Goal: Task Accomplishment & Management: Complete application form

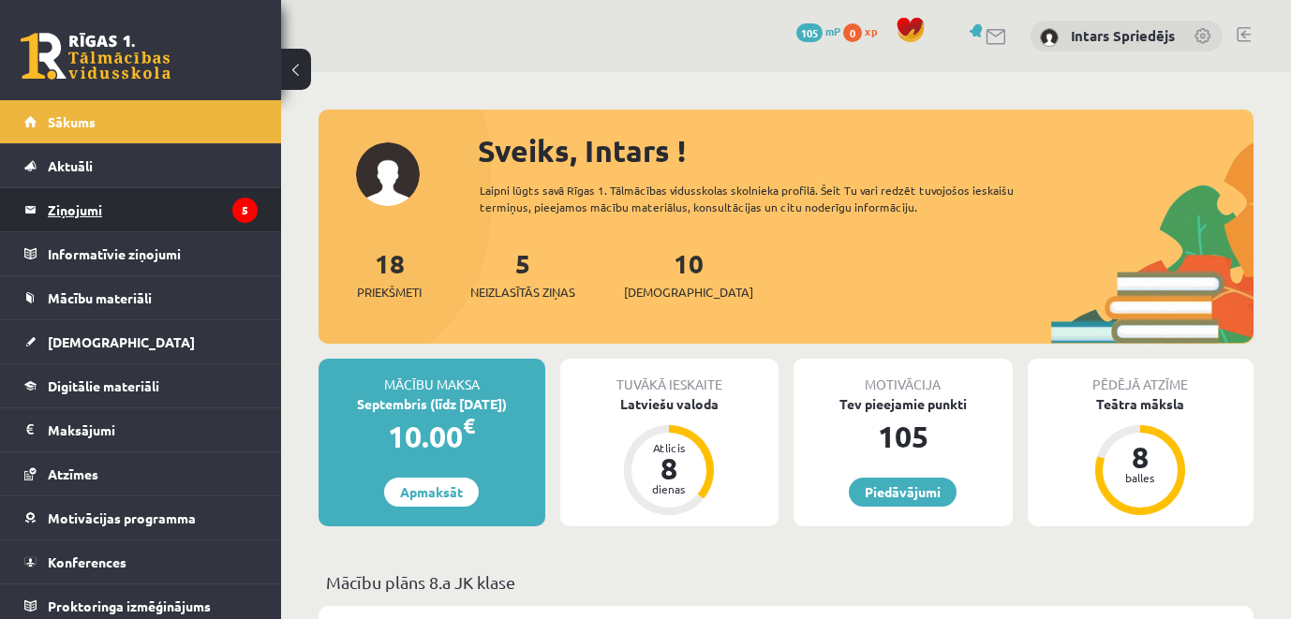
click at [199, 217] on legend "Ziņojumi 5" at bounding box center [153, 209] width 210 height 43
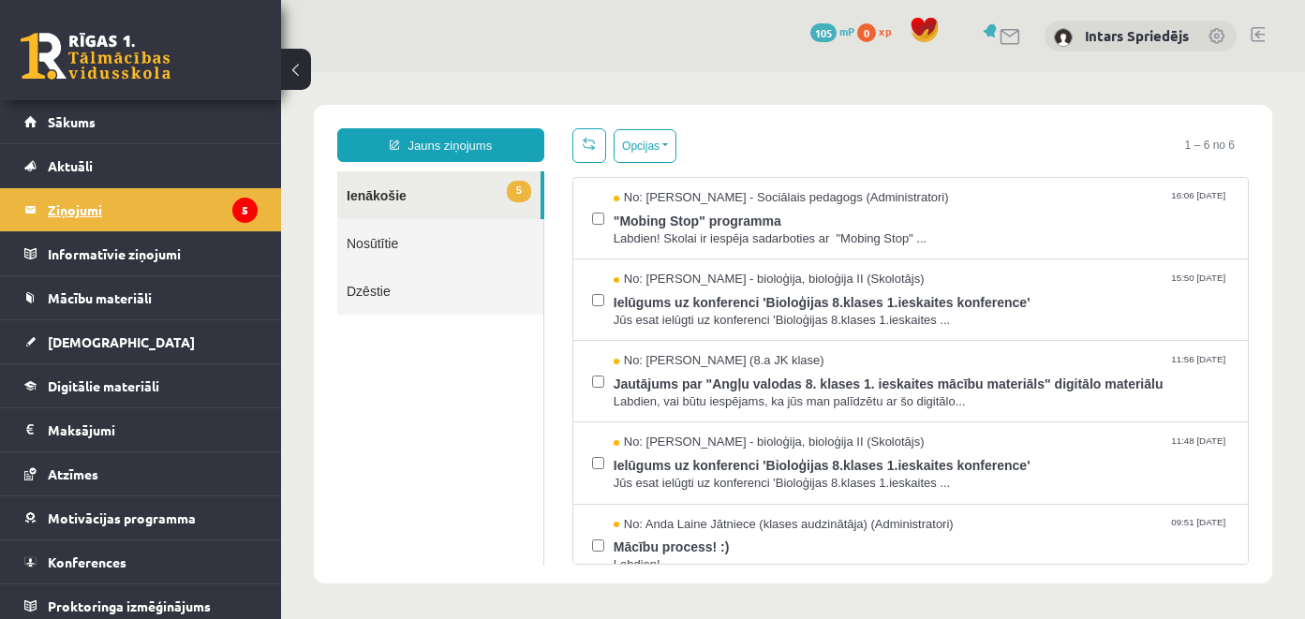
click at [183, 226] on legend "Ziņojumi 5" at bounding box center [153, 209] width 210 height 43
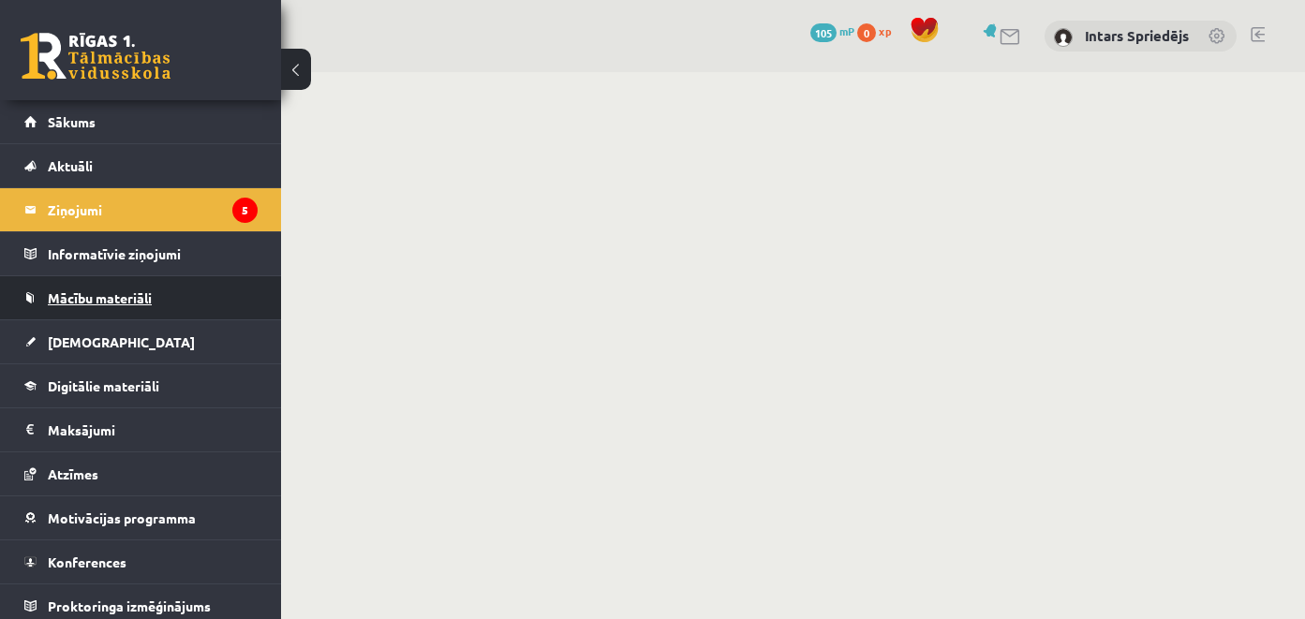
click at [90, 307] on link "Mācību materiāli" at bounding box center [140, 297] width 233 height 43
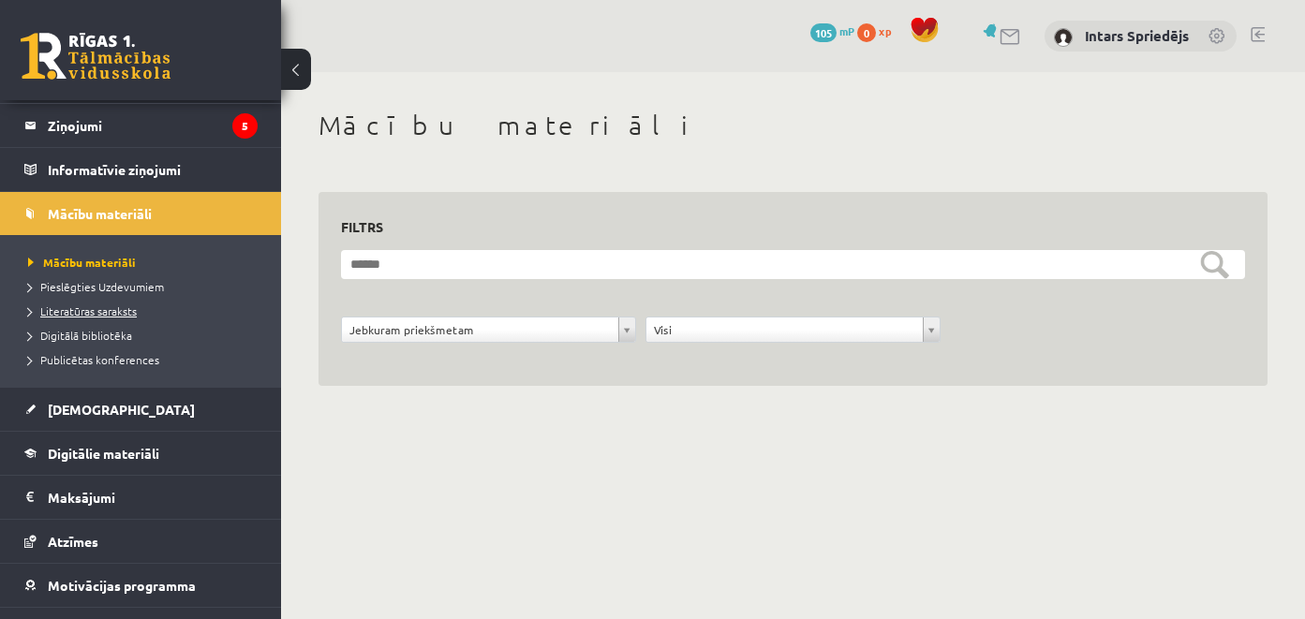
scroll to position [160, 0]
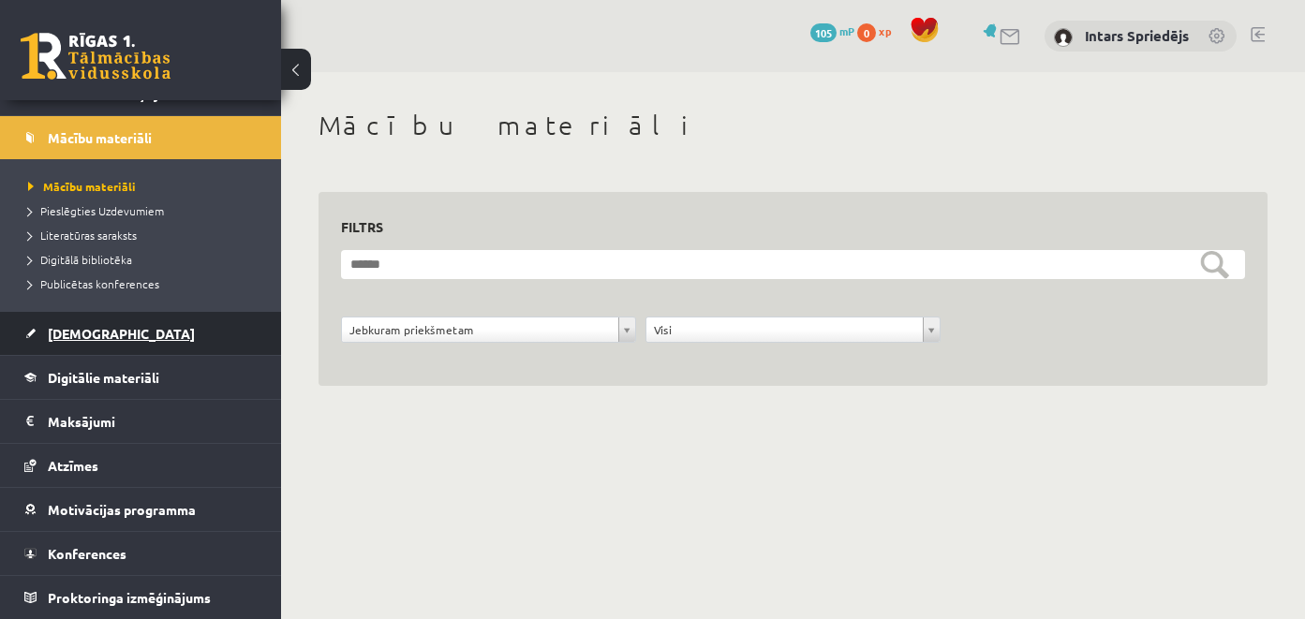
click at [136, 349] on link "[DEMOGRAPHIC_DATA]" at bounding box center [140, 333] width 233 height 43
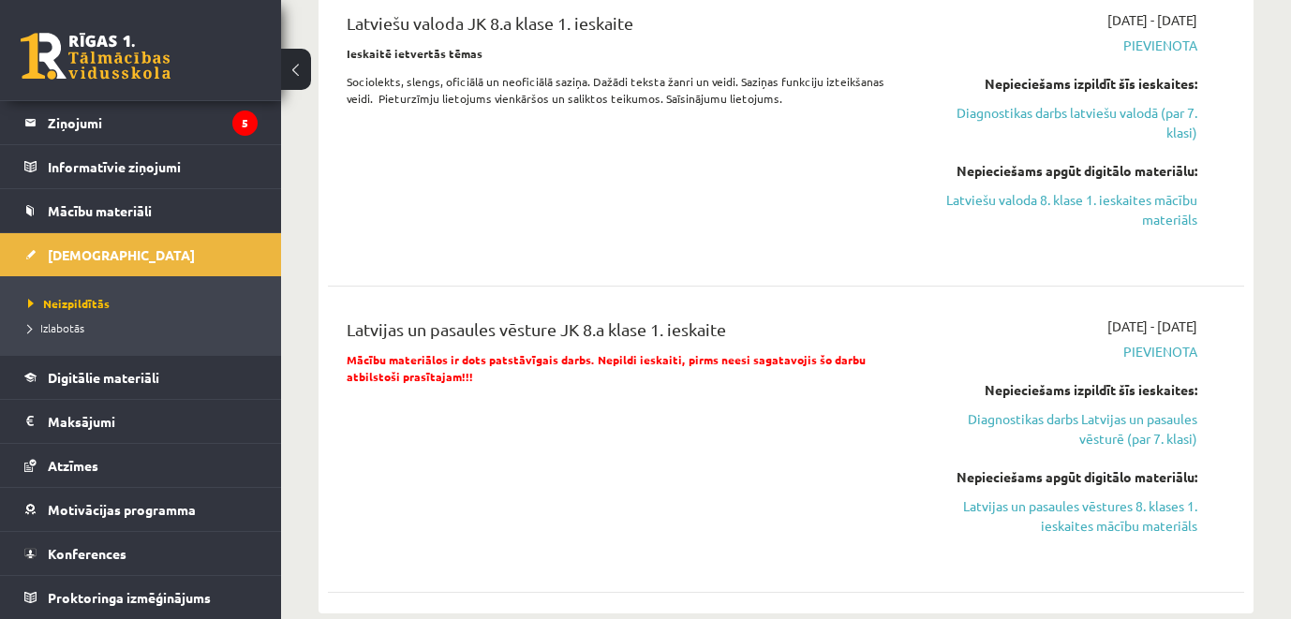
scroll to position [937, 0]
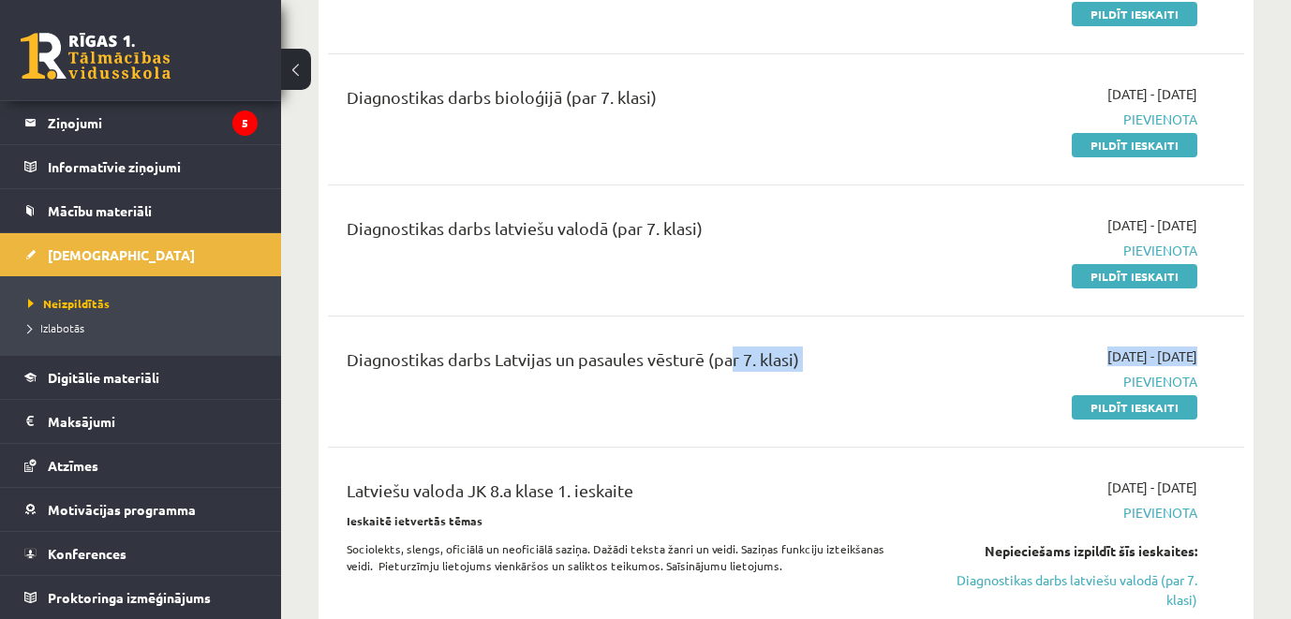
drag, startPoint x: 725, startPoint y: 378, endPoint x: 981, endPoint y: 393, distance: 256.3
click at [983, 393] on div "Diagnostikas darbs Latvijas un pasaules vēsturē (par 7. klasi) 2025-09-01 - 202…" at bounding box center [772, 382] width 879 height 70
click at [796, 414] on div "Diagnostikas darbs Latvijas un pasaules vēsturē (par 7. klasi)" at bounding box center [626, 382] width 586 height 70
click at [305, 76] on button at bounding box center [296, 69] width 30 height 41
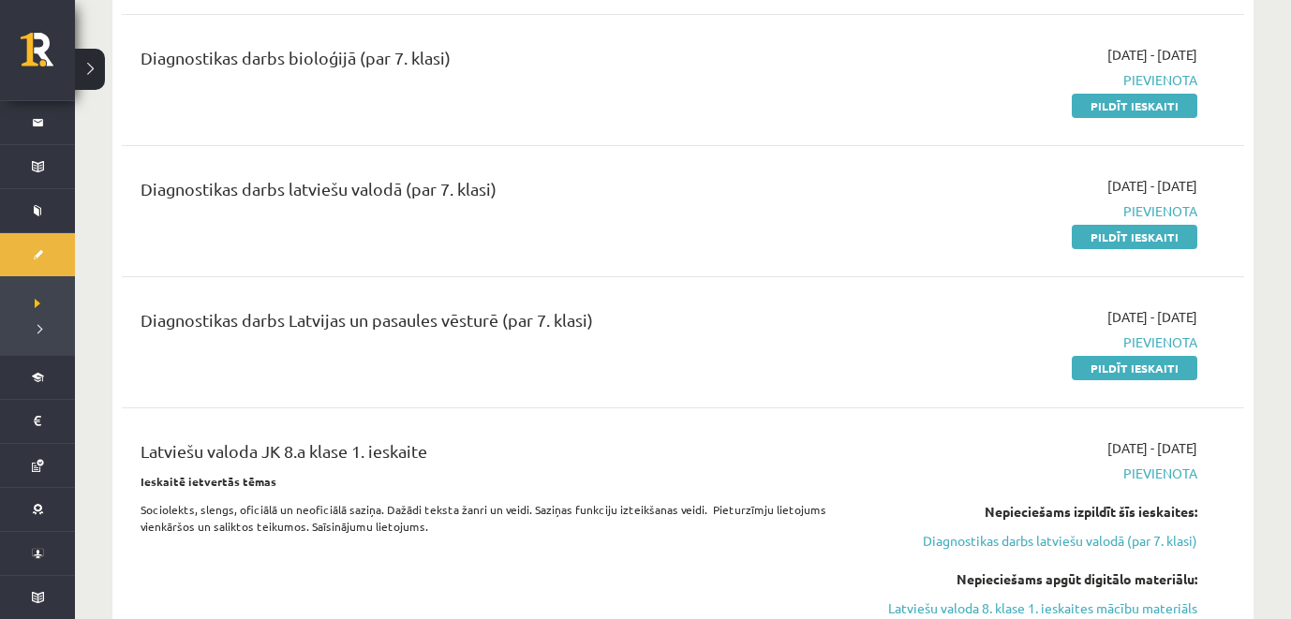
click at [96, 68] on button at bounding box center [90, 69] width 30 height 41
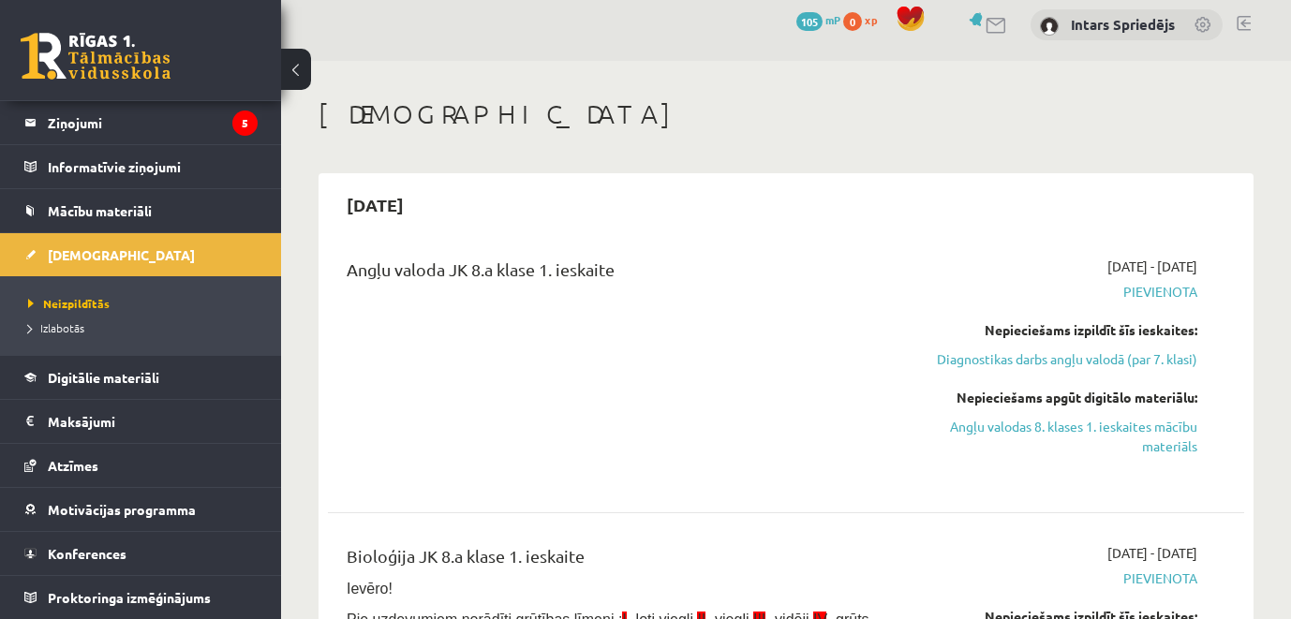
scroll to position [0, 0]
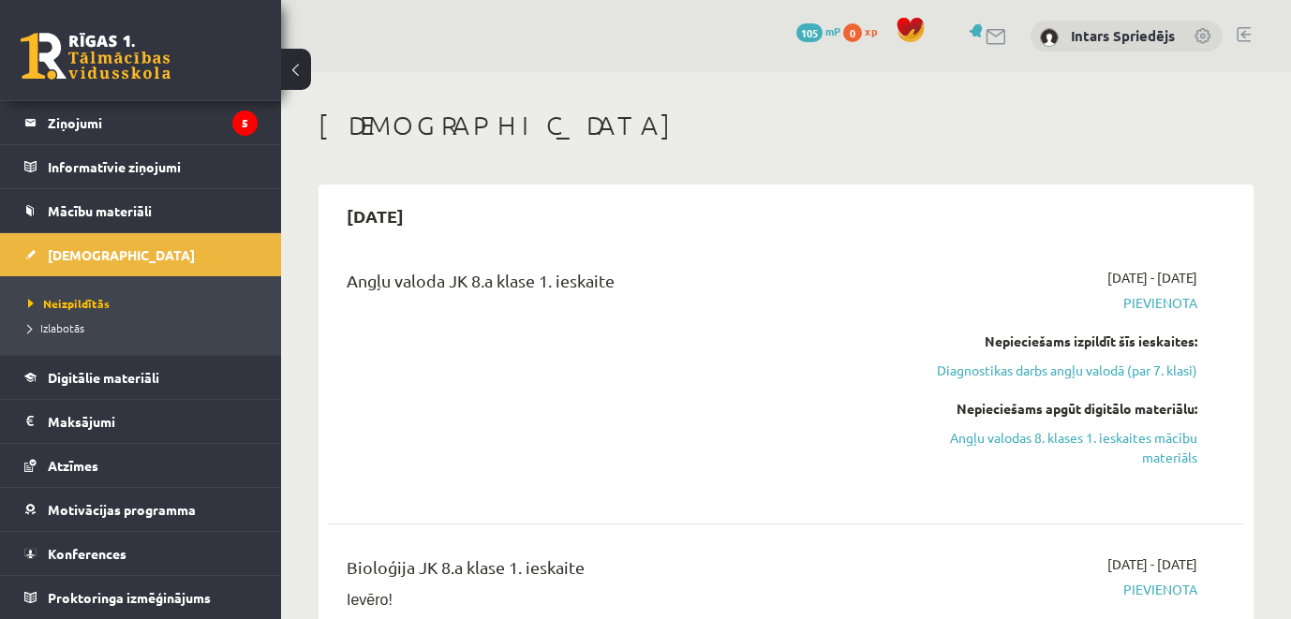
click at [311, 53] on div "0 Dāvanas 105 mP 0 xp Intars Spriedējs" at bounding box center [786, 36] width 1010 height 72
click at [305, 64] on button at bounding box center [296, 69] width 30 height 41
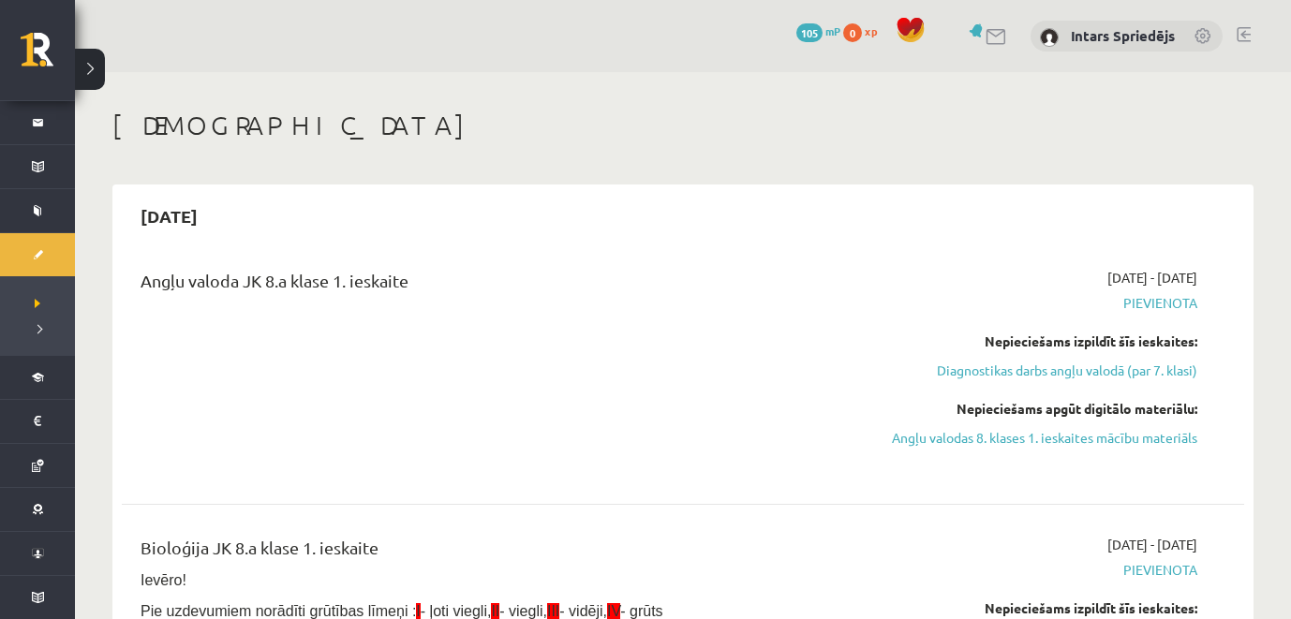
click at [87, 82] on button at bounding box center [90, 69] width 30 height 41
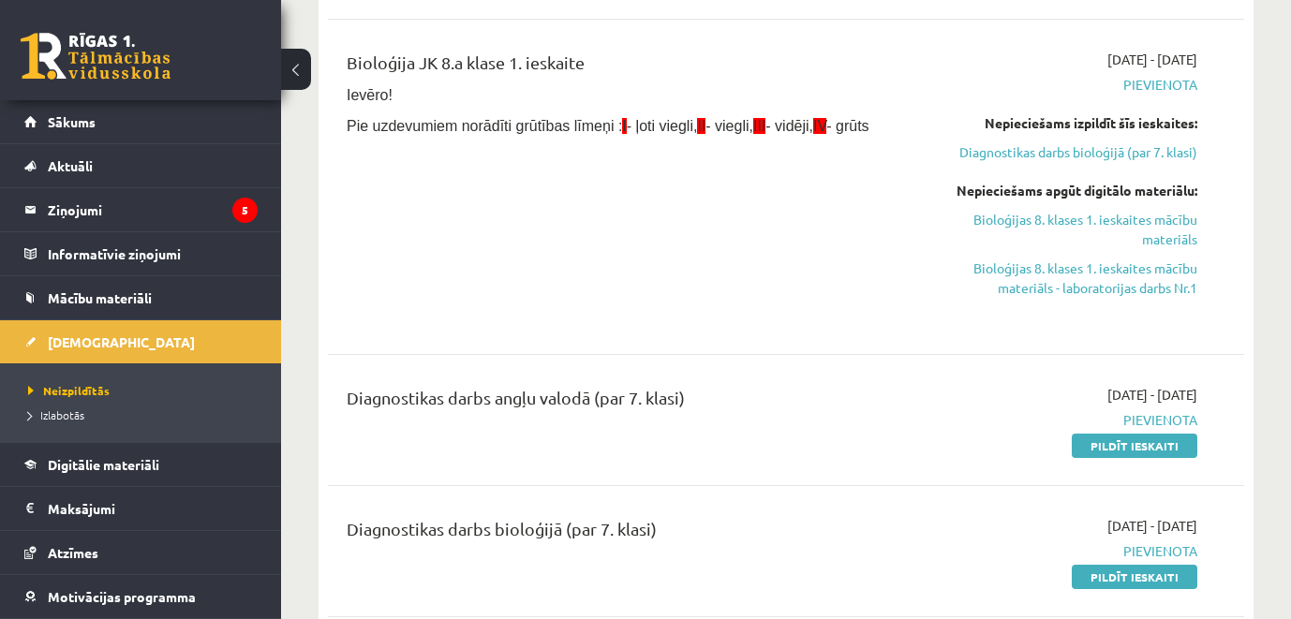
scroll to position [562, 0]
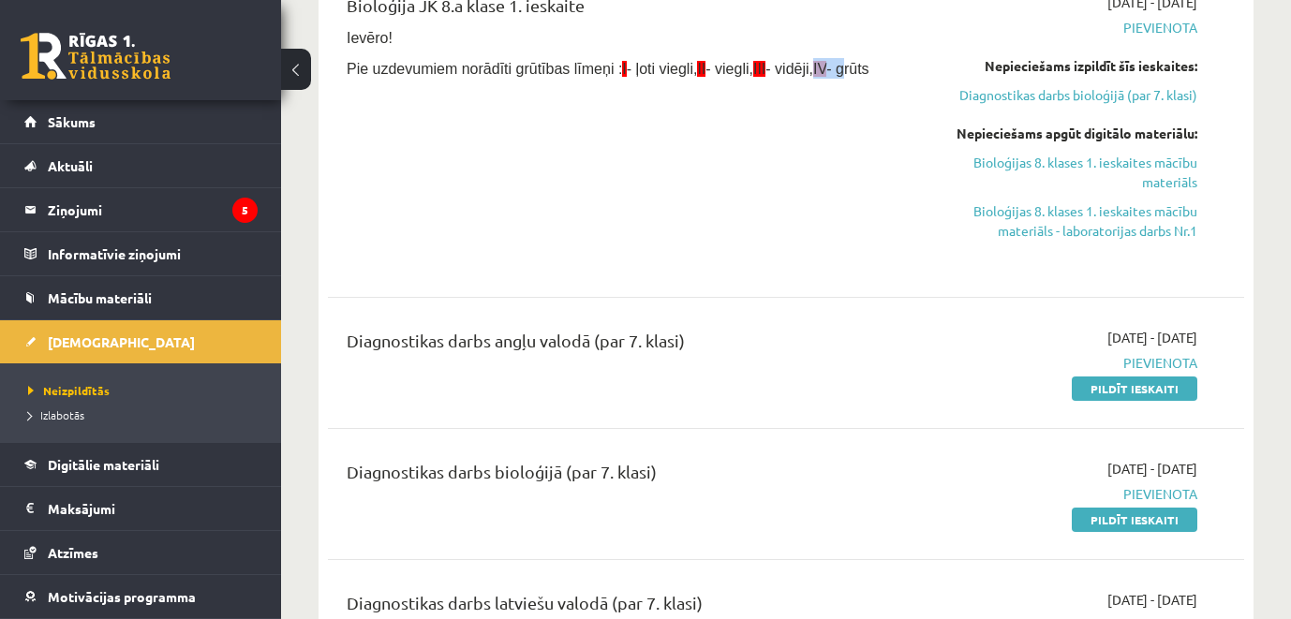
drag, startPoint x: 800, startPoint y: 87, endPoint x: 822, endPoint y: 90, distance: 21.7
click at [822, 77] on span "Pie uzdevumiem norādīti grūtības līmeņi : I - ļoti viegli, II - viegli, III - v…" at bounding box center [608, 69] width 523 height 16
drag, startPoint x: 798, startPoint y: 147, endPoint x: 870, endPoint y: 204, distance: 91.3
click at [816, 169] on div "Bioloģija JK 8.a klase 1. ieskaite Ievēro! Pie uzdevumiem norādīti grūtības līm…" at bounding box center [626, 130] width 586 height 275
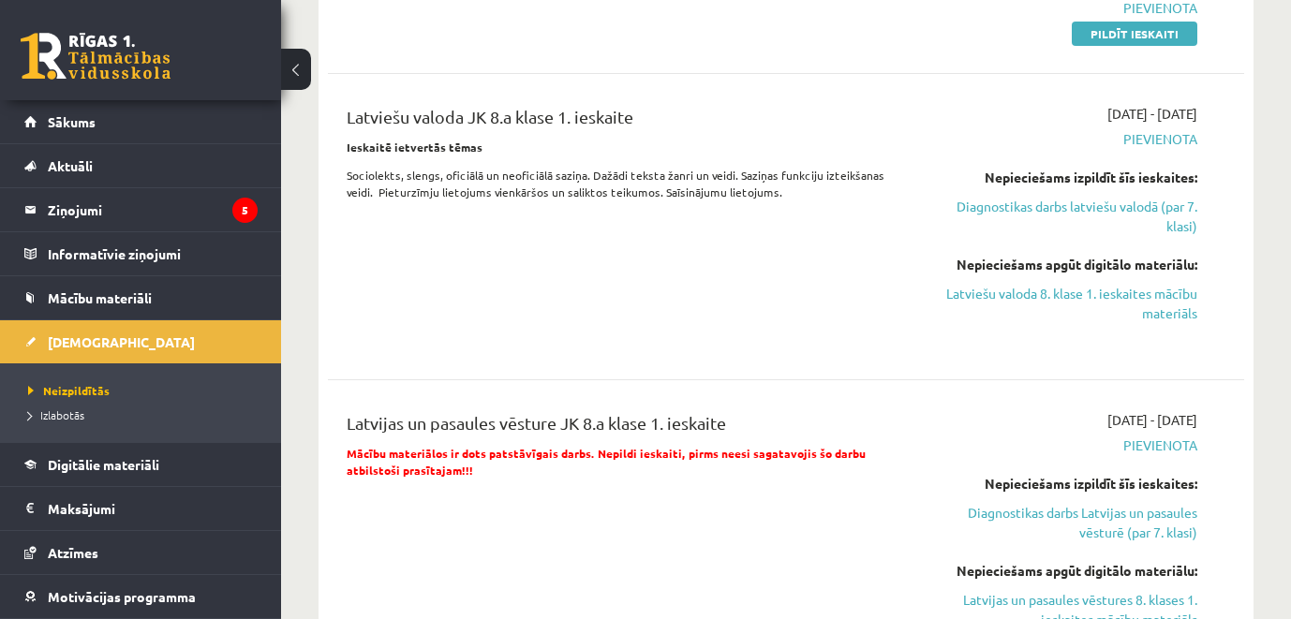
scroll to position [1312, 0]
drag, startPoint x: 346, startPoint y: 163, endPoint x: 633, endPoint y: 184, distance: 288.4
click at [581, 183] on div "Latviešu valoda JK 8.a klase 1. ieskaite Ieskaitē ietvertās tēmas Sociolekts, s…" at bounding box center [626, 226] width 586 height 246
drag, startPoint x: 671, startPoint y: 344, endPoint x: 659, endPoint y: 314, distance: 32.4
click at [672, 343] on div "Latviešu valoda JK 8.a klase 1. ieskaite Ieskaitē ietvertās tēmas Sociolekts, s…" at bounding box center [626, 226] width 586 height 246
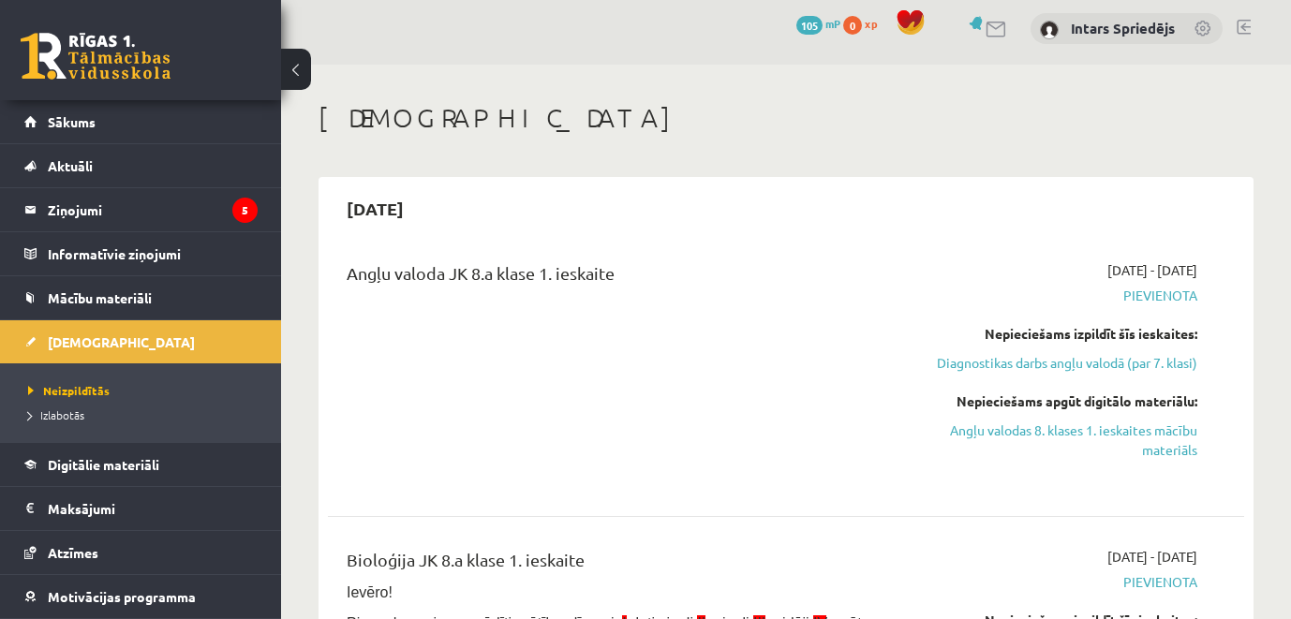
scroll to position [0, 0]
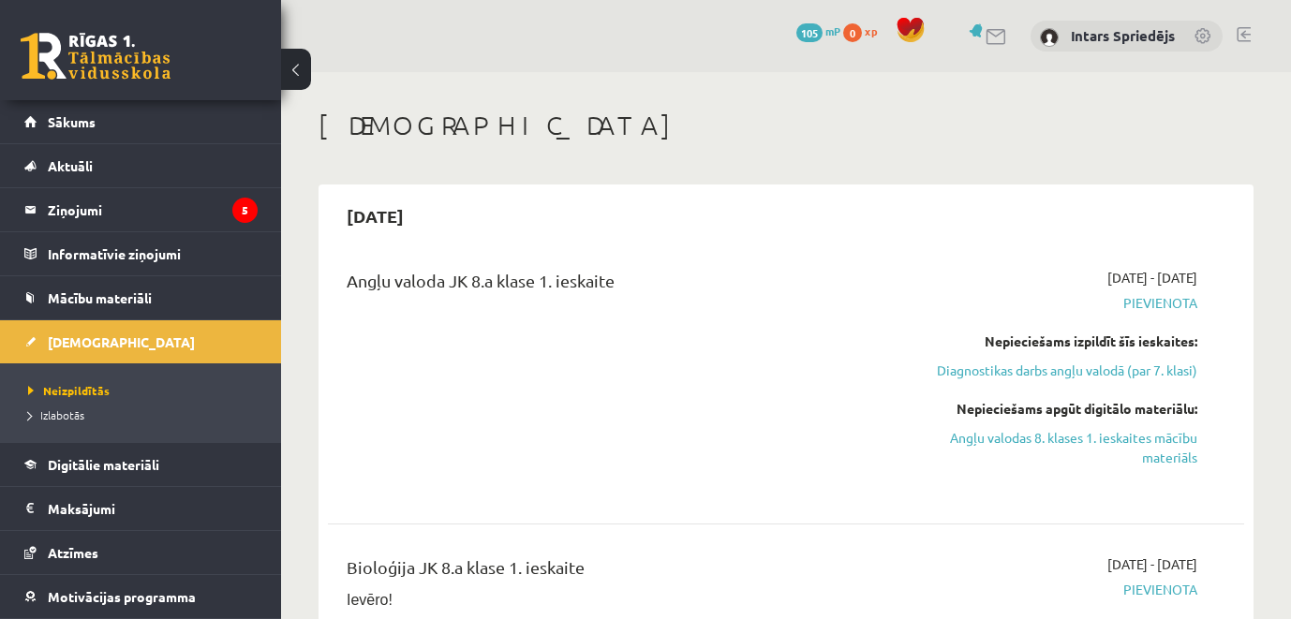
drag, startPoint x: 348, startPoint y: 284, endPoint x: 633, endPoint y: 297, distance: 286.1
click at [633, 297] on div "Angļu valoda JK 8.a klase 1. ieskaite" at bounding box center [626, 285] width 558 height 35
click at [642, 317] on div "Angļu valoda JK 8.a klase 1. ieskaite" at bounding box center [626, 381] width 586 height 226
click at [478, 216] on div "2025-09-15" at bounding box center [786, 216] width 916 height 44
drag, startPoint x: 338, startPoint y: 214, endPoint x: 659, endPoint y: 298, distance: 331.4
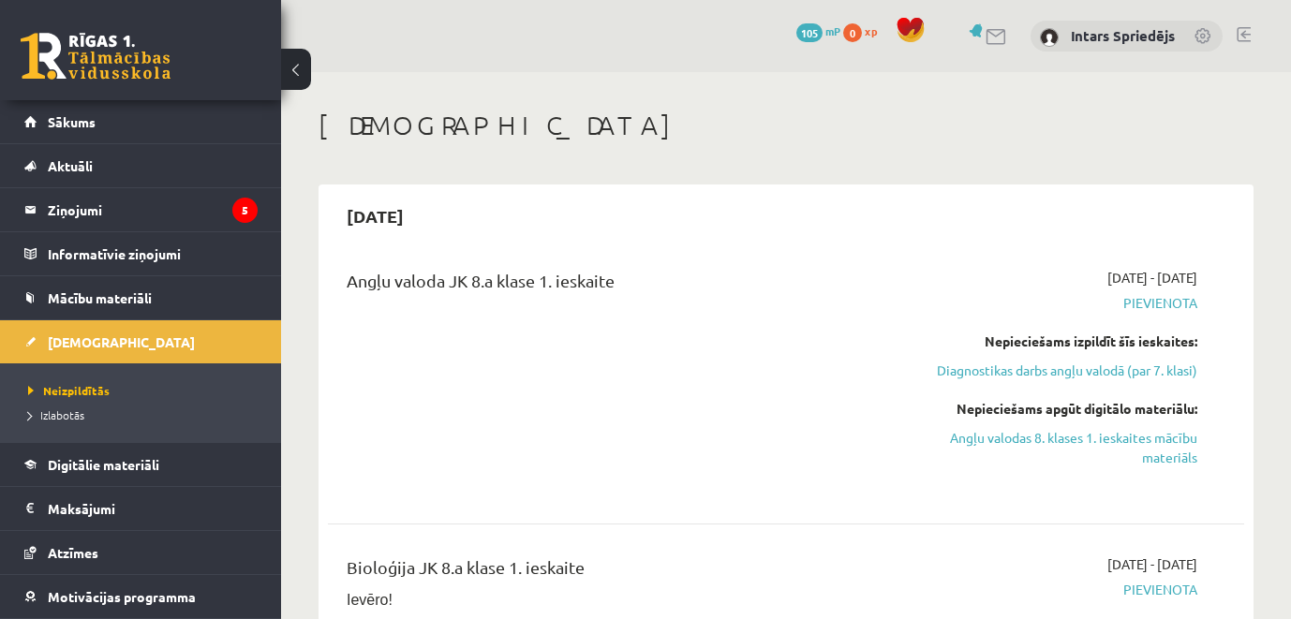
click at [659, 307] on div "Angļu valoda JK 8.a klase 1. ieskaite" at bounding box center [626, 381] width 586 height 226
drag, startPoint x: 321, startPoint y: 130, endPoint x: 474, endPoint y: 126, distance: 152.8
click at [474, 126] on h1 "[DEMOGRAPHIC_DATA]" at bounding box center [786, 126] width 935 height 32
click at [472, 146] on div "[DEMOGRAPHIC_DATA]" at bounding box center [786, 128] width 935 height 37
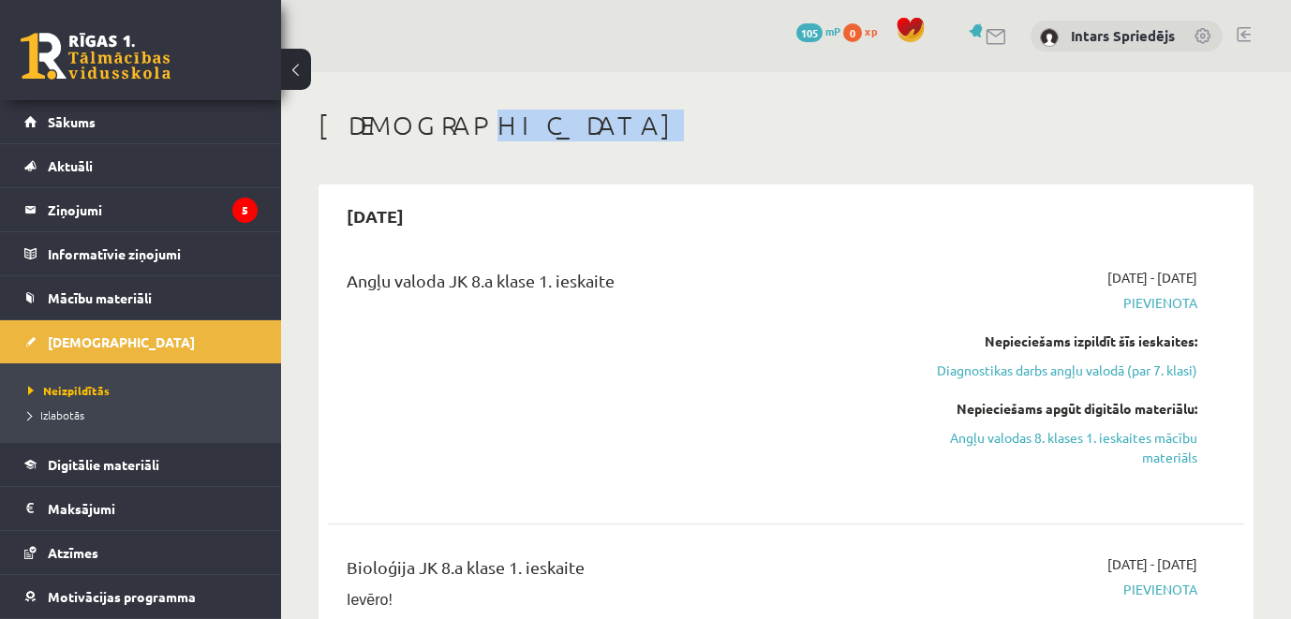
drag, startPoint x: 343, startPoint y: 213, endPoint x: 567, endPoint y: 83, distance: 258.6
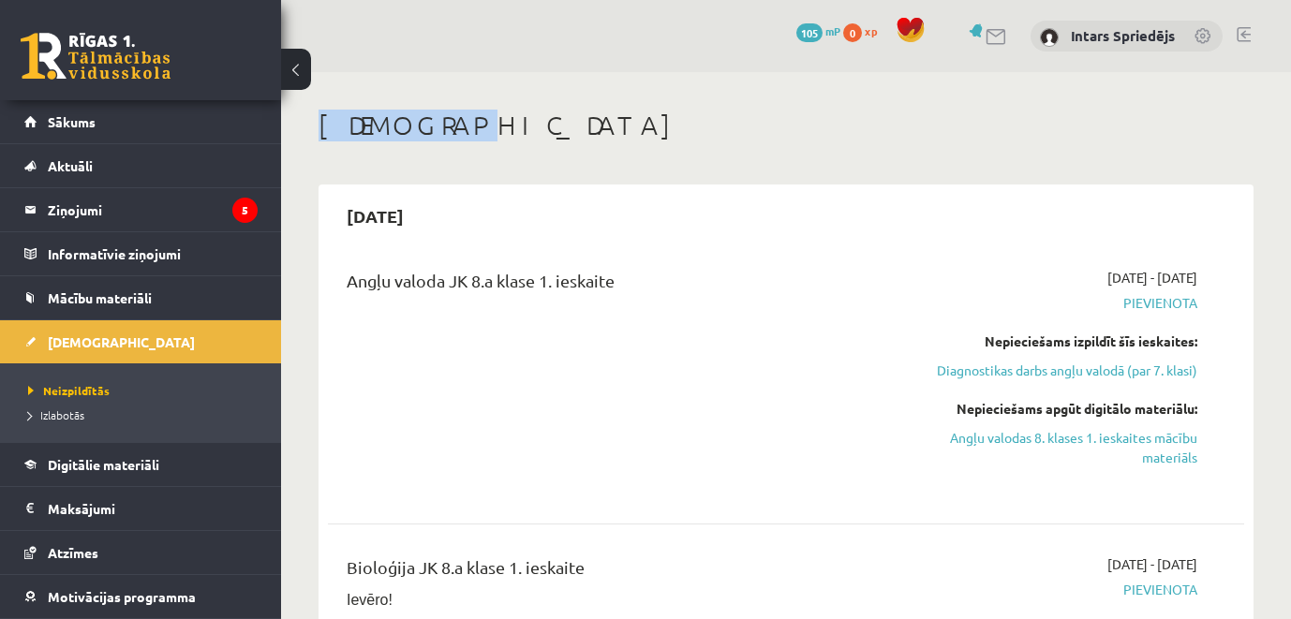
drag, startPoint x: 321, startPoint y: 128, endPoint x: 493, endPoint y: 128, distance: 171.5
click at [493, 128] on h1 "[DEMOGRAPHIC_DATA]" at bounding box center [786, 126] width 935 height 32
click at [757, 298] on div "Angļu valoda JK 8.a klase 1. ieskaite" at bounding box center [626, 285] width 558 height 35
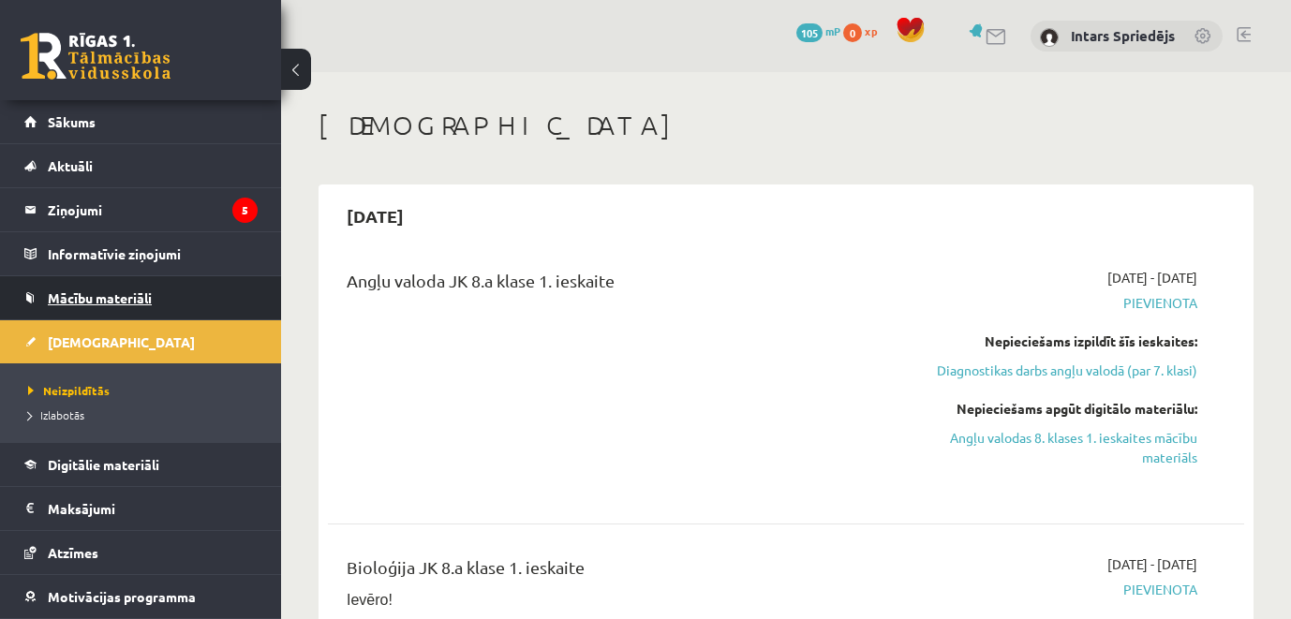
click at [232, 302] on link "Mācību materiāli" at bounding box center [140, 297] width 233 height 43
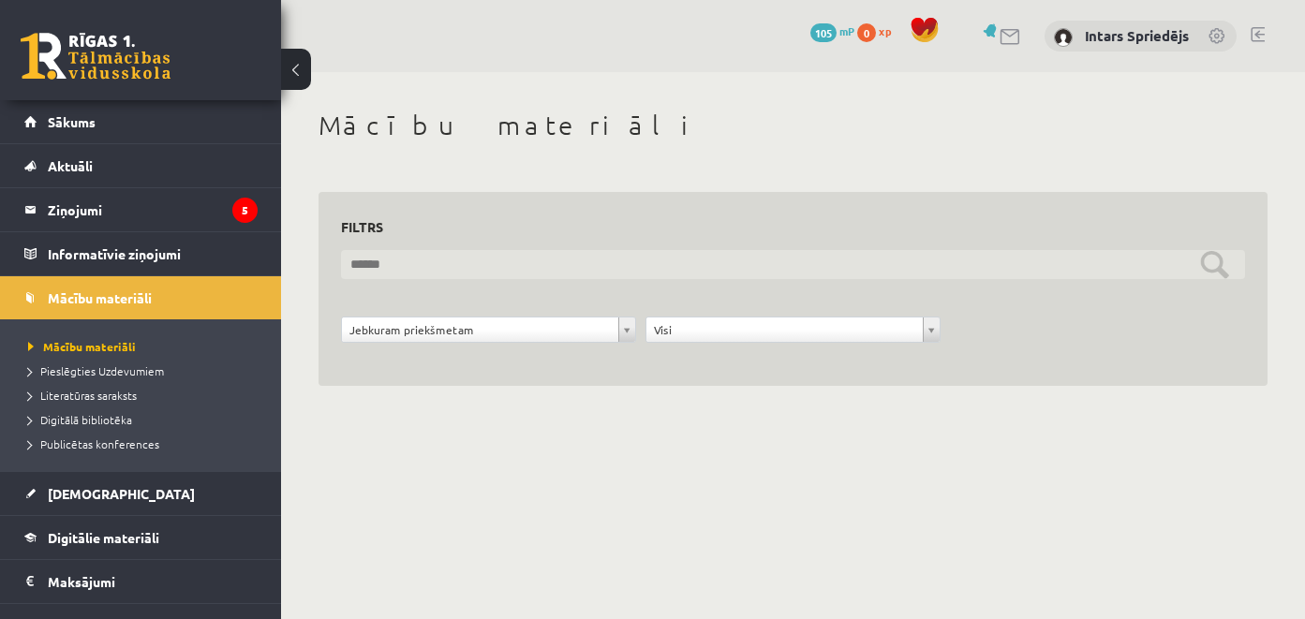
click at [811, 265] on input "text" at bounding box center [793, 264] width 904 height 29
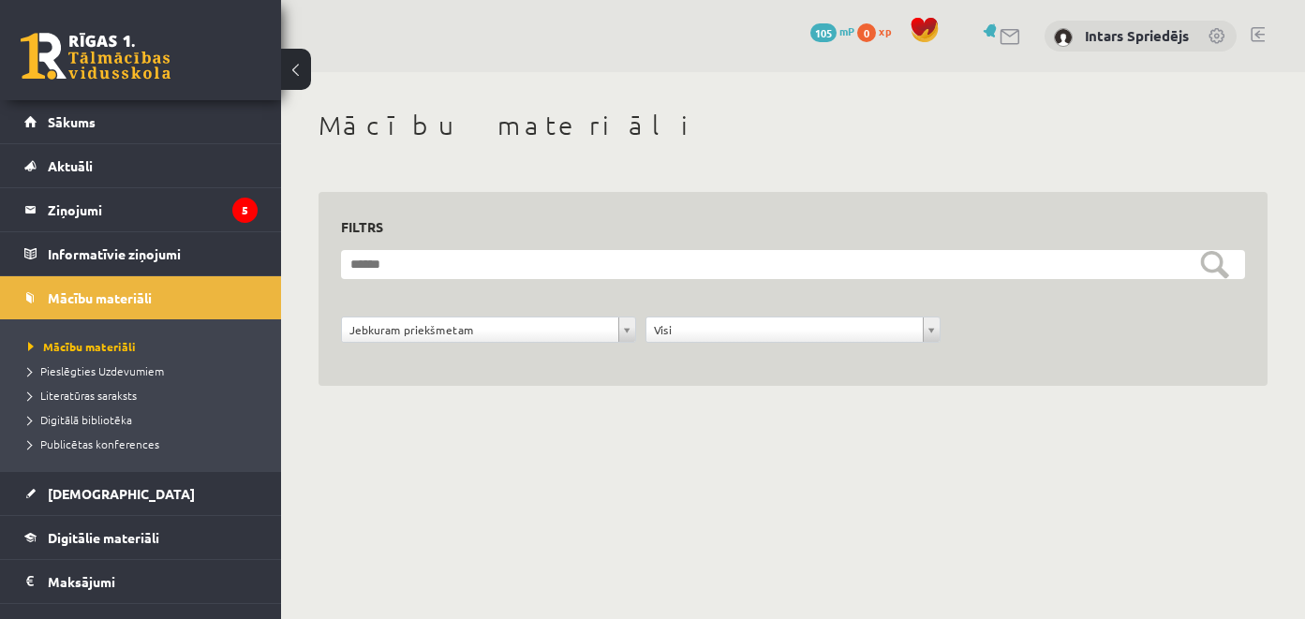
click at [452, 505] on body "0 Dāvanas 105 mP 0 xp Intars Spriedējs Sākums Aktuāli Kā mācīties eSKOLĀ Kontak…" at bounding box center [652, 309] width 1305 height 619
click at [150, 365] on span "Pieslēgties Uzdevumiem" at bounding box center [96, 371] width 136 height 15
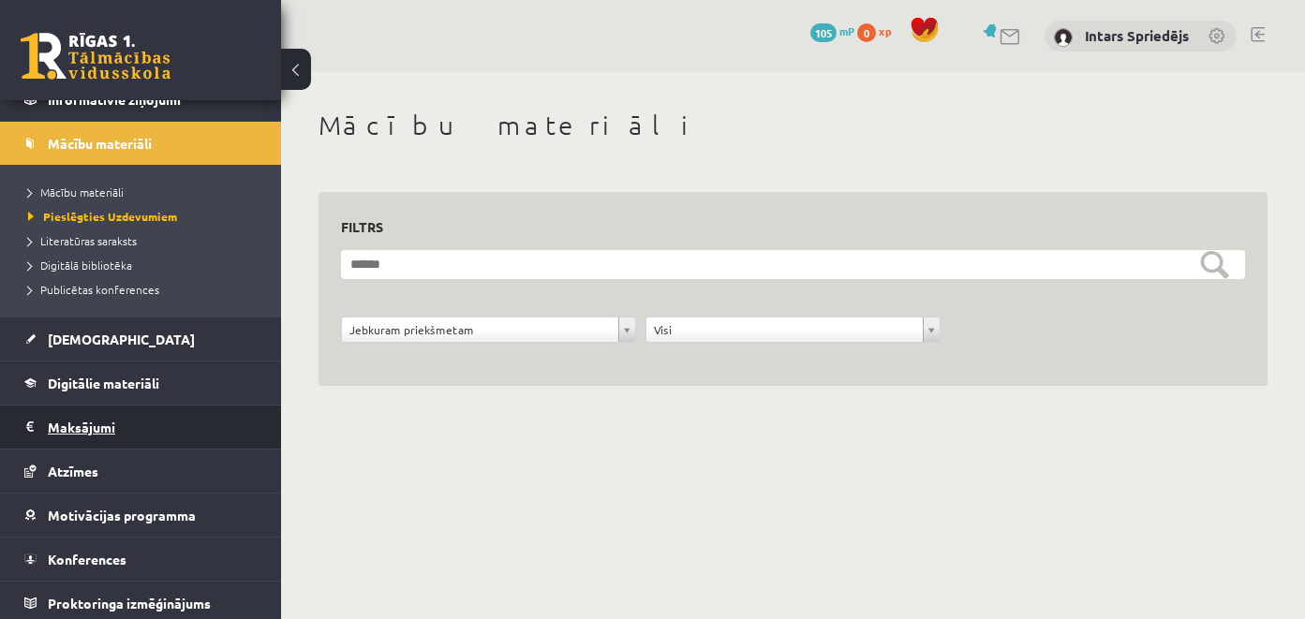
scroll to position [160, 0]
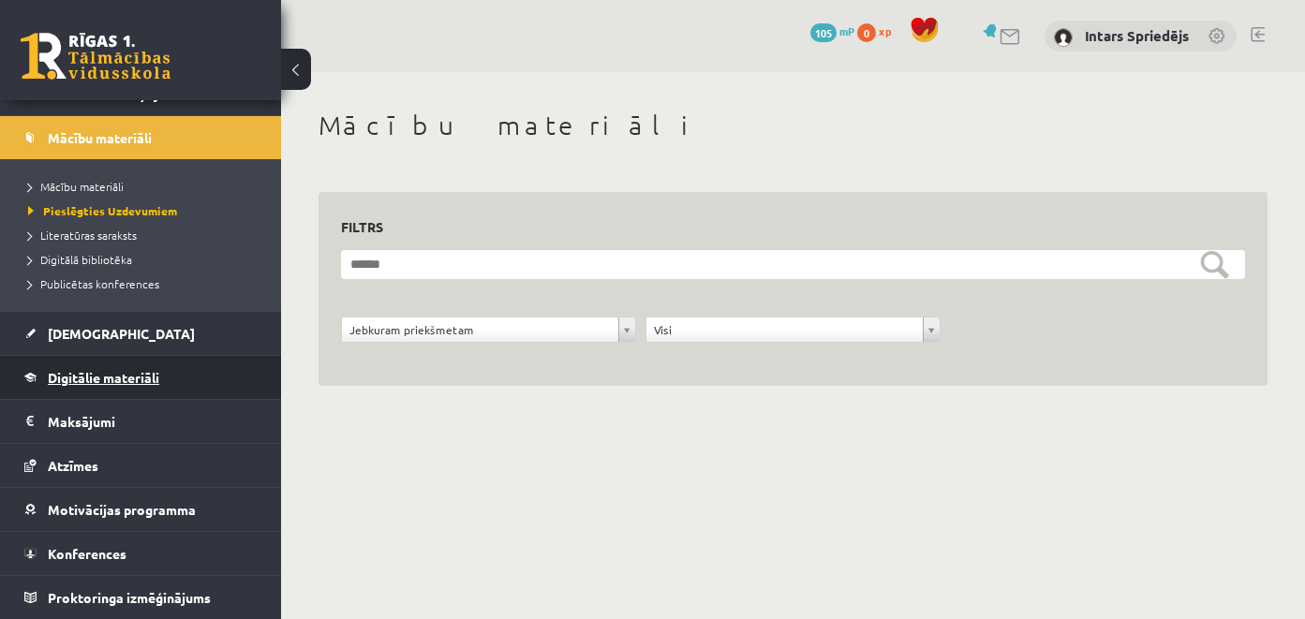
click at [188, 384] on link "Digitālie materiāli" at bounding box center [140, 377] width 233 height 43
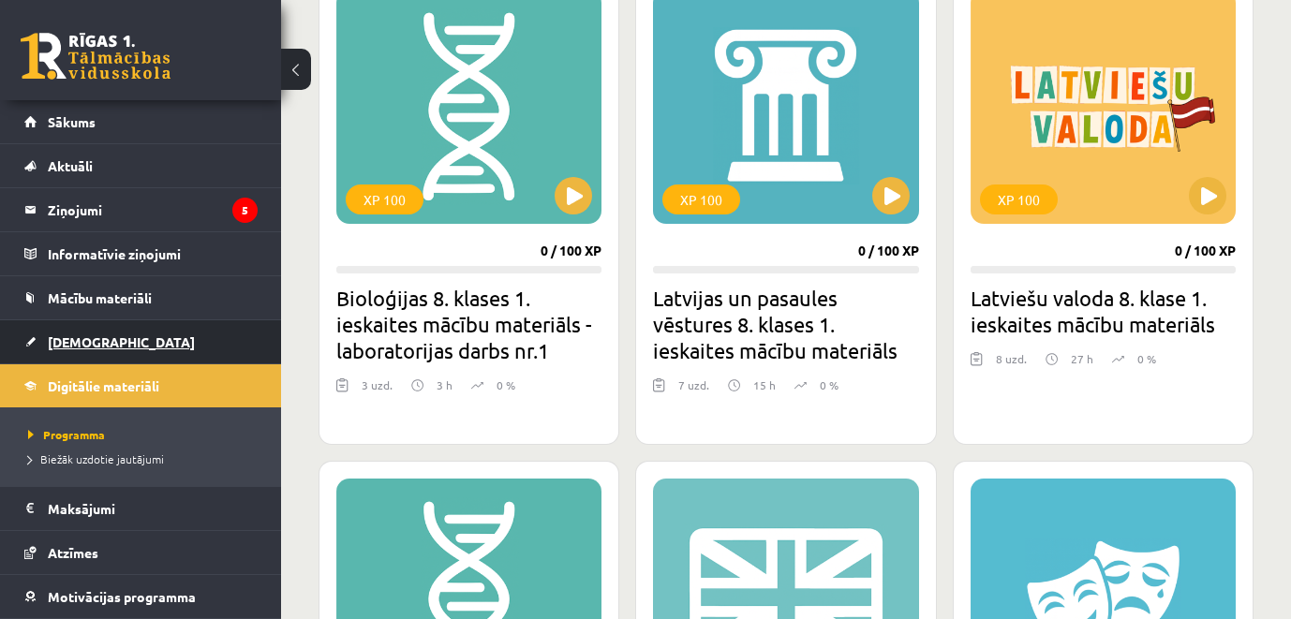
click at [151, 350] on link "[DEMOGRAPHIC_DATA]" at bounding box center [140, 341] width 233 height 43
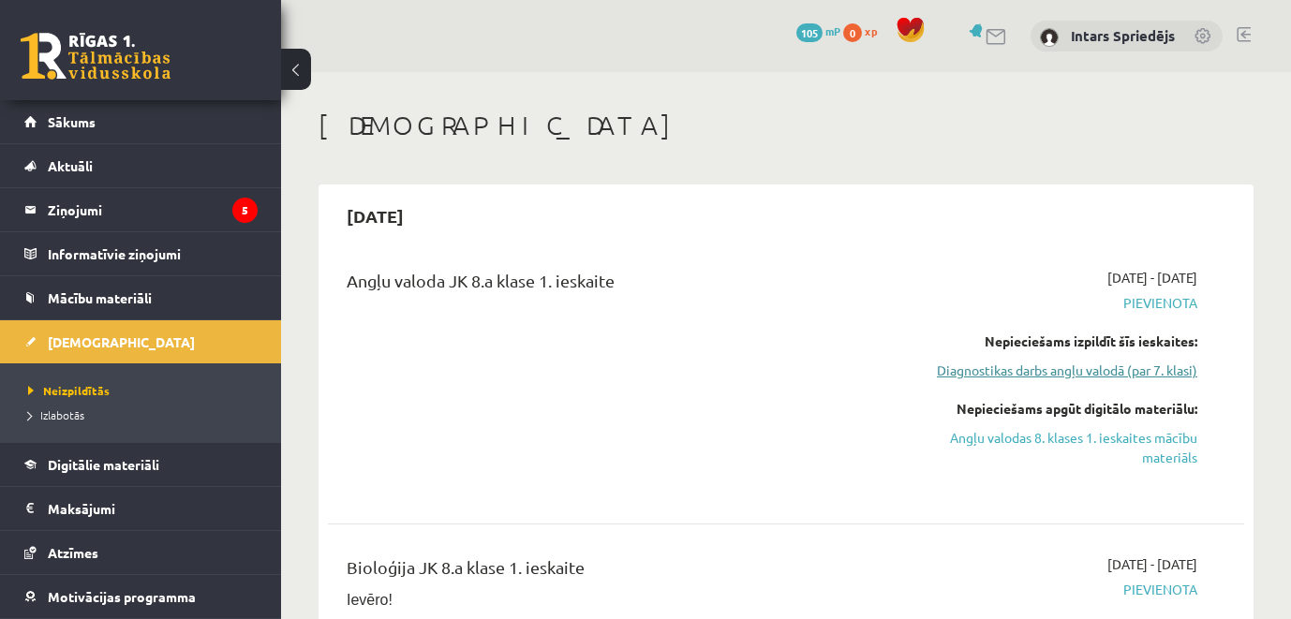
click at [1167, 375] on link "Diagnostikas darbs angļu valodā (par 7. klasi)" at bounding box center [1064, 371] width 265 height 20
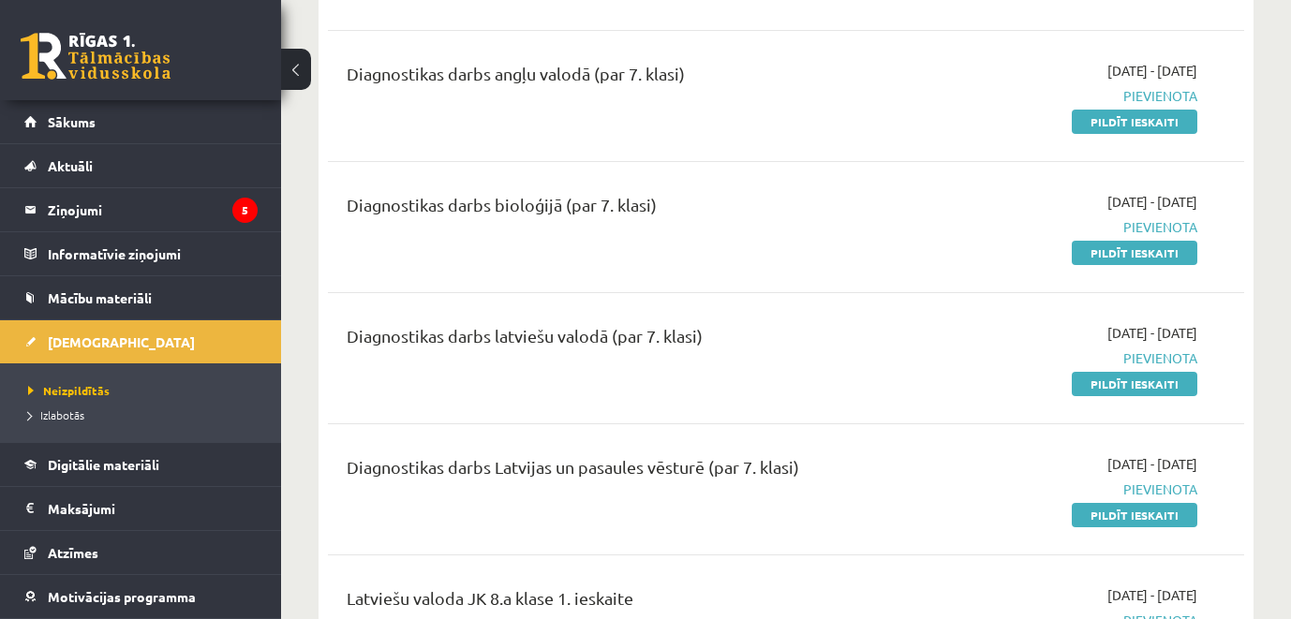
scroll to position [656, 0]
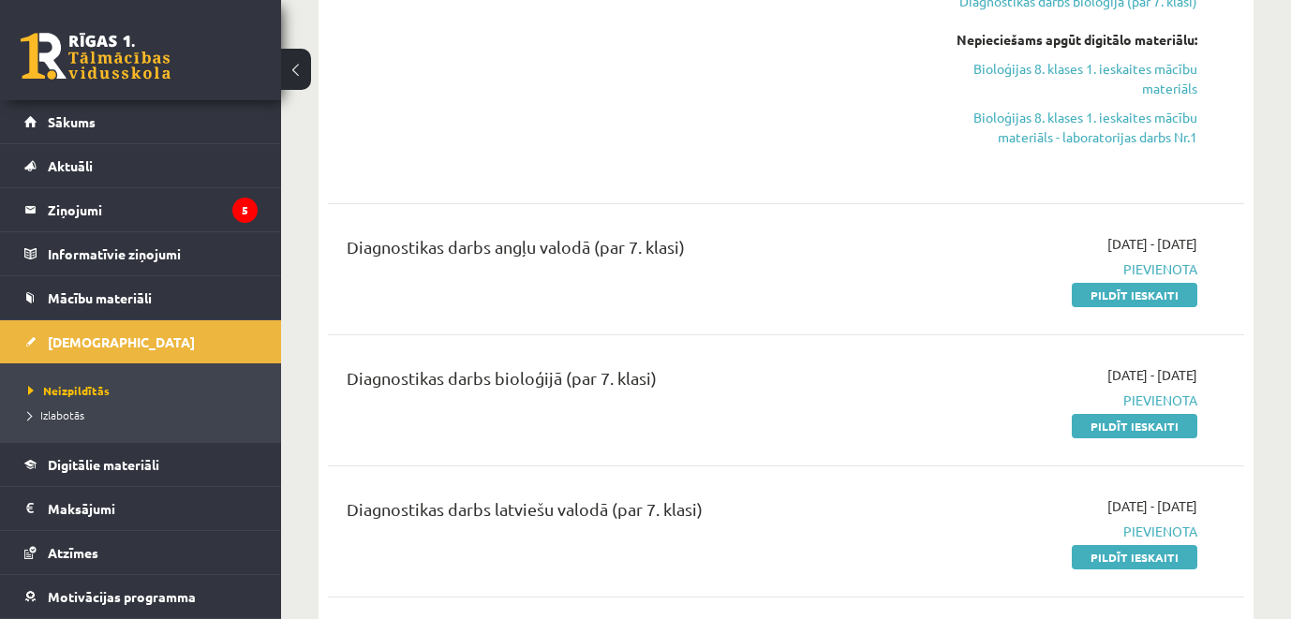
drag, startPoint x: 1132, startPoint y: 313, endPoint x: 730, endPoint y: 76, distance: 466.7
click at [1134, 307] on link "Pildīt ieskaiti" at bounding box center [1135, 295] width 126 height 24
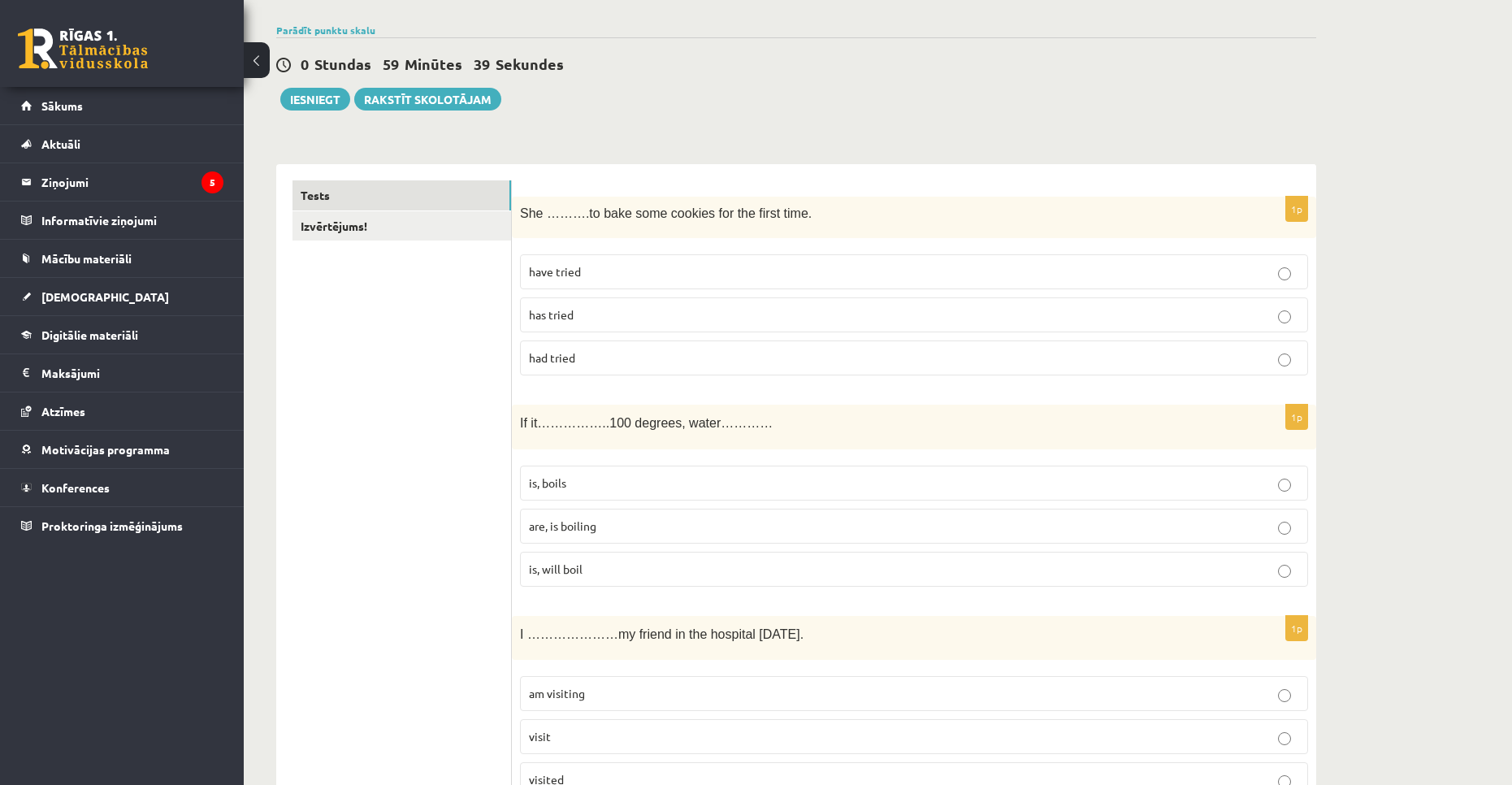
scroll to position [162, 0]
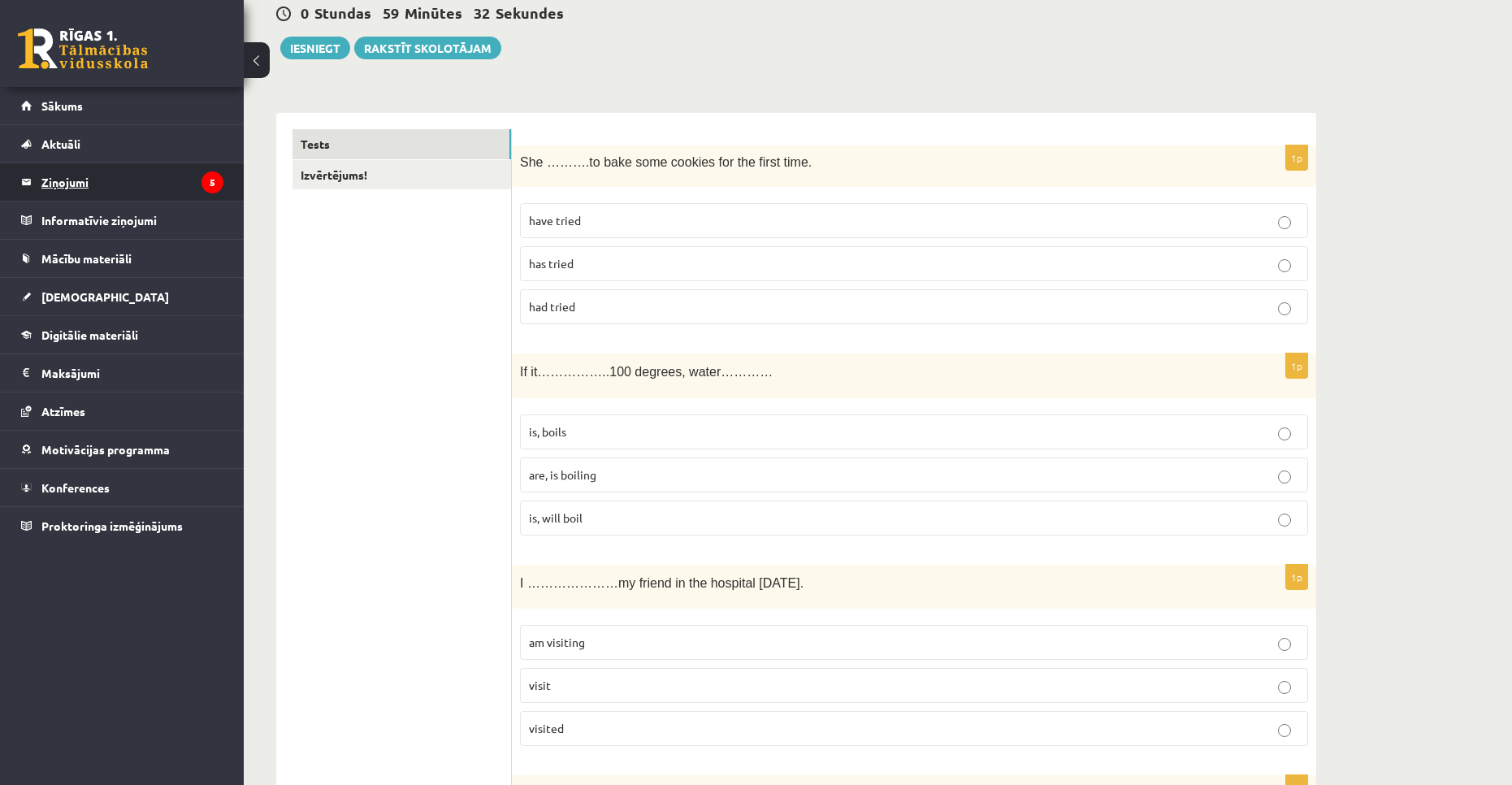
click at [197, 186] on legend "Ziņojumi 5" at bounding box center [133, 181] width 182 height 37
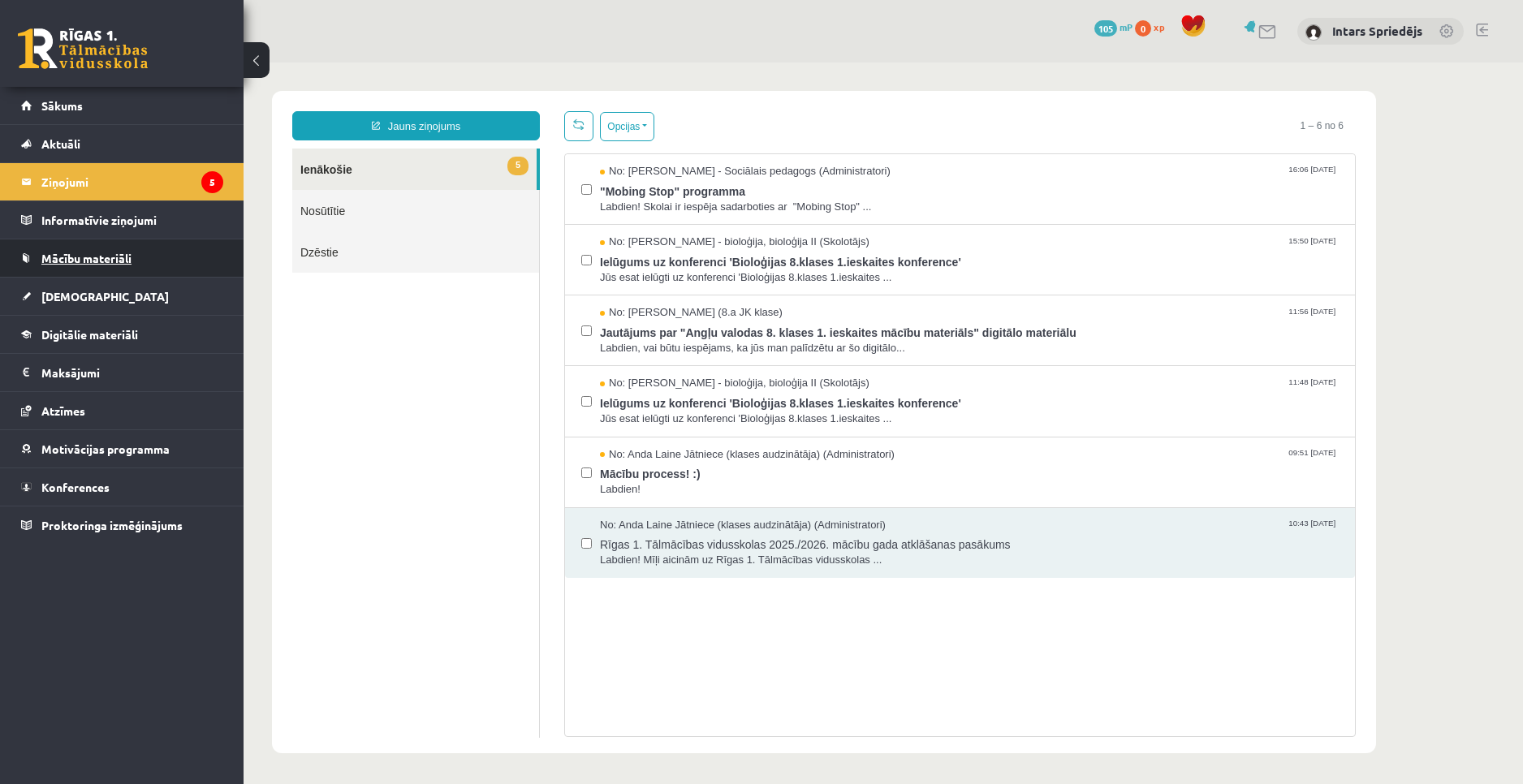
click at [123, 267] on link "Mācību materiāli" at bounding box center [121, 257] width 202 height 37
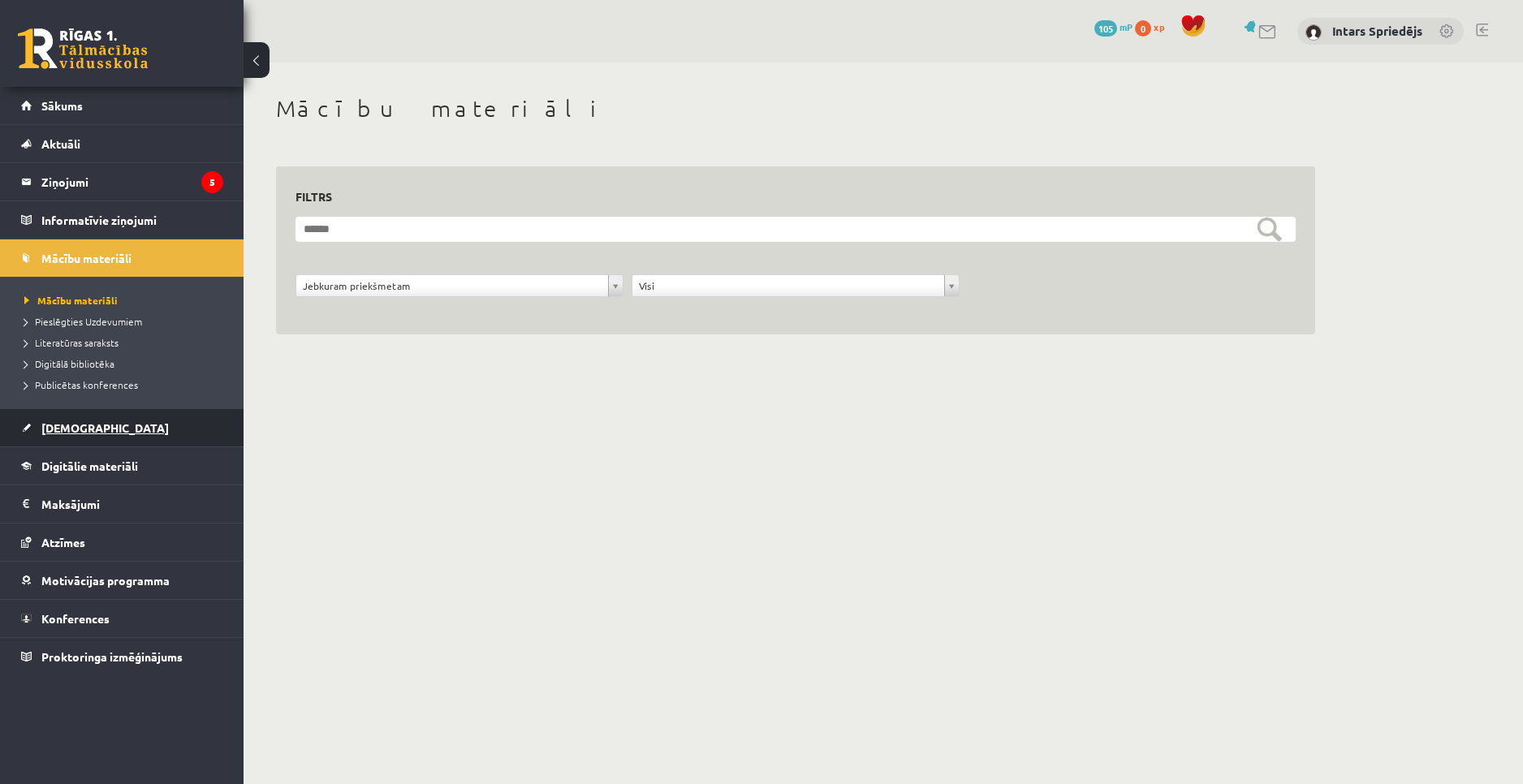
click at [159, 437] on link "[DEMOGRAPHIC_DATA]" at bounding box center [121, 427] width 202 height 37
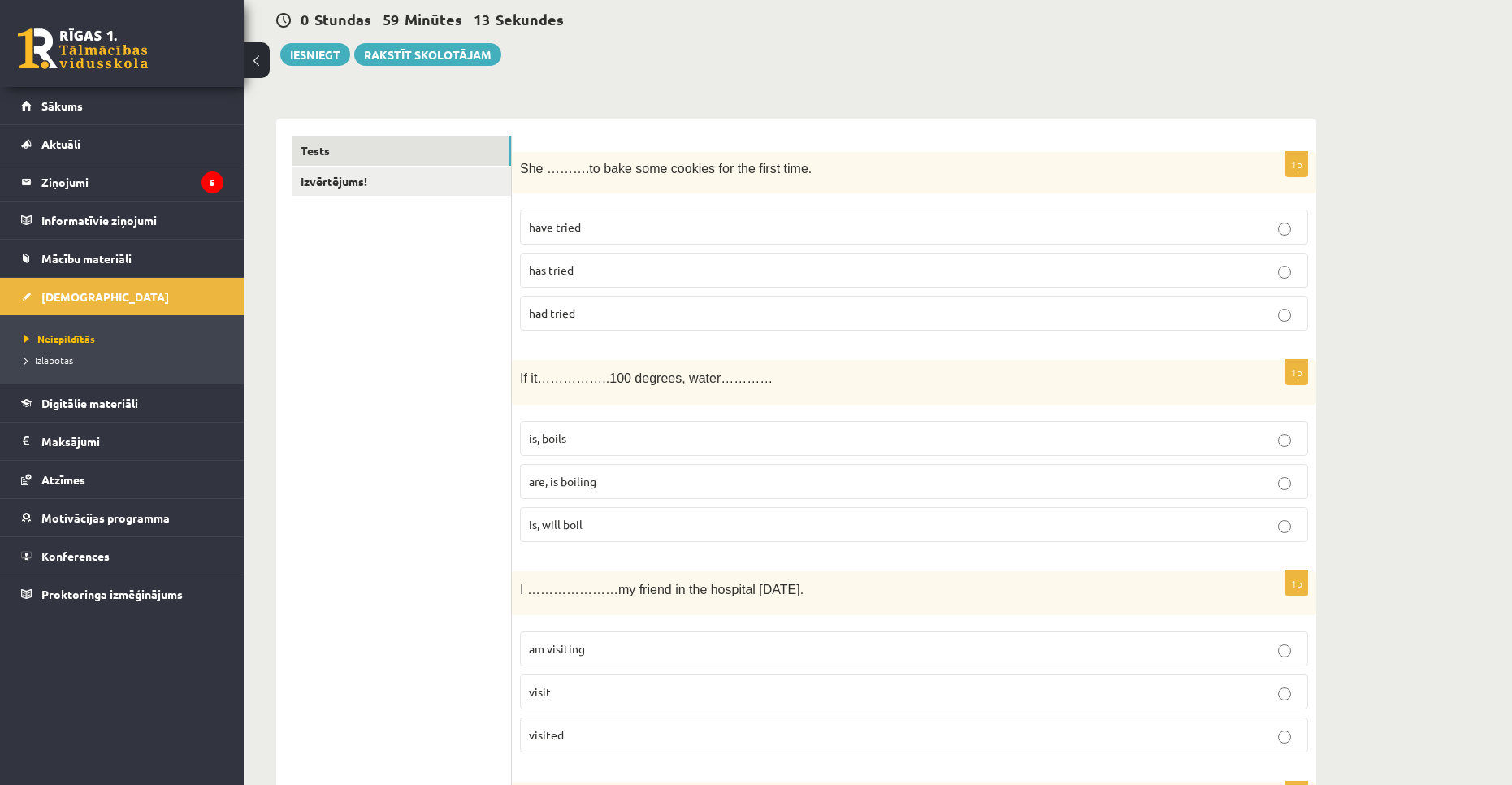
scroll to position [162, 0]
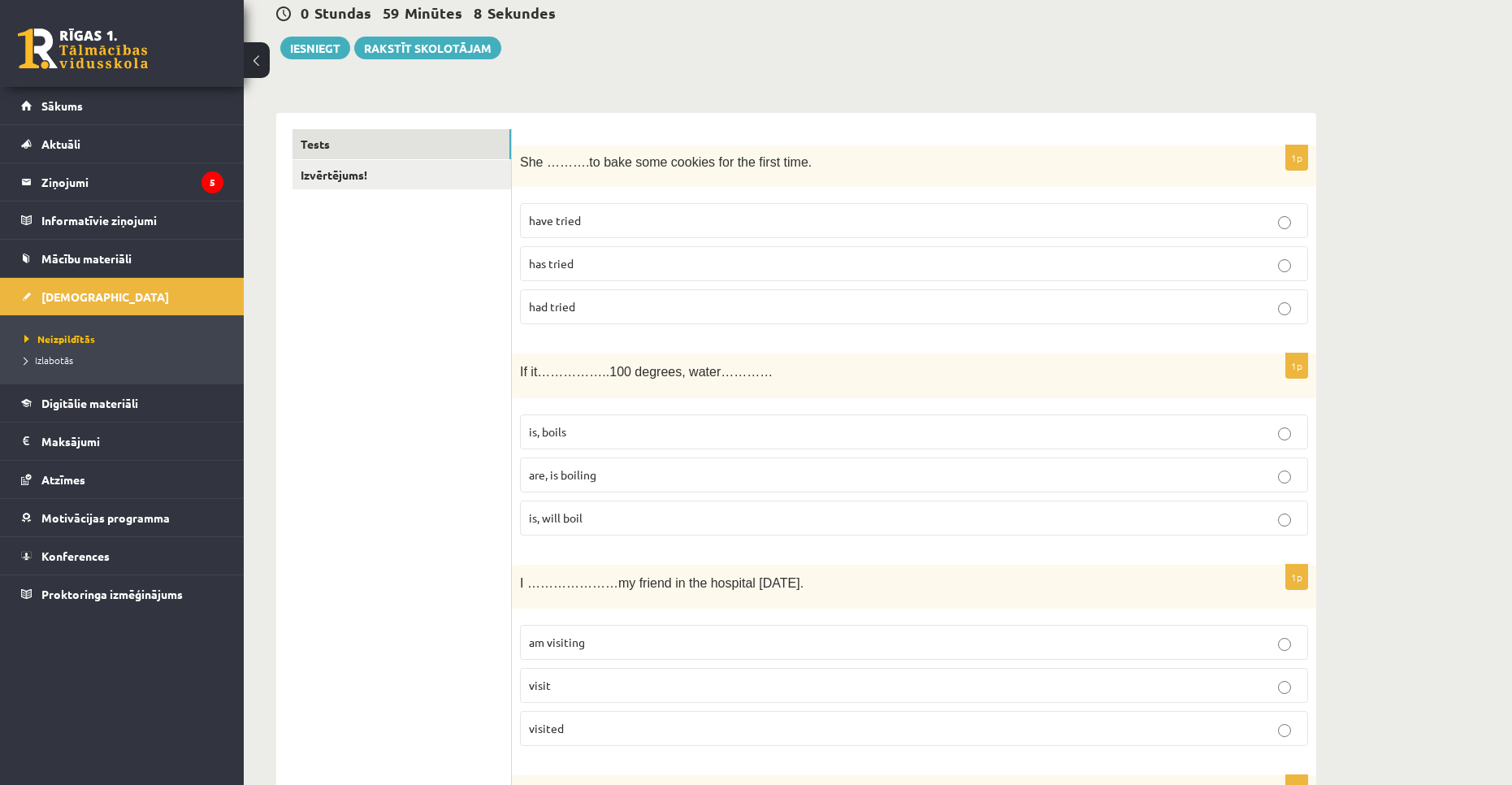
click at [697, 271] on p "has tried" at bounding box center [914, 264] width 770 height 17
click at [687, 220] on p "have tried" at bounding box center [914, 221] width 770 height 17
click at [681, 224] on p "have tried" at bounding box center [914, 221] width 770 height 17
click at [720, 254] on label "has tried" at bounding box center [914, 264] width 788 height 35
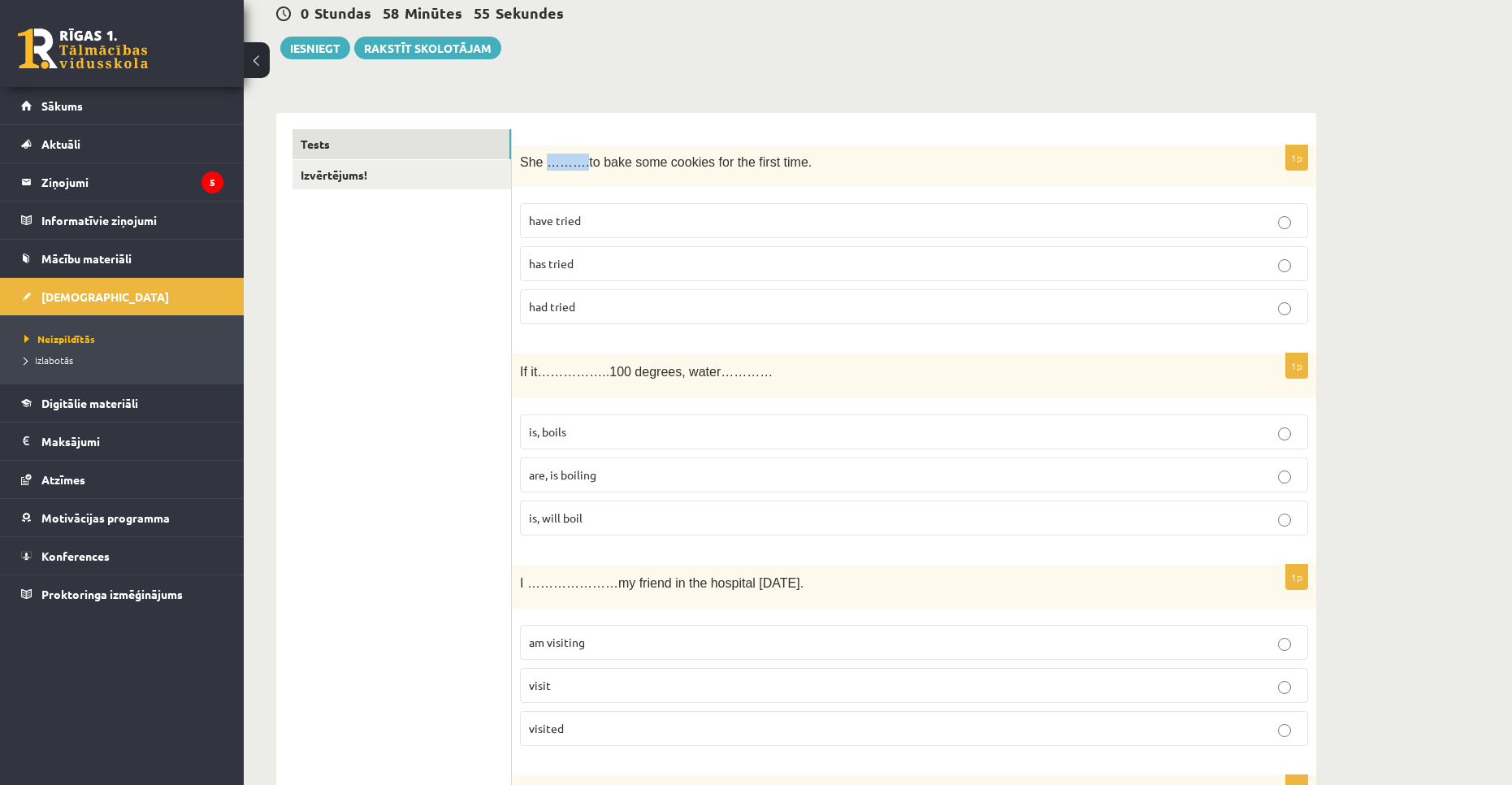
drag, startPoint x: 542, startPoint y: 161, endPoint x: 571, endPoint y: 164, distance: 29.2
click at [571, 164] on span "She ……….to bake some cookies for the first time." at bounding box center [666, 162] width 291 height 14
drag, startPoint x: 572, startPoint y: 156, endPoint x: 692, endPoint y: 171, distance: 120.9
click at [691, 174] on div "She ……….to bake some cookies for the first time." at bounding box center [914, 167] width 805 height 42
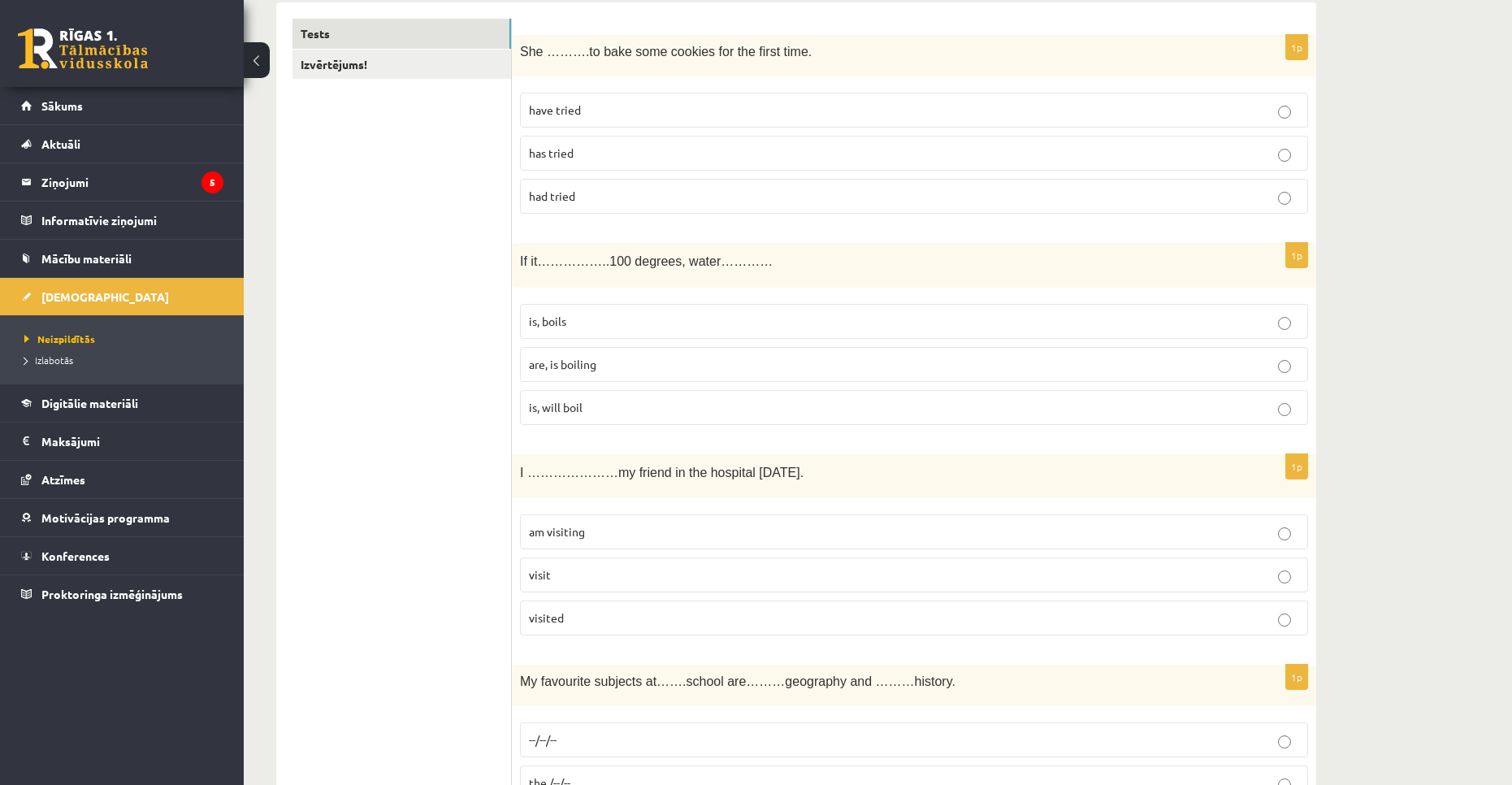
scroll to position [325, 0]
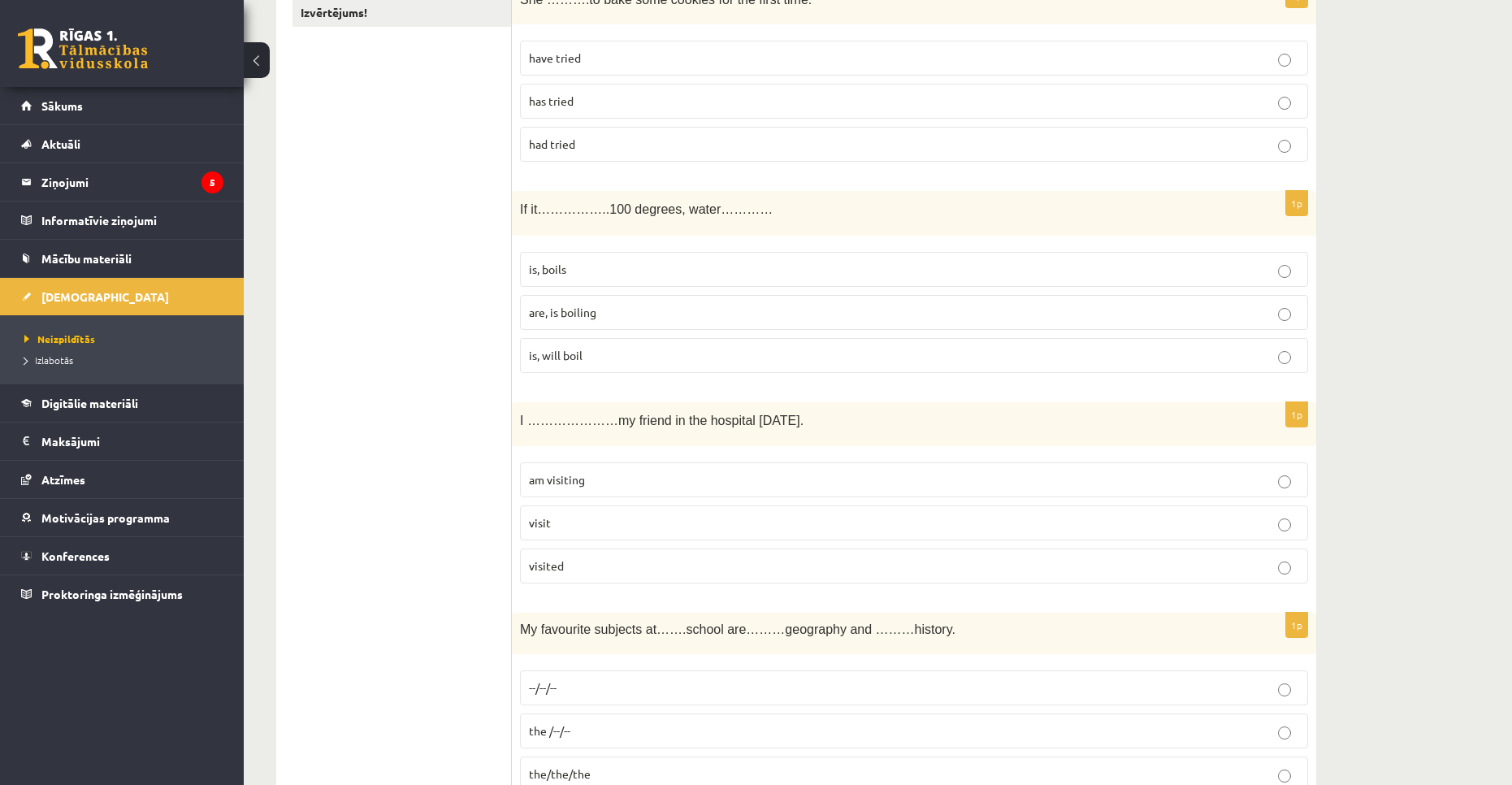
click at [566, 317] on span "are, is boiling" at bounding box center [563, 311] width 68 height 15
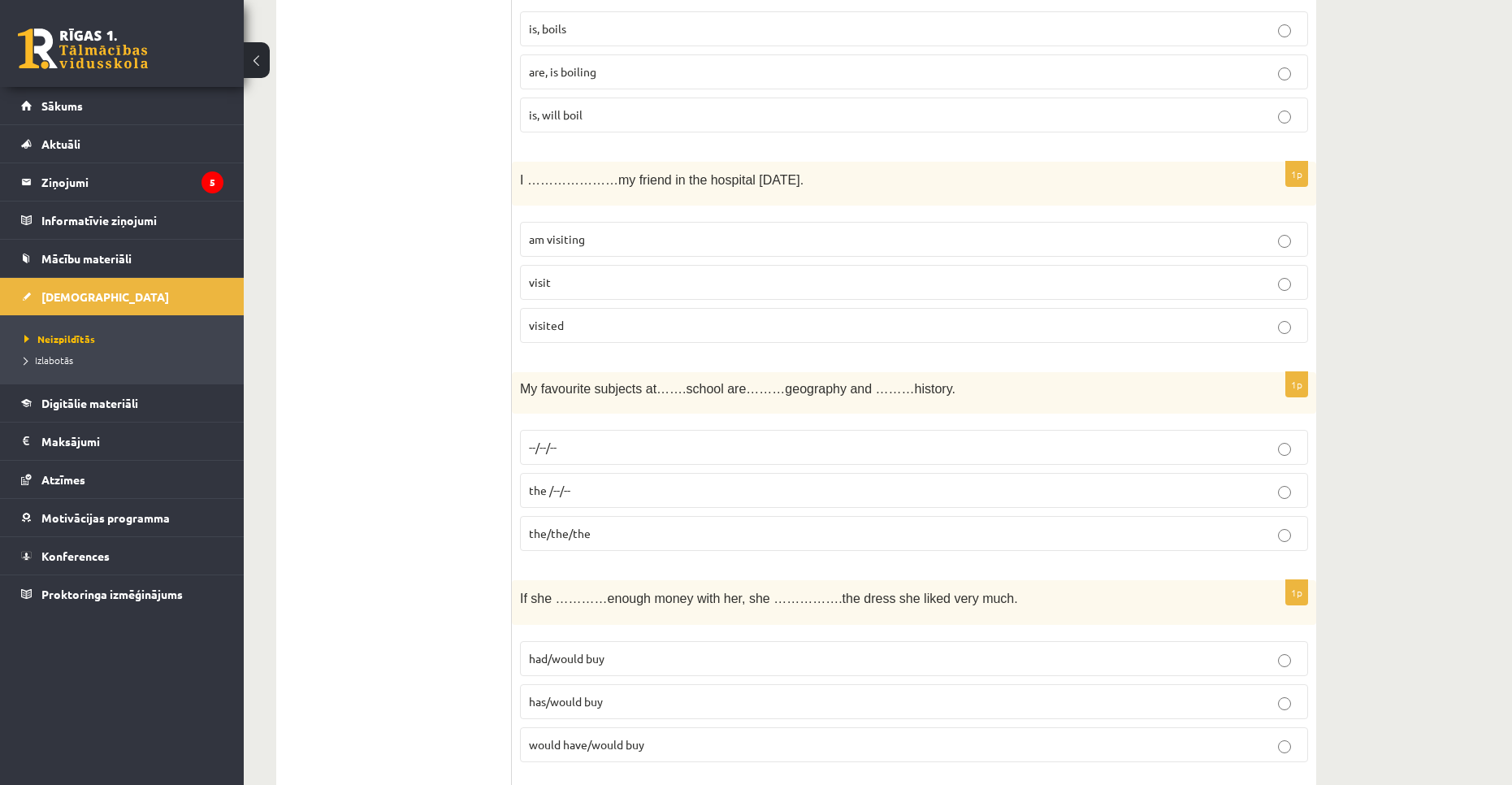
scroll to position [569, 0]
click at [635, 245] on p "am visiting" at bounding box center [914, 236] width 770 height 17
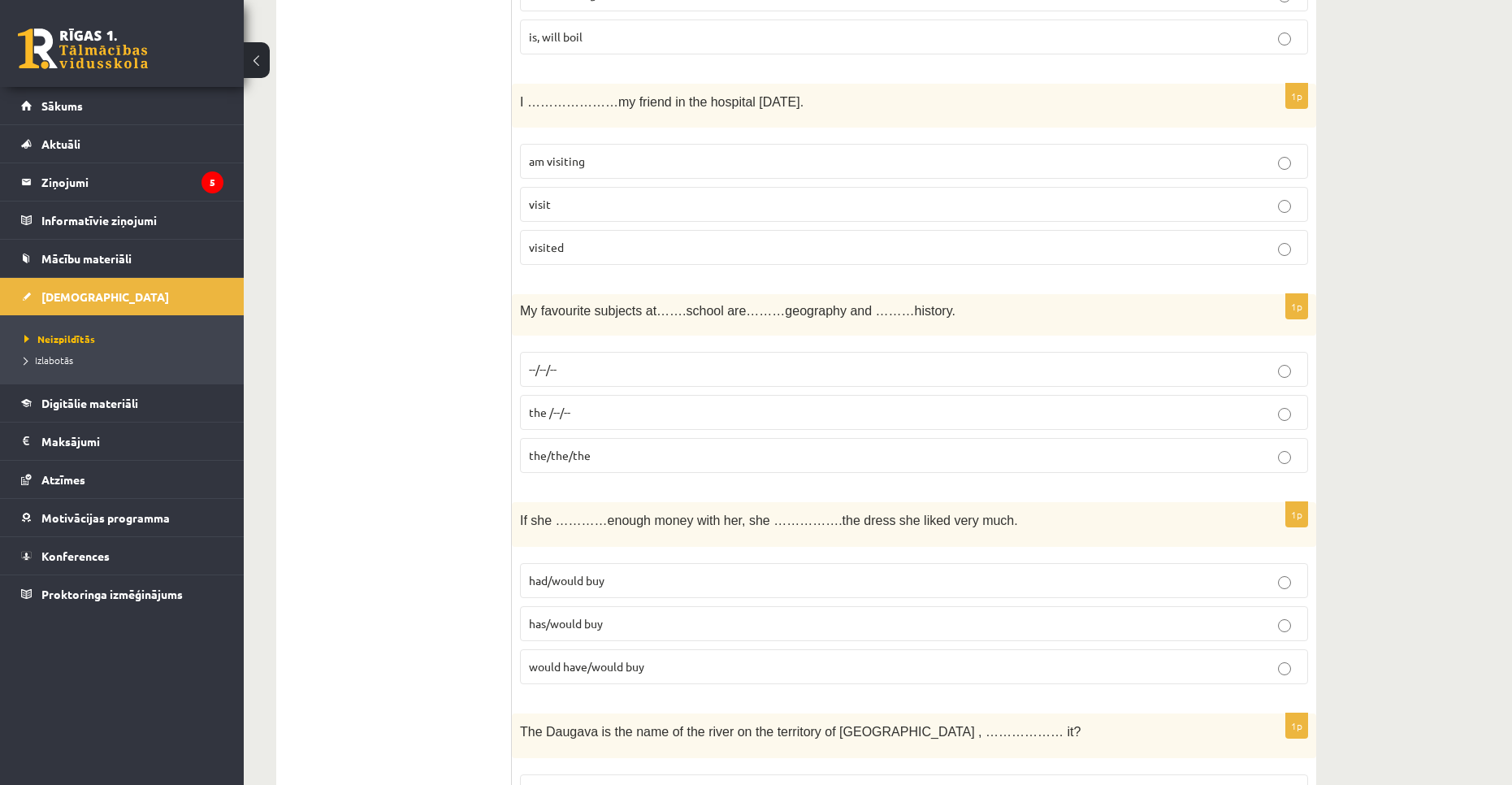
scroll to position [651, 0]
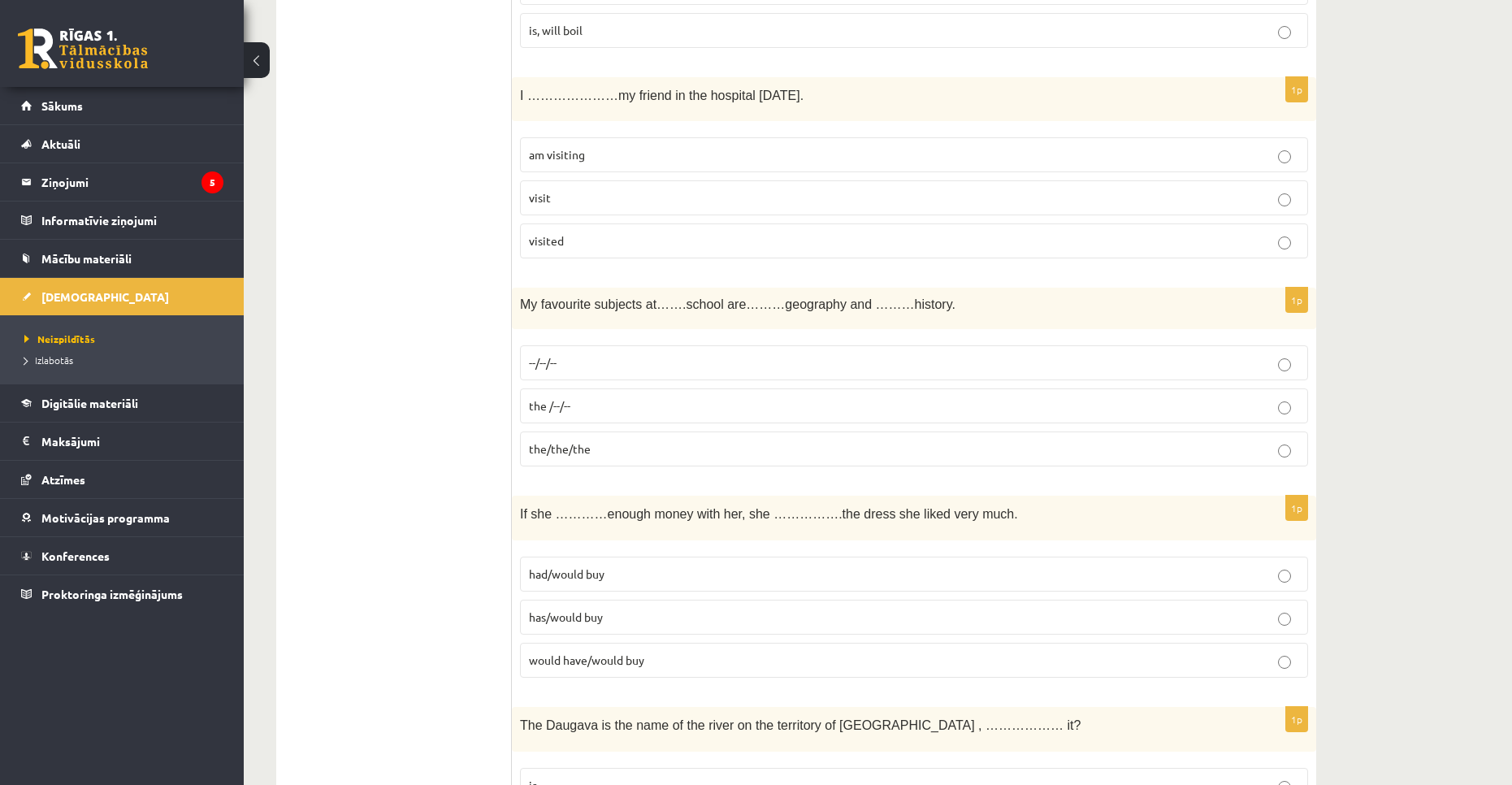
click at [597, 369] on p "--/--/--" at bounding box center [914, 363] width 770 height 17
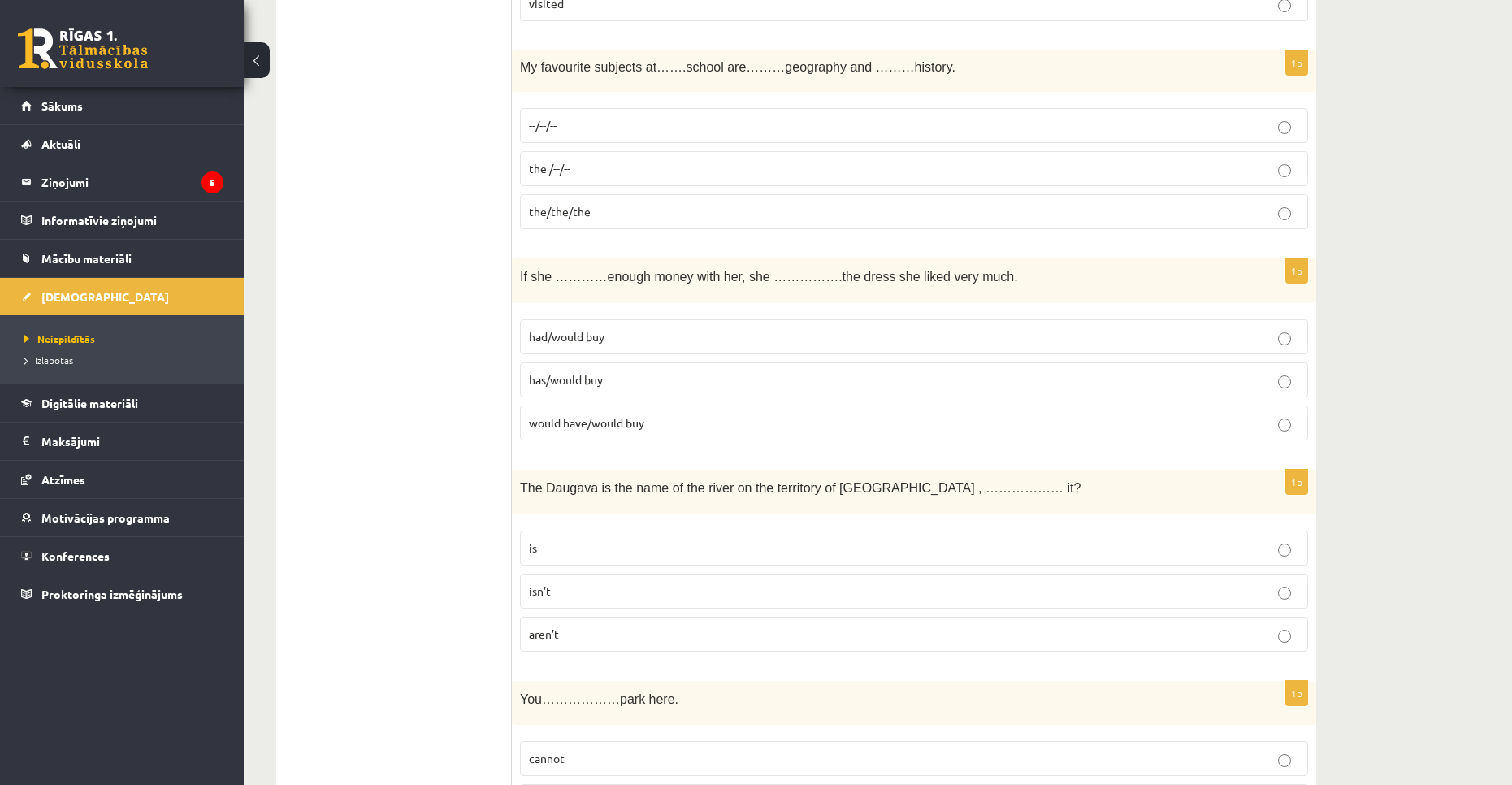
scroll to position [894, 0]
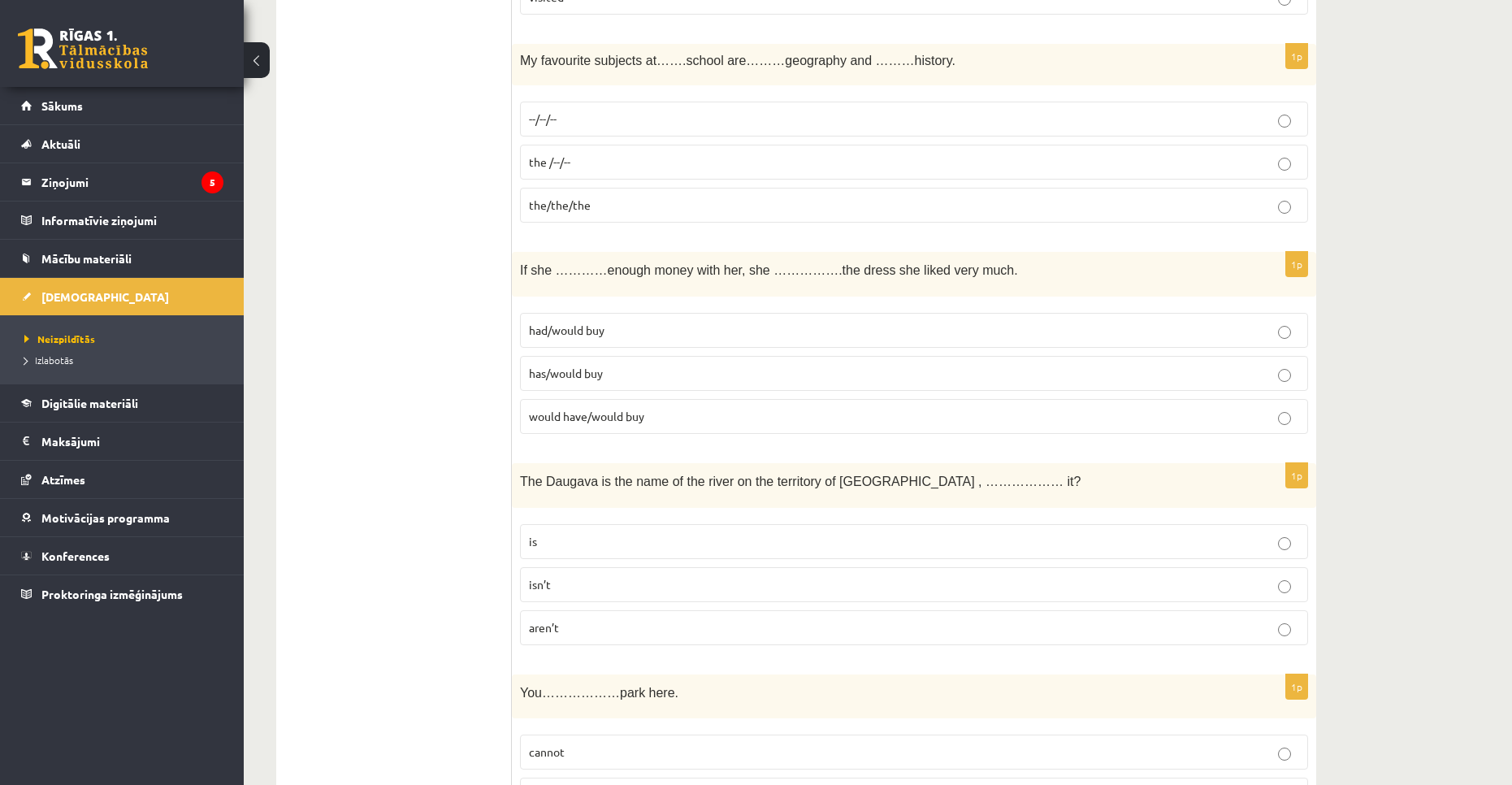
click at [760, 424] on p "would have/would buy" at bounding box center [914, 416] width 770 height 17
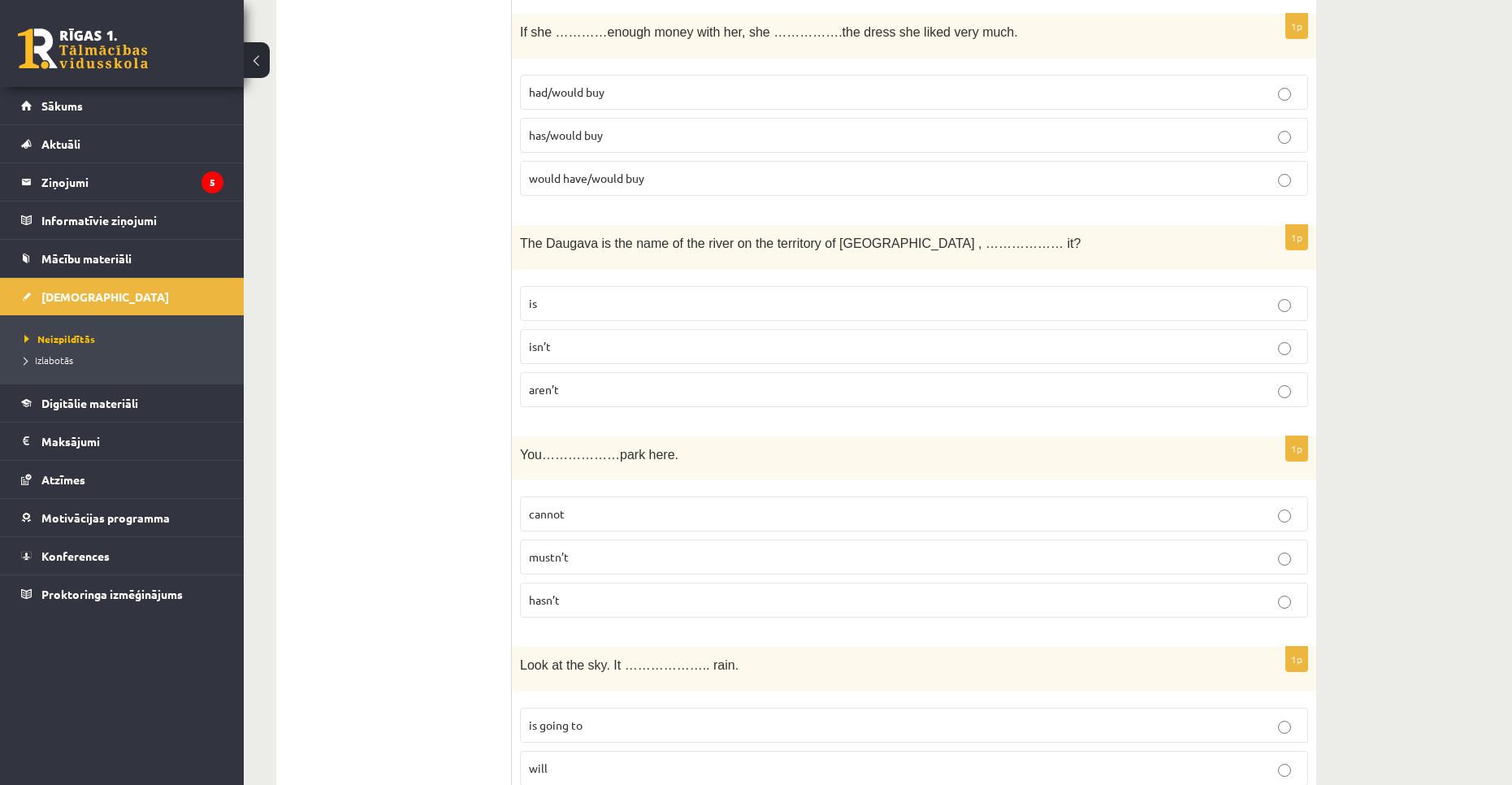
scroll to position [1138, 0]
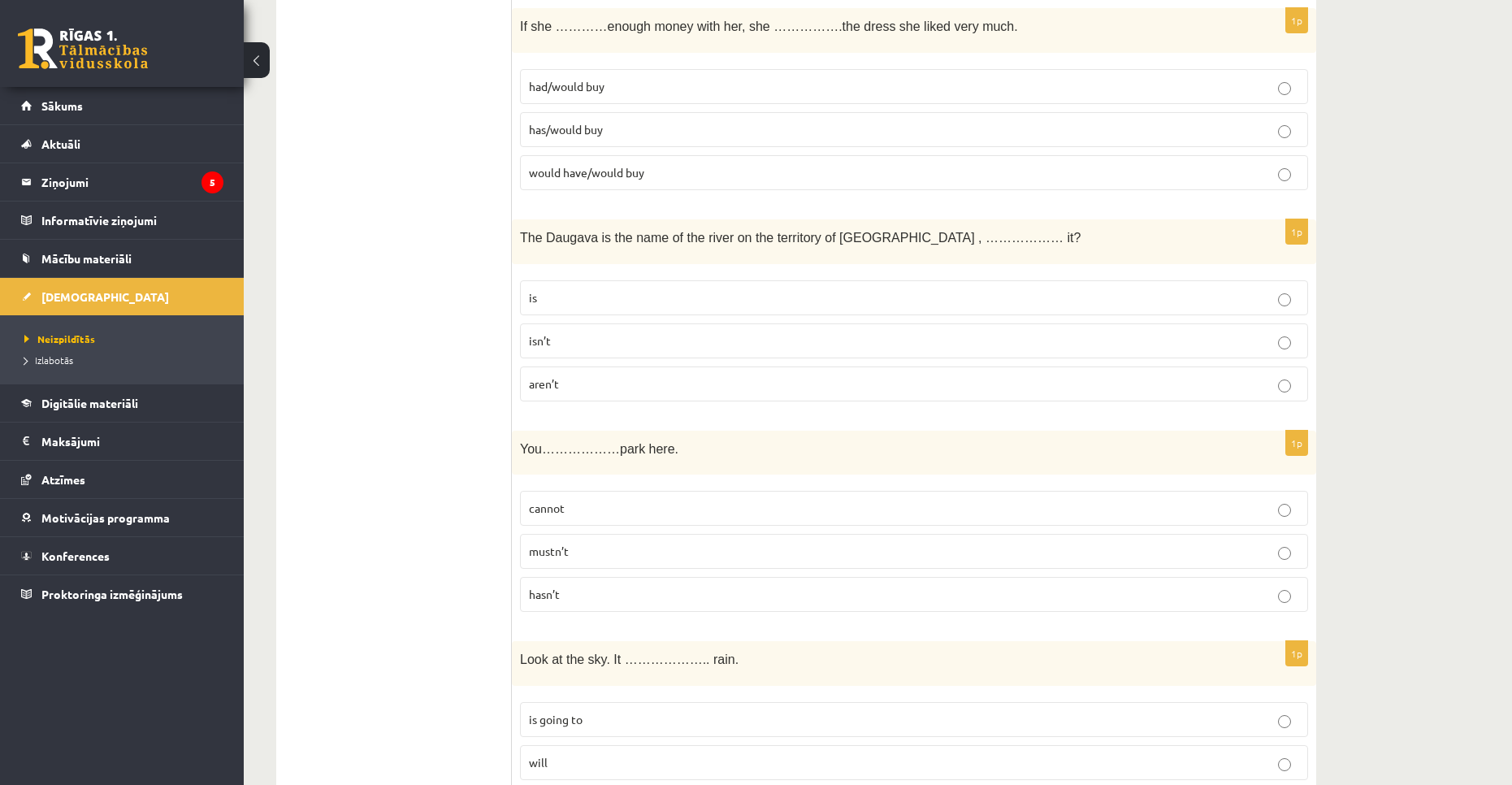
click at [629, 305] on p "is" at bounding box center [914, 298] width 770 height 17
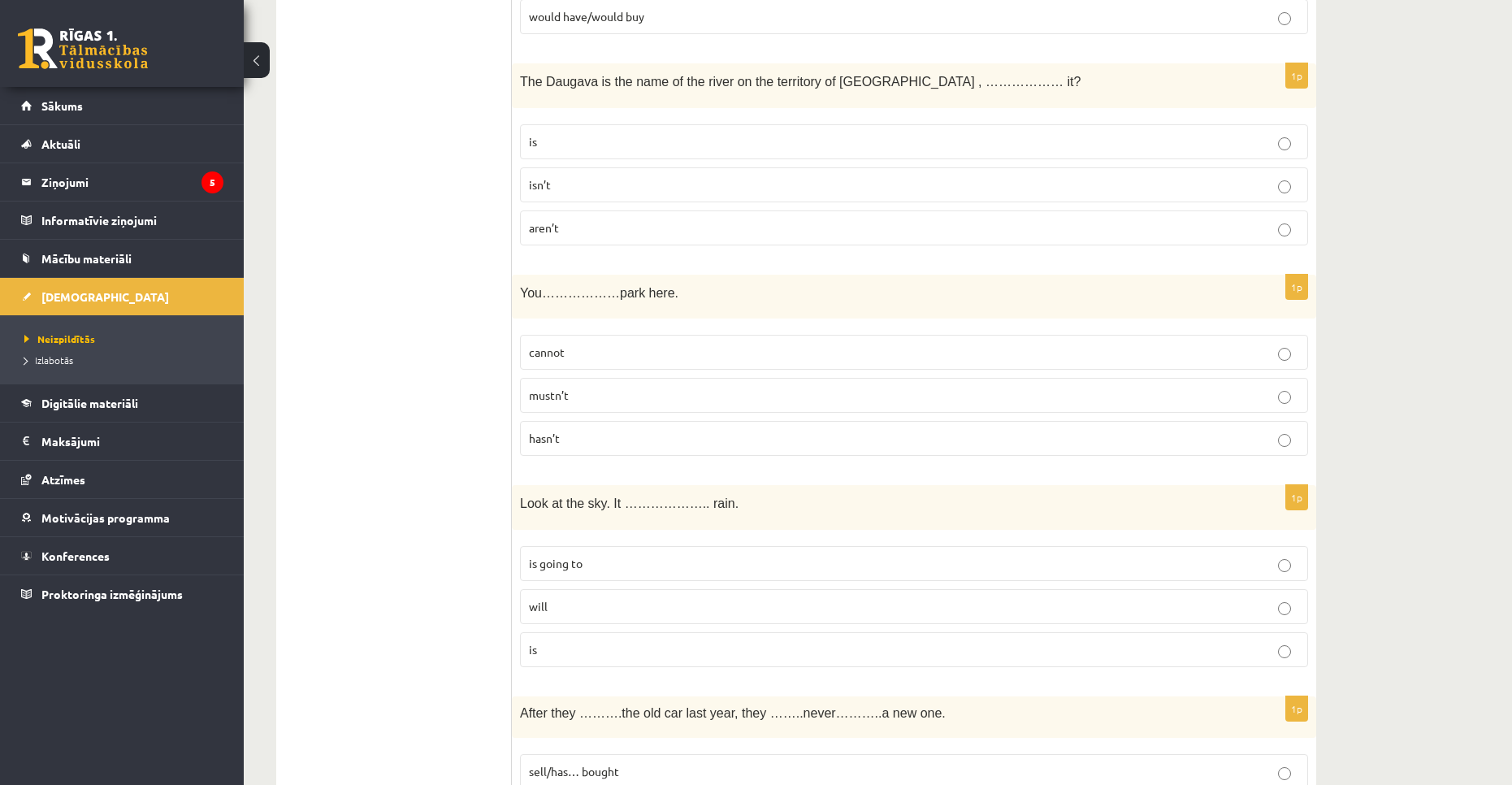
scroll to position [1300, 0]
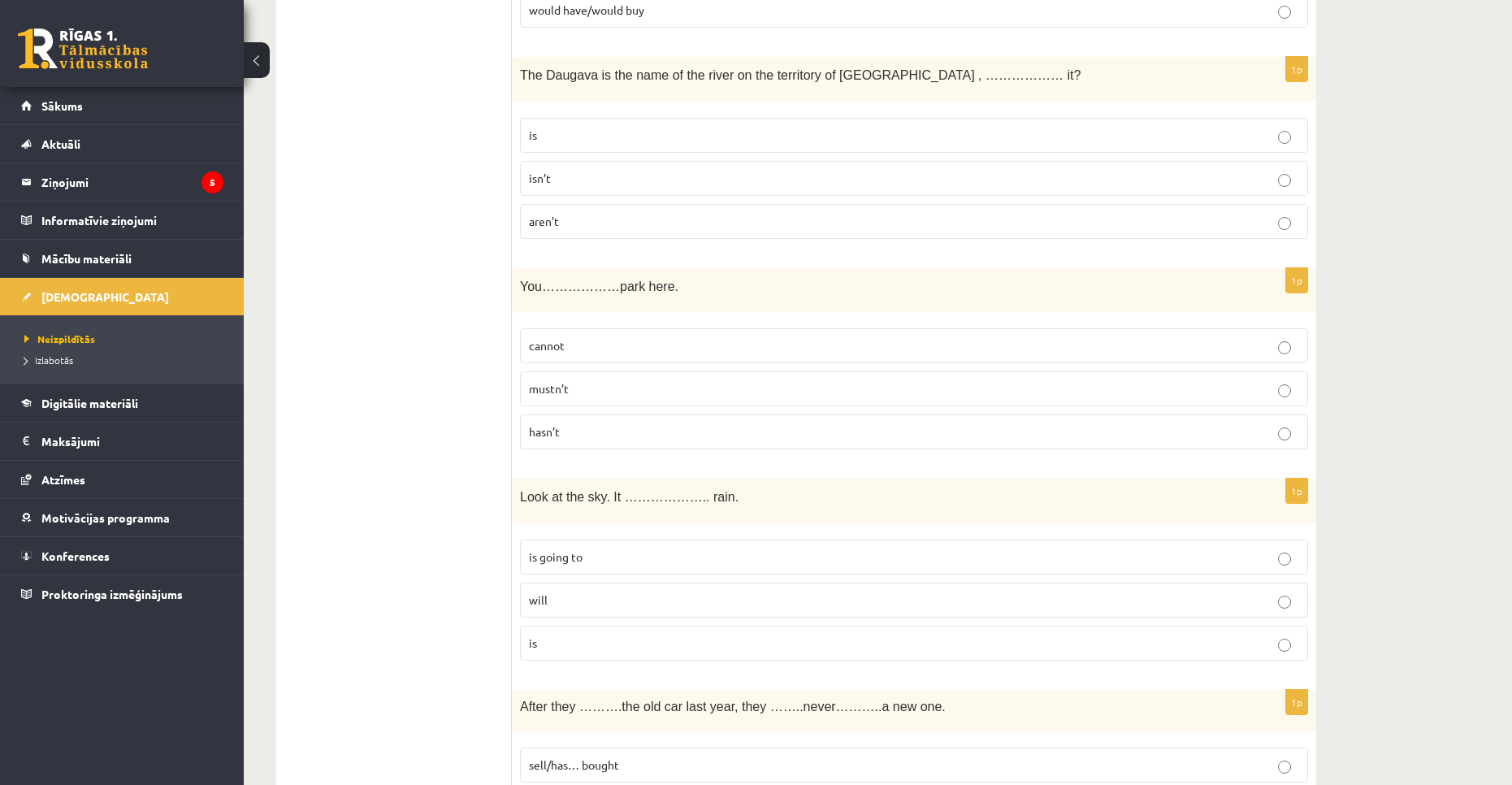
click at [604, 337] on label "cannot" at bounding box center [914, 346] width 788 height 35
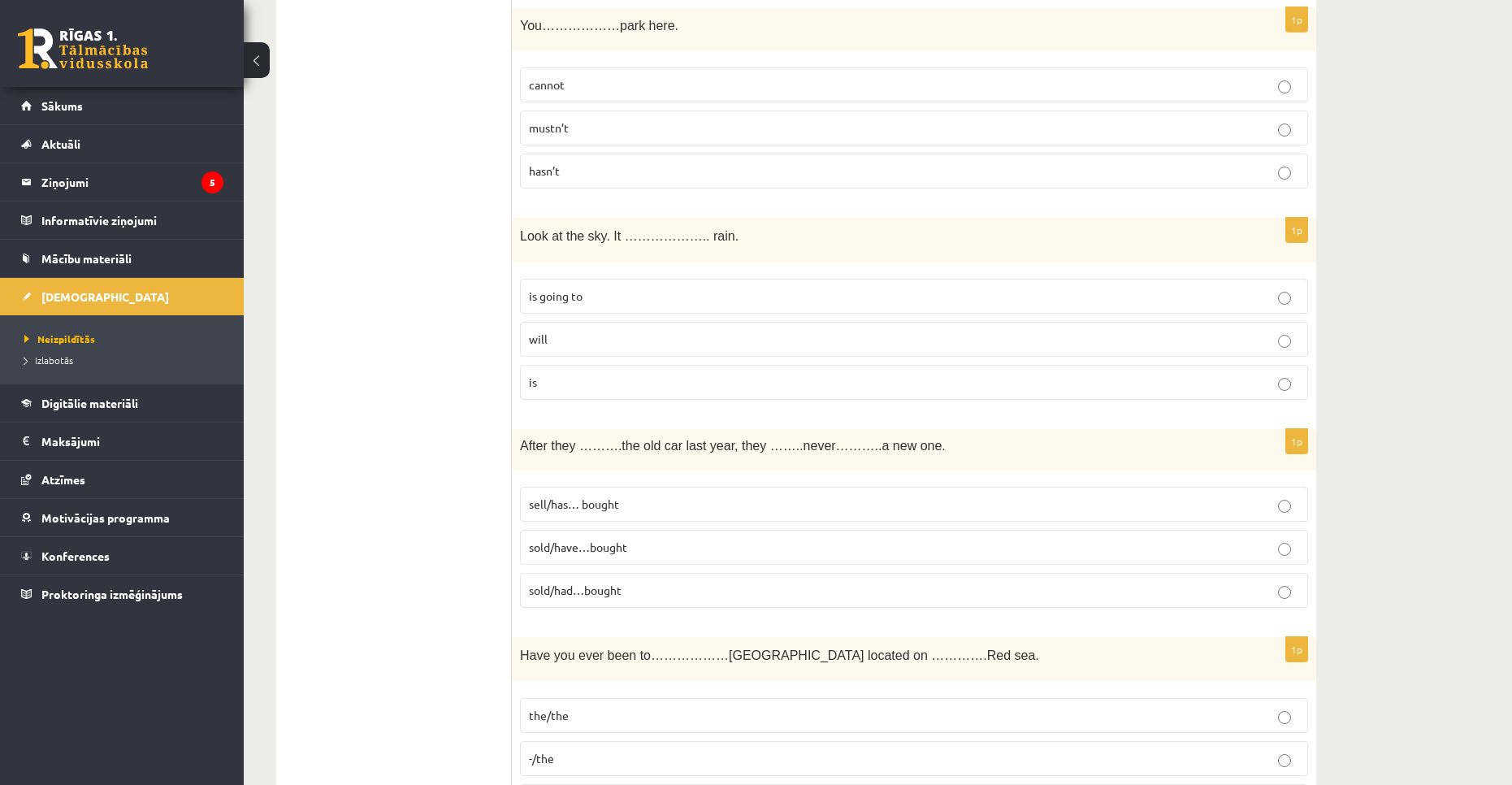
scroll to position [1626, 0]
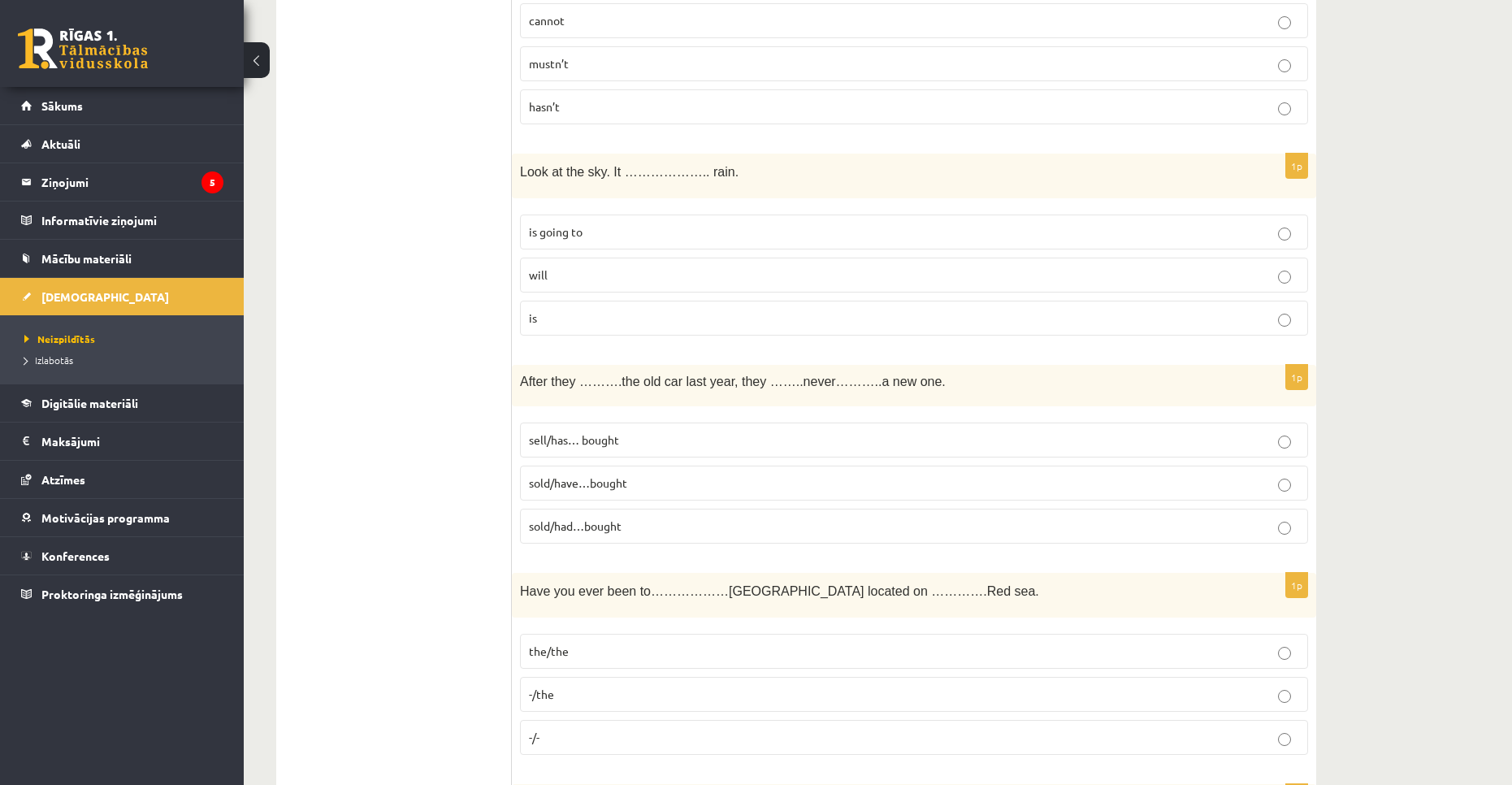
click at [623, 279] on p "will" at bounding box center [914, 275] width 770 height 17
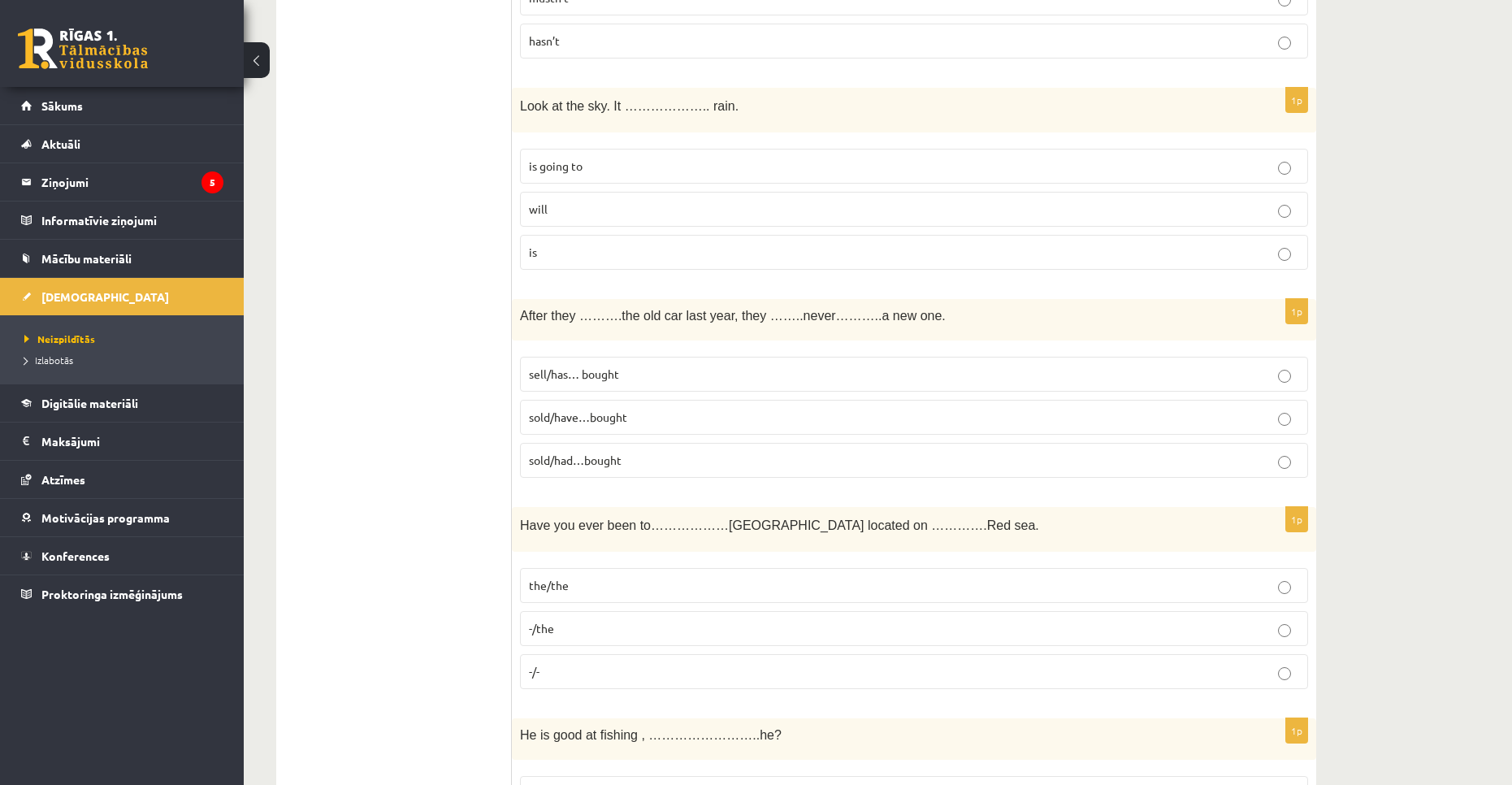
scroll to position [1707, 0]
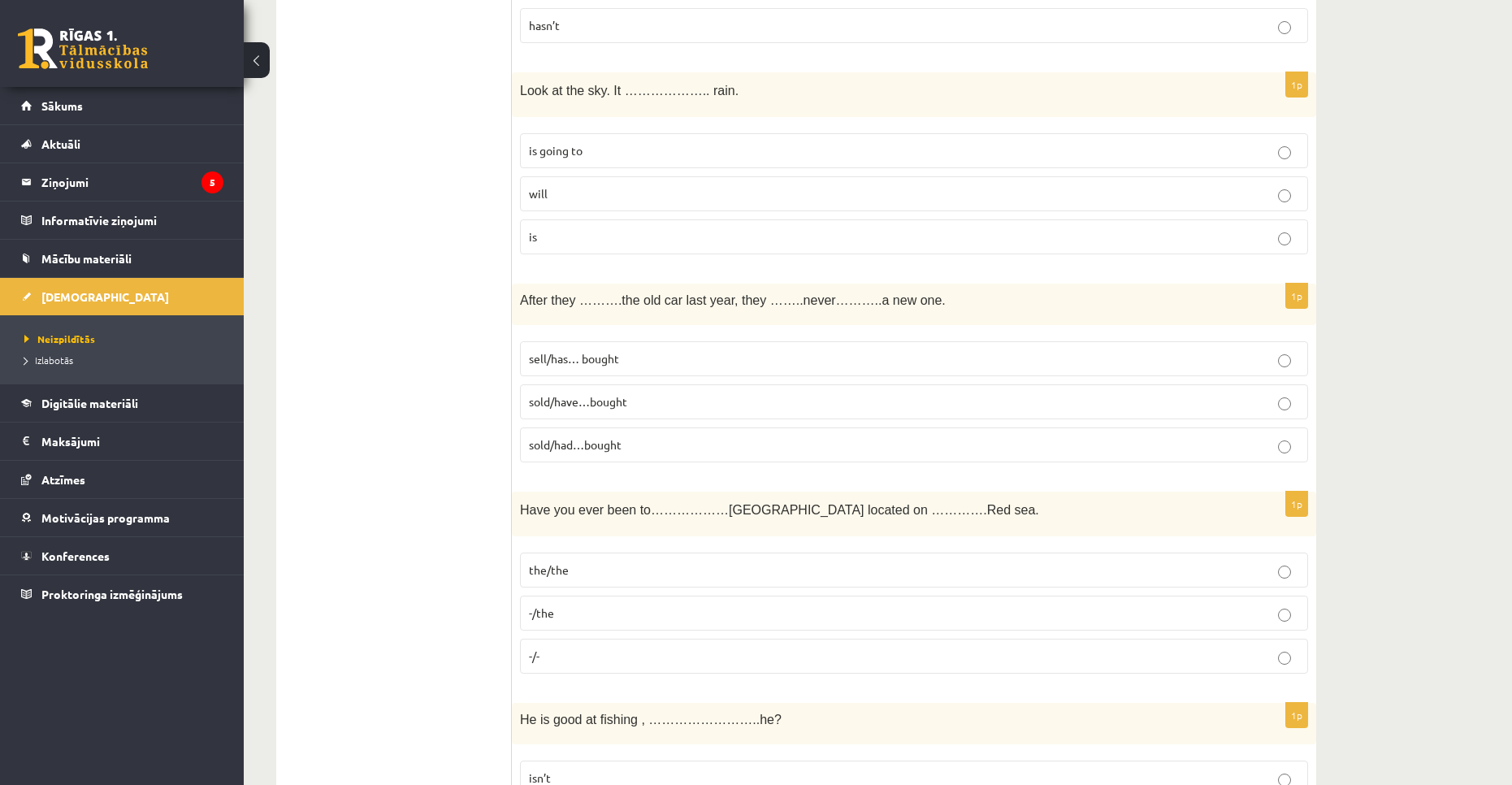
click at [646, 412] on label "sold/have…bought" at bounding box center [914, 402] width 788 height 35
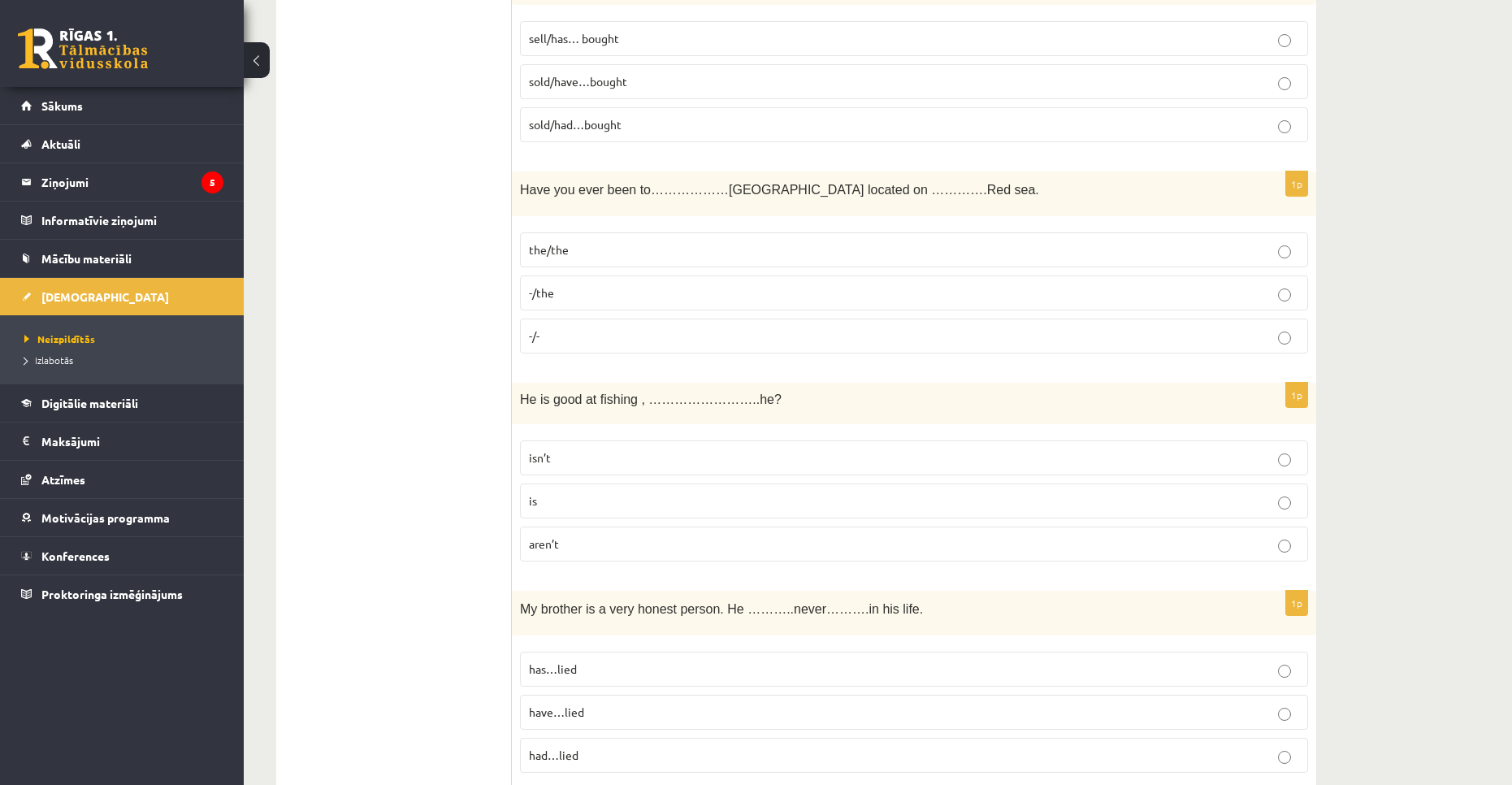
scroll to position [2032, 0]
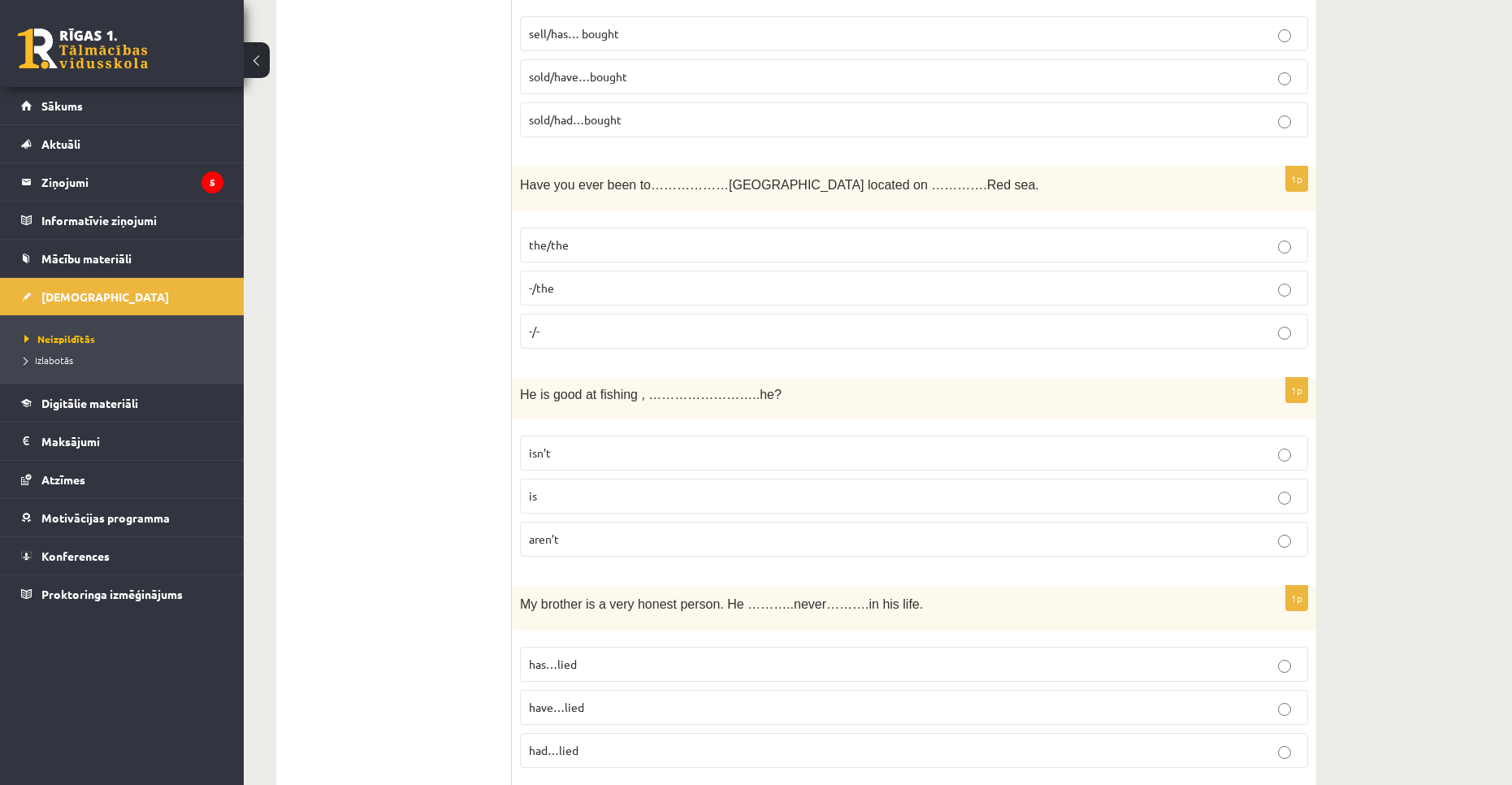
click at [597, 291] on p "-/the" at bounding box center [914, 288] width 770 height 17
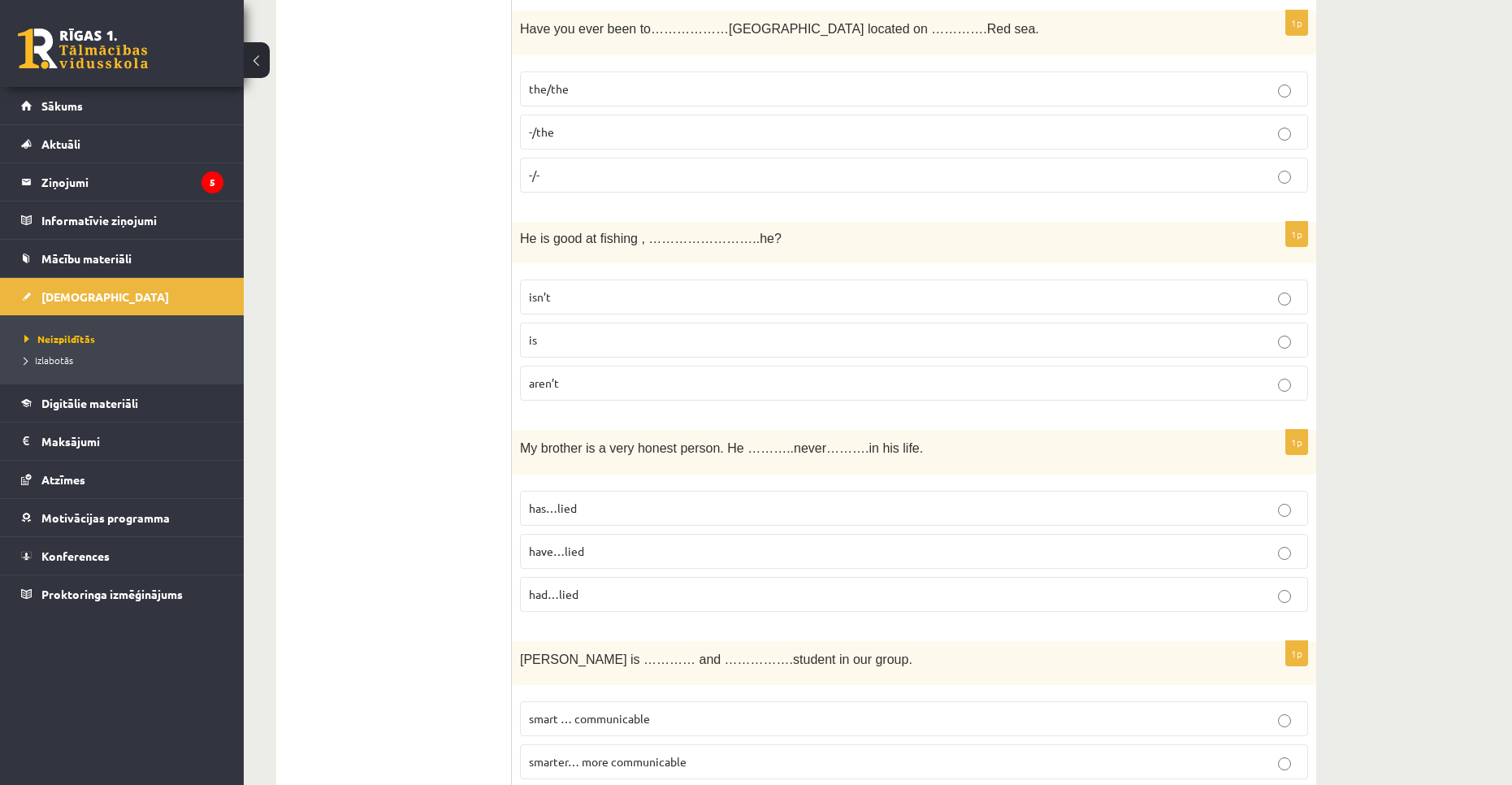
scroll to position [2195, 0]
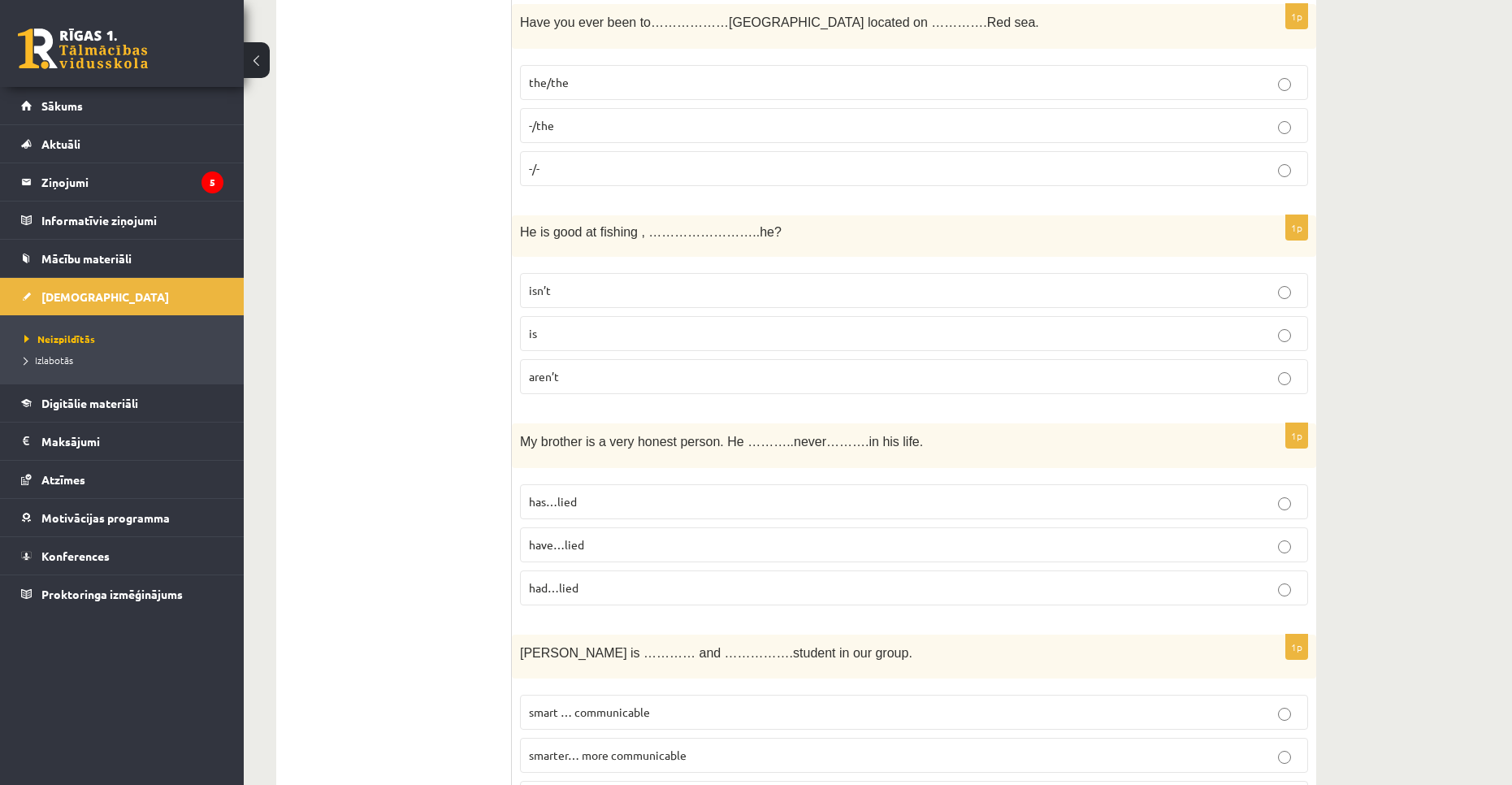
click at [627, 333] on p "is" at bounding box center [914, 334] width 770 height 17
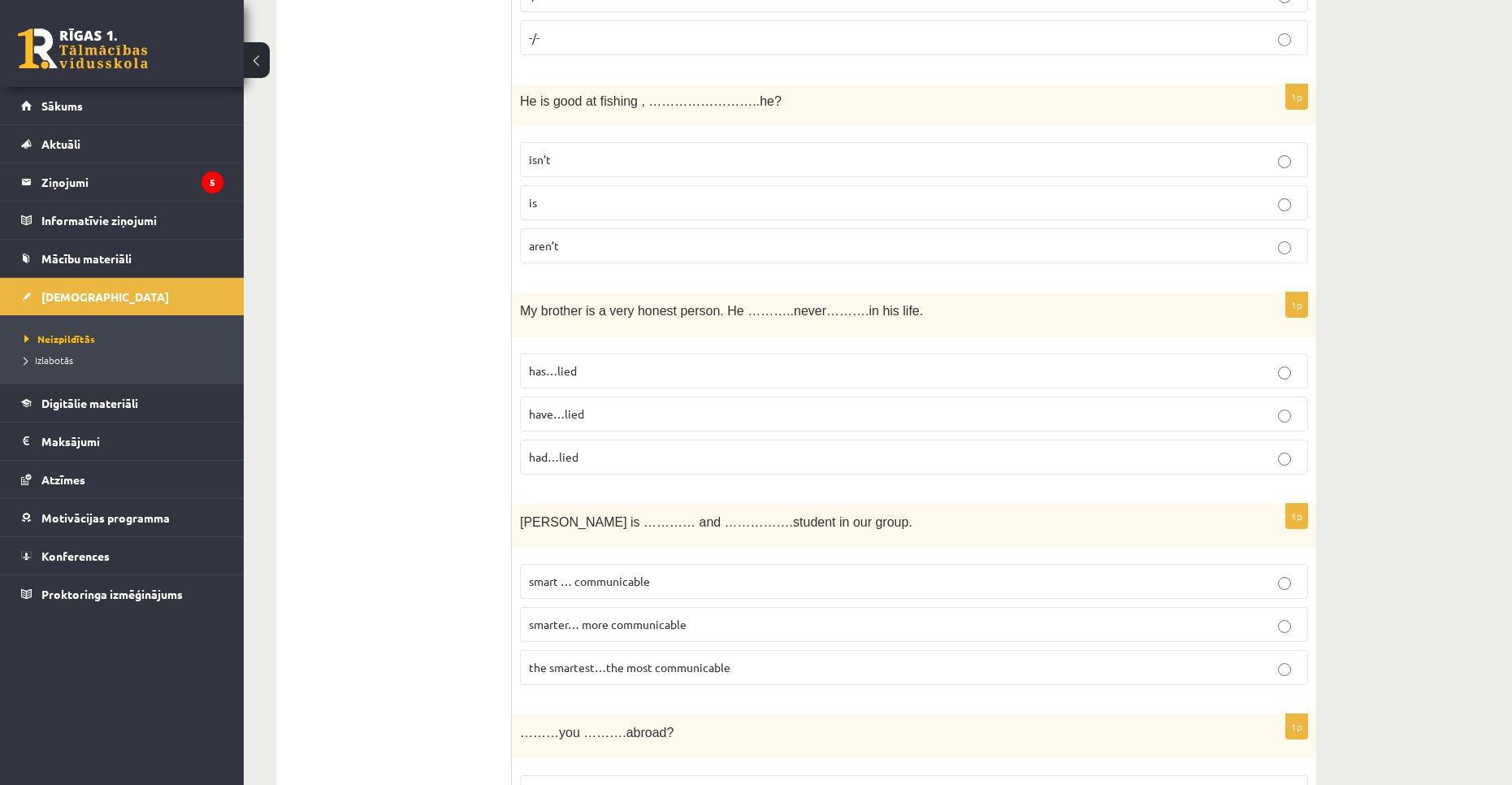
scroll to position [2357, 0]
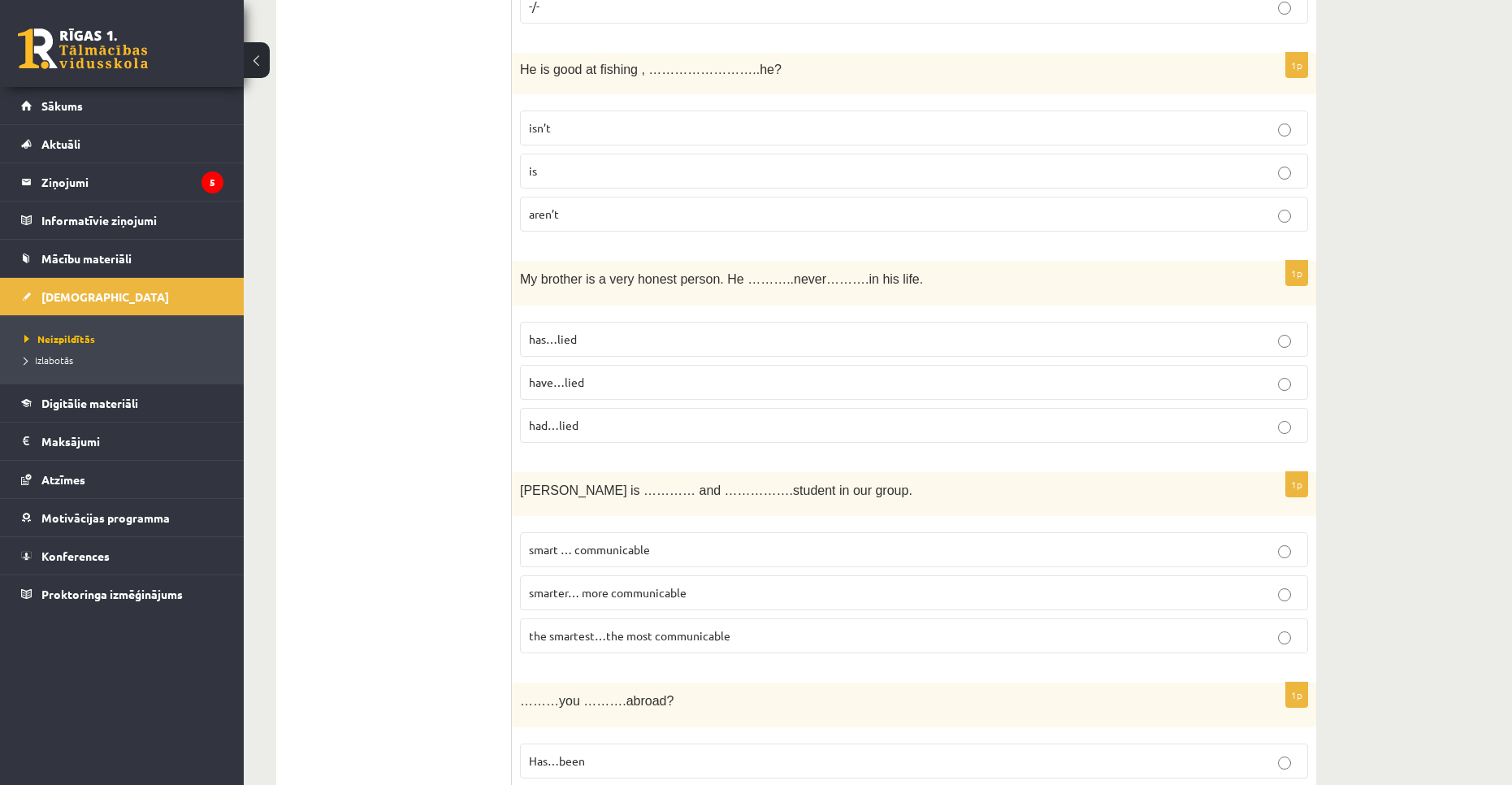
click at [652, 334] on p "has…lied" at bounding box center [914, 339] width 770 height 17
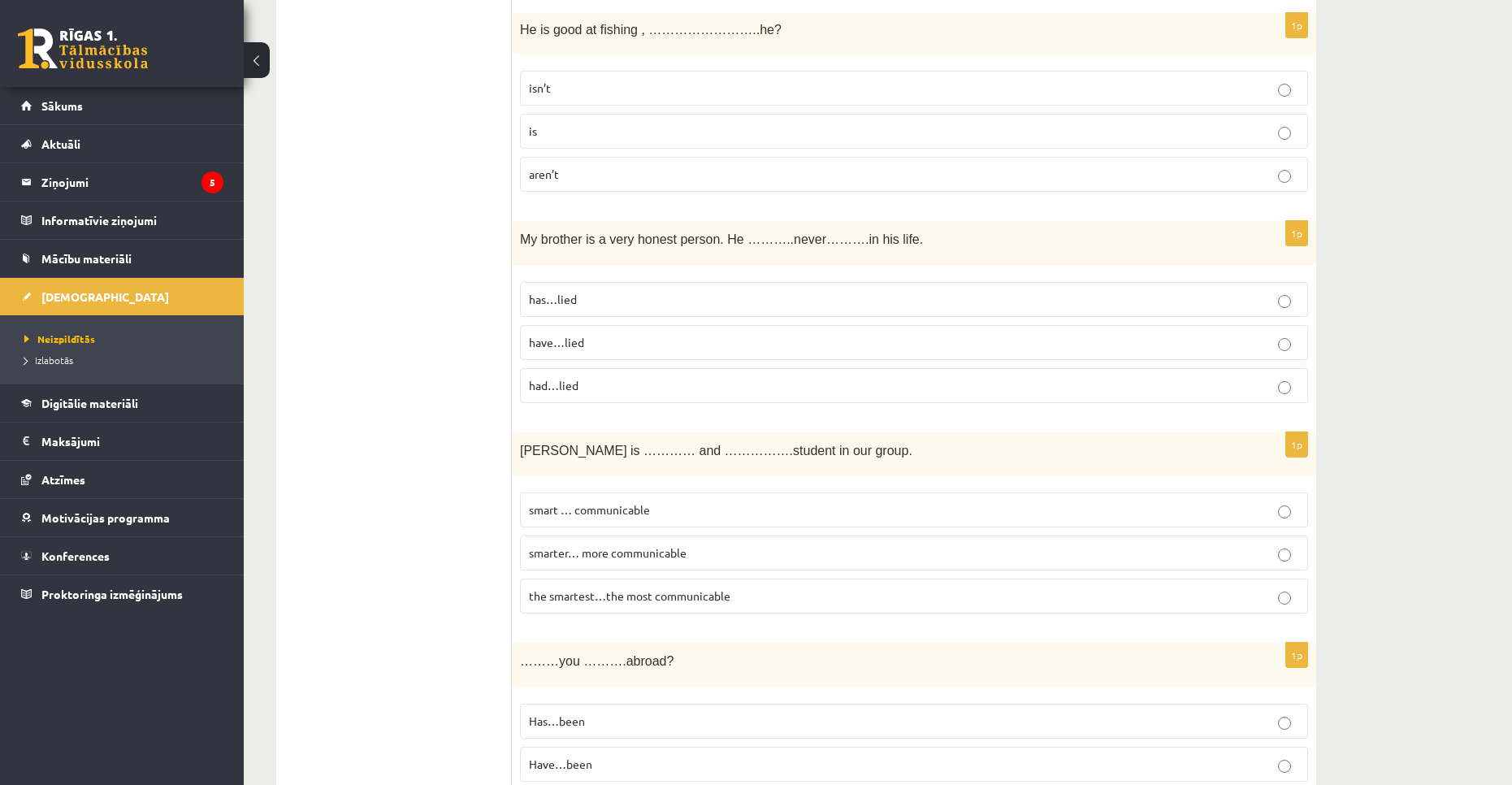
scroll to position [2601, 0]
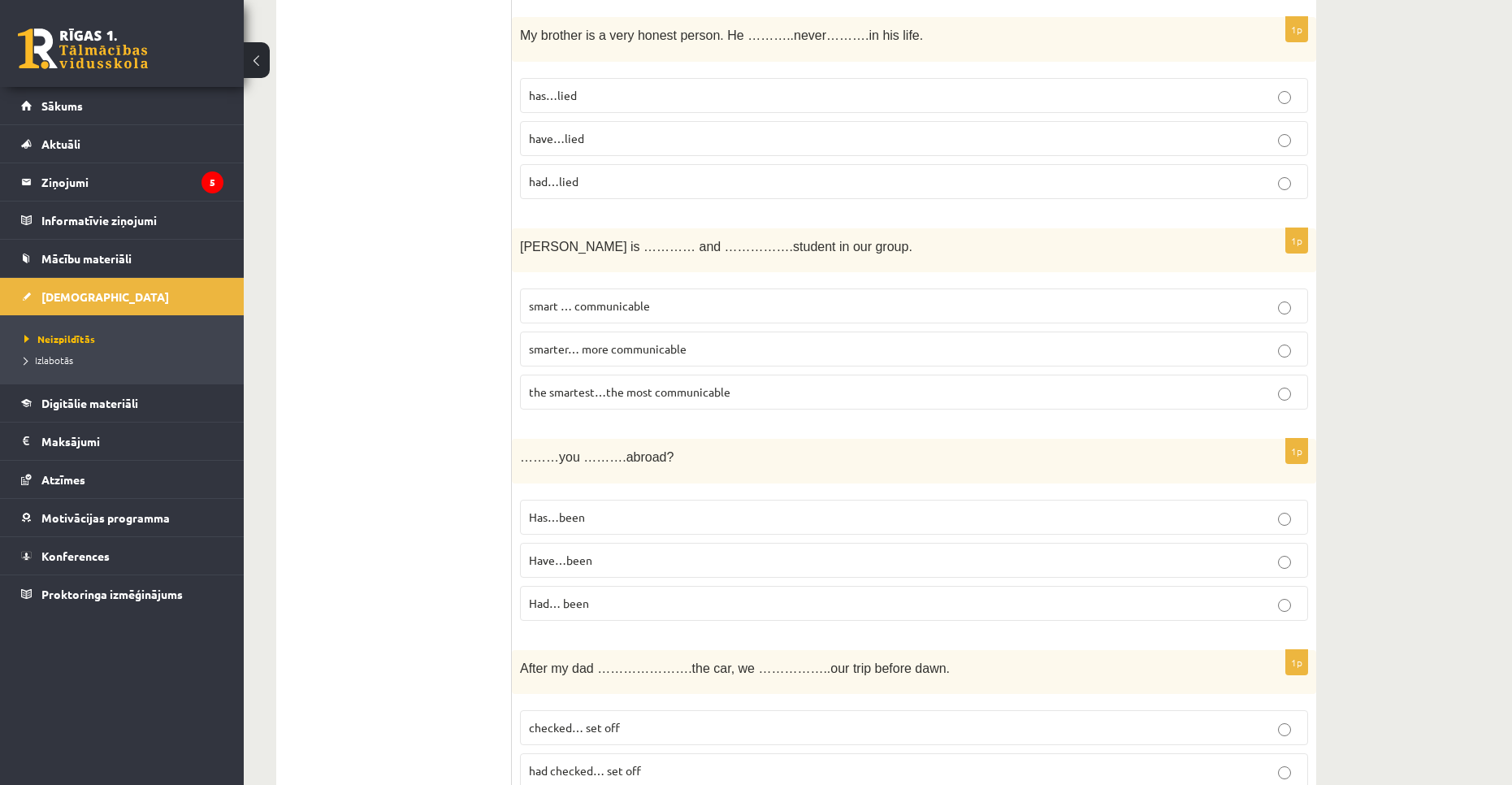
click at [742, 392] on p "the smartest…the most communicable" at bounding box center [914, 392] width 770 height 17
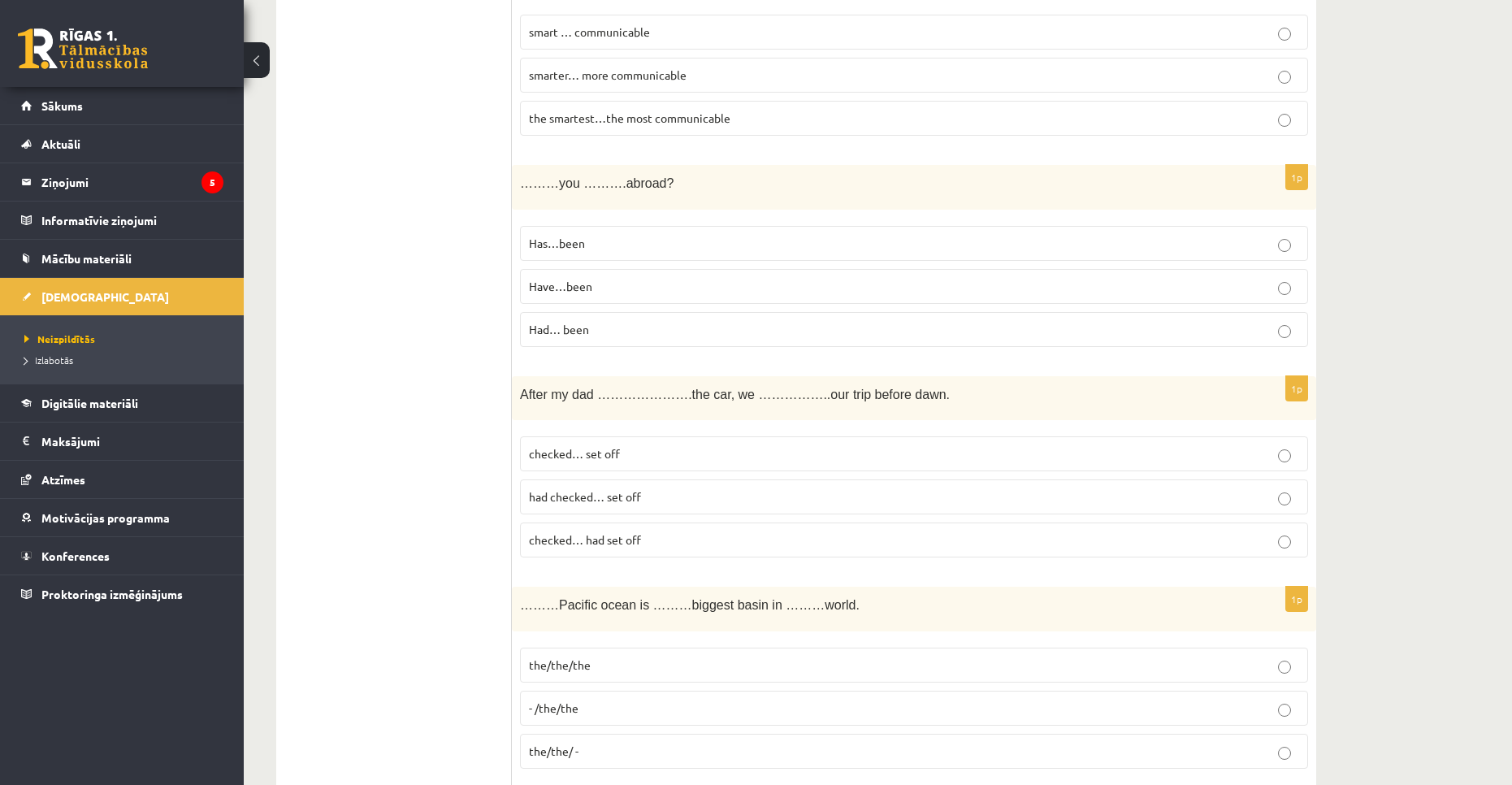
scroll to position [2926, 0]
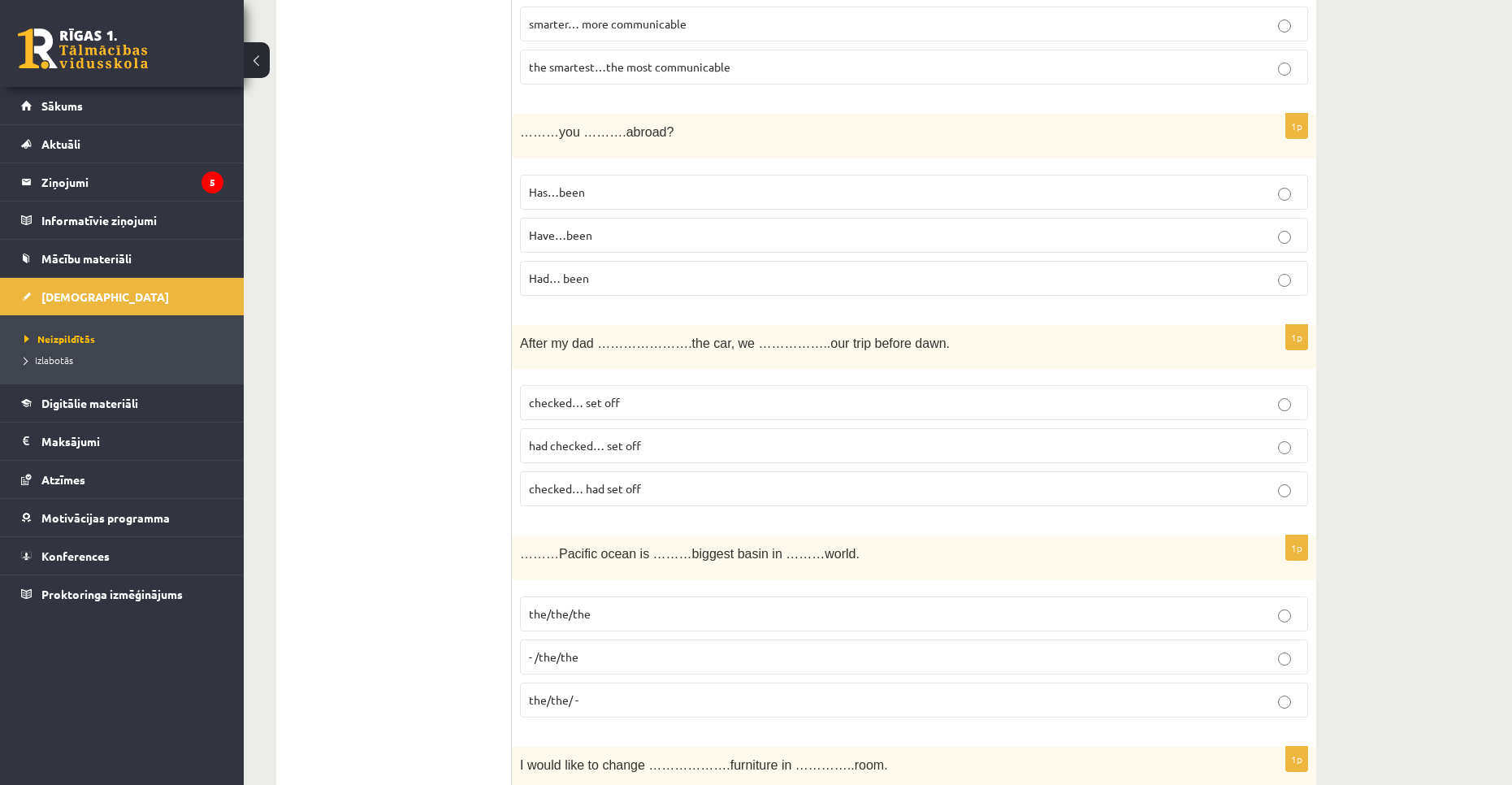
click at [557, 232] on span "Have…been" at bounding box center [560, 234] width 63 height 15
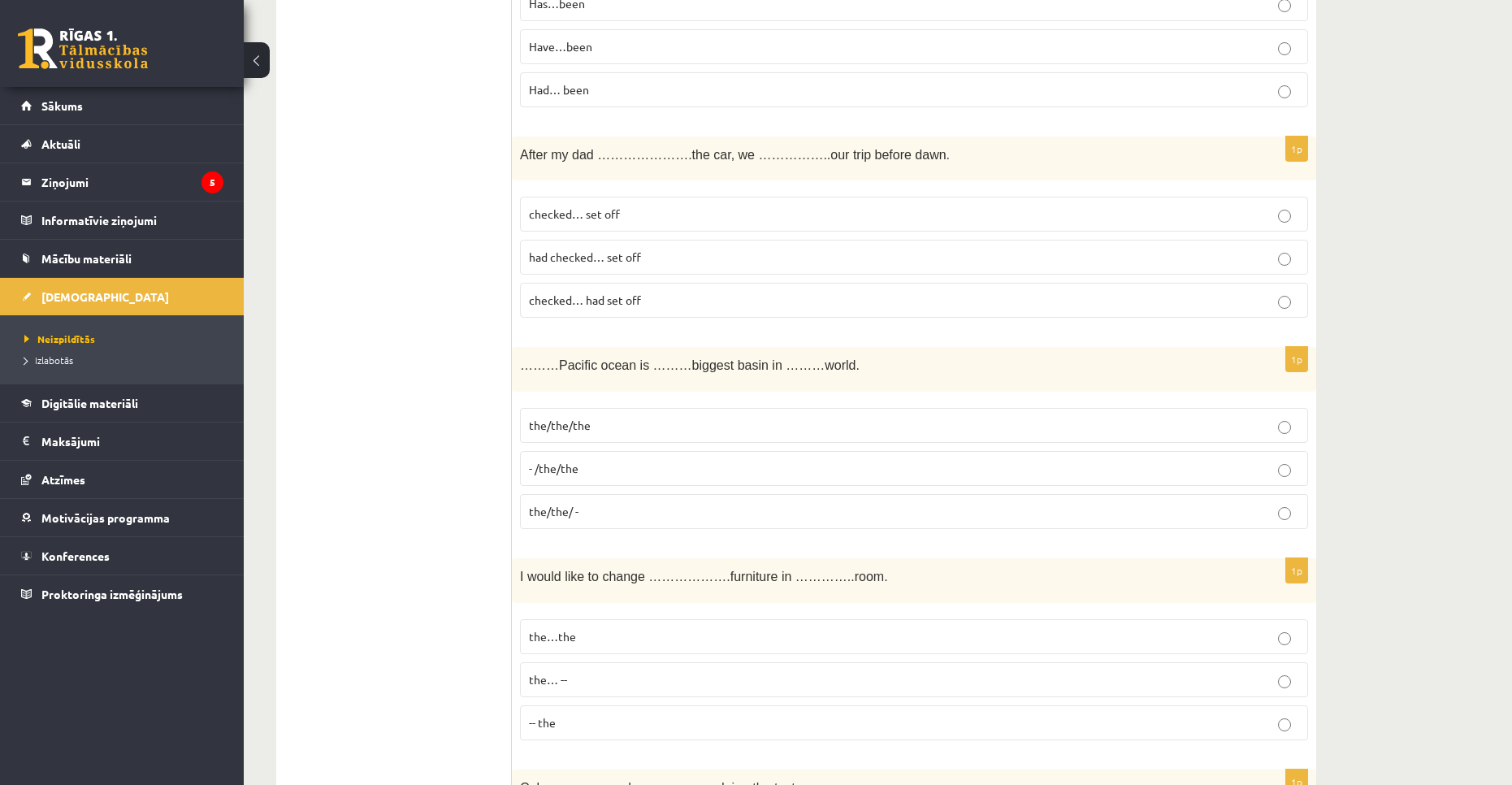
scroll to position [3169, 0]
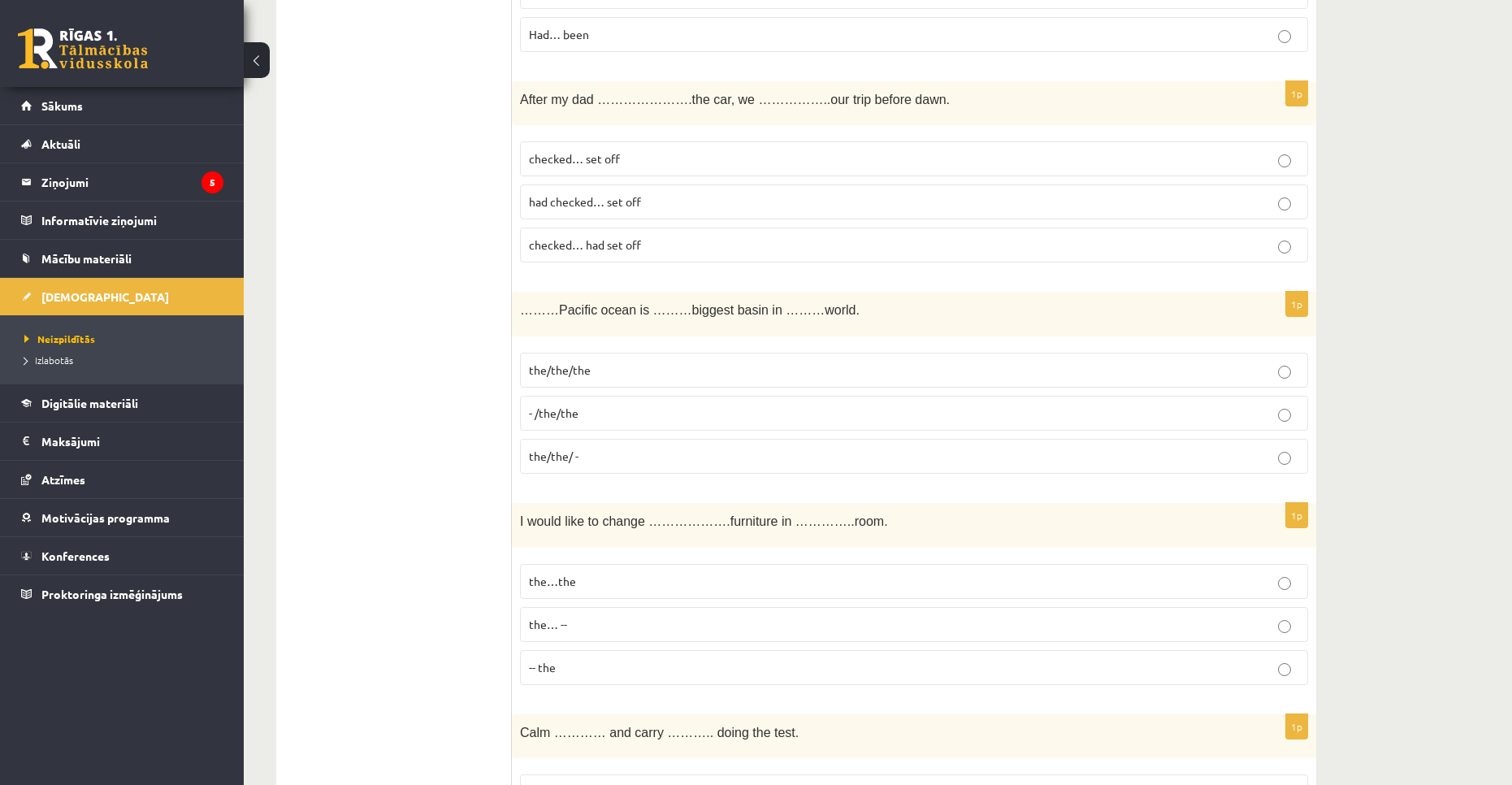
click at [652, 204] on p "had checked… set off" at bounding box center [914, 202] width 770 height 17
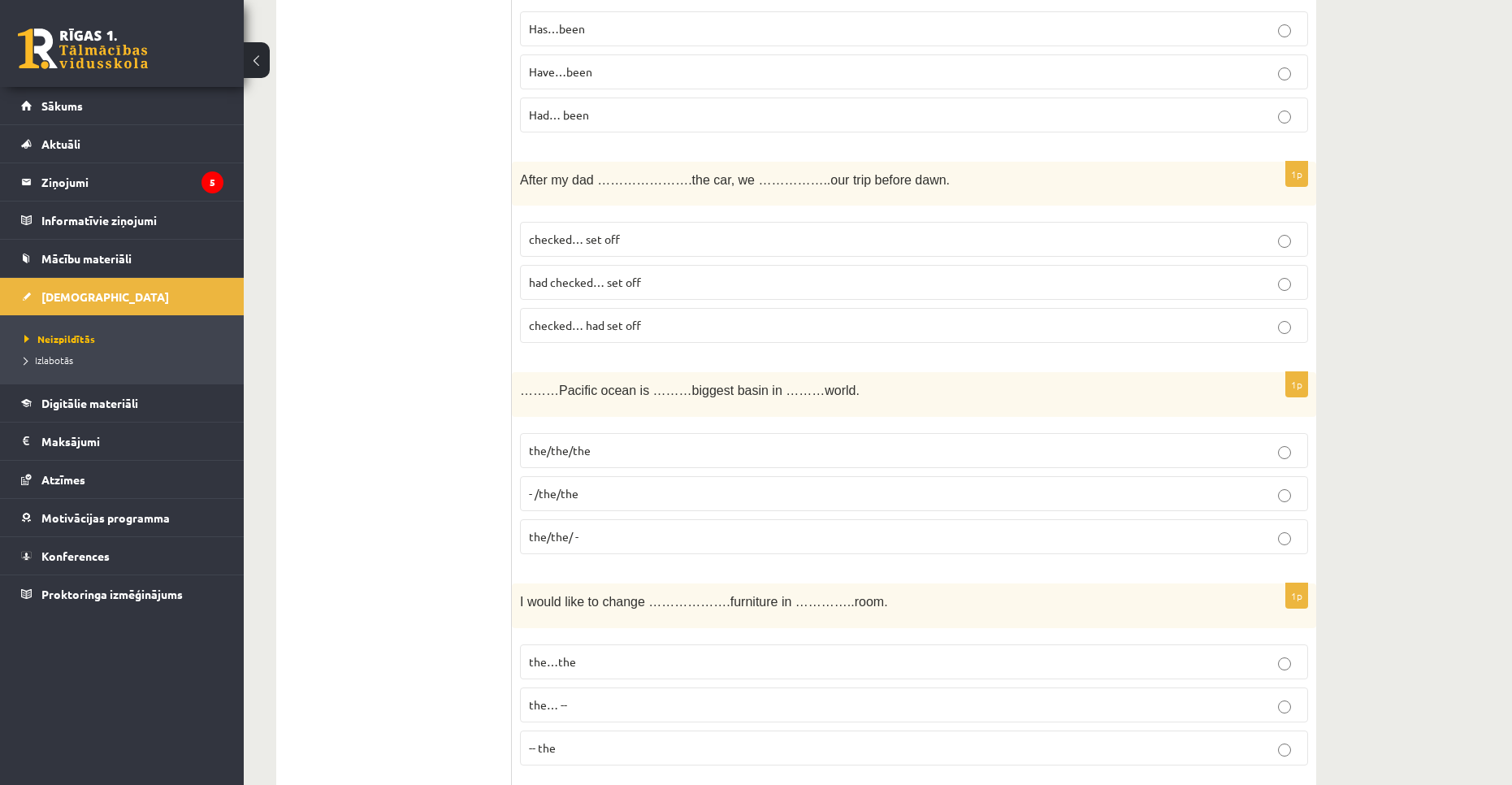
scroll to position [3064, 0]
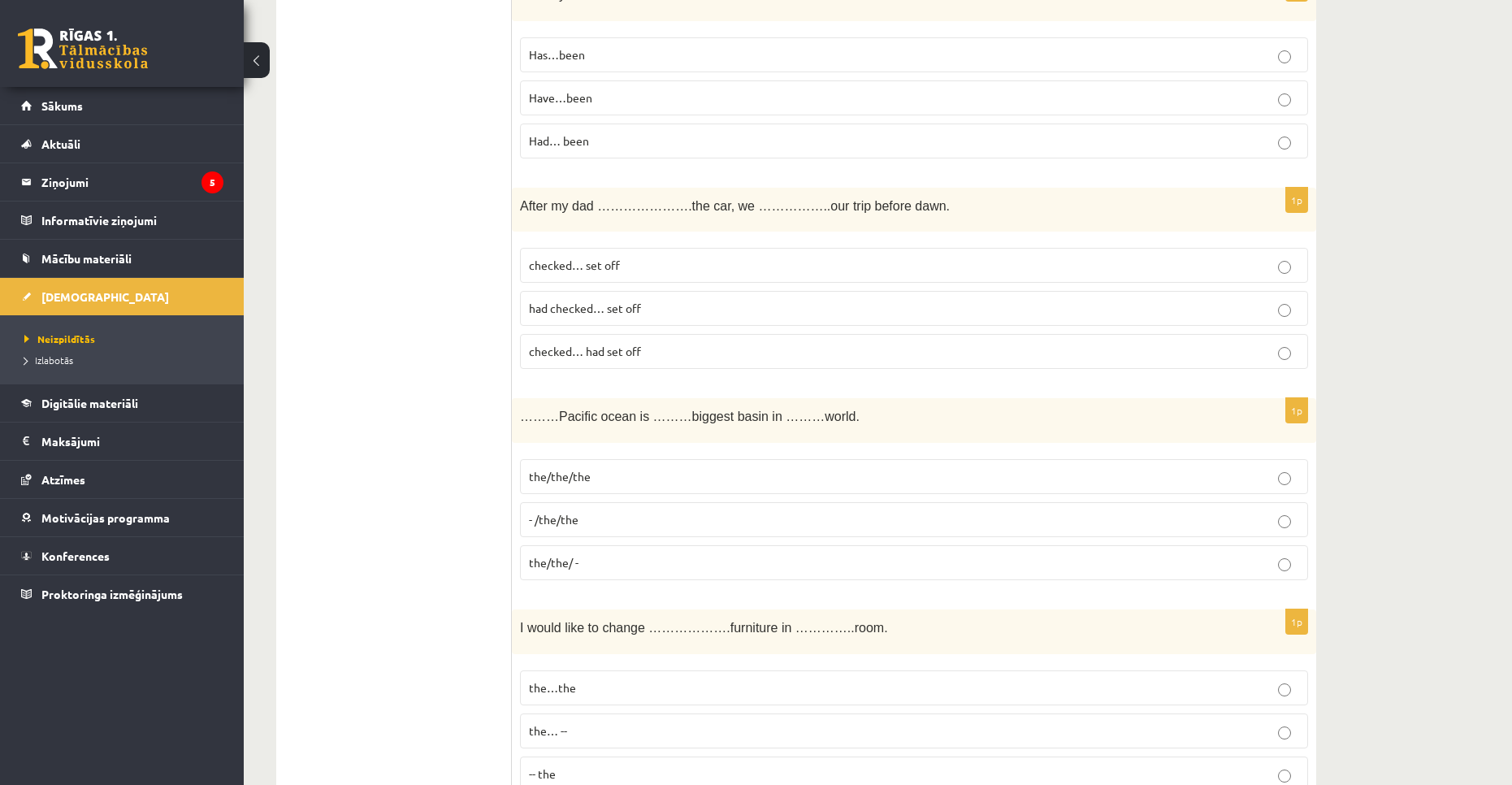
click at [686, 510] on label "- /the/the" at bounding box center [914, 520] width 788 height 35
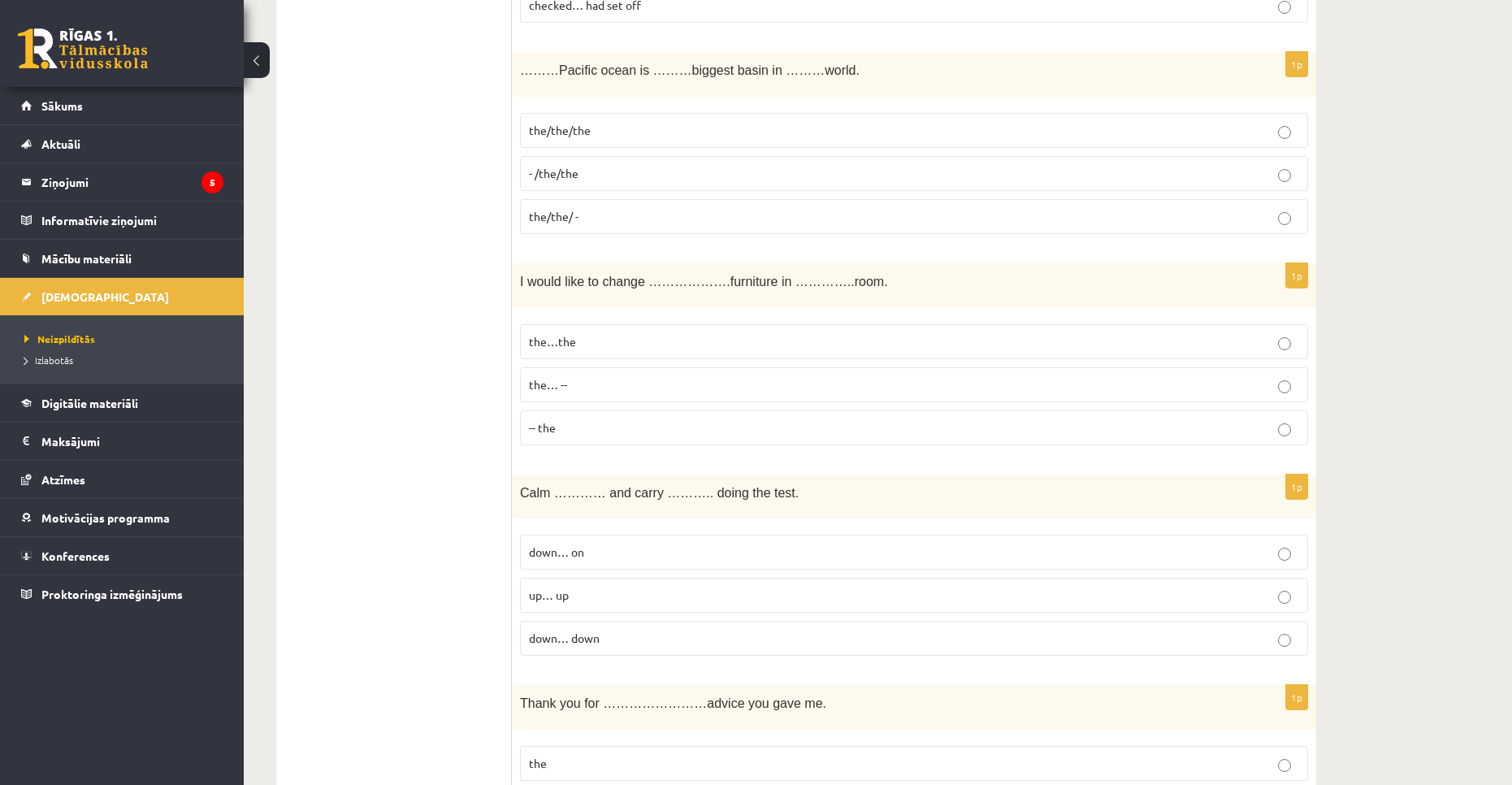
scroll to position [3470, 0]
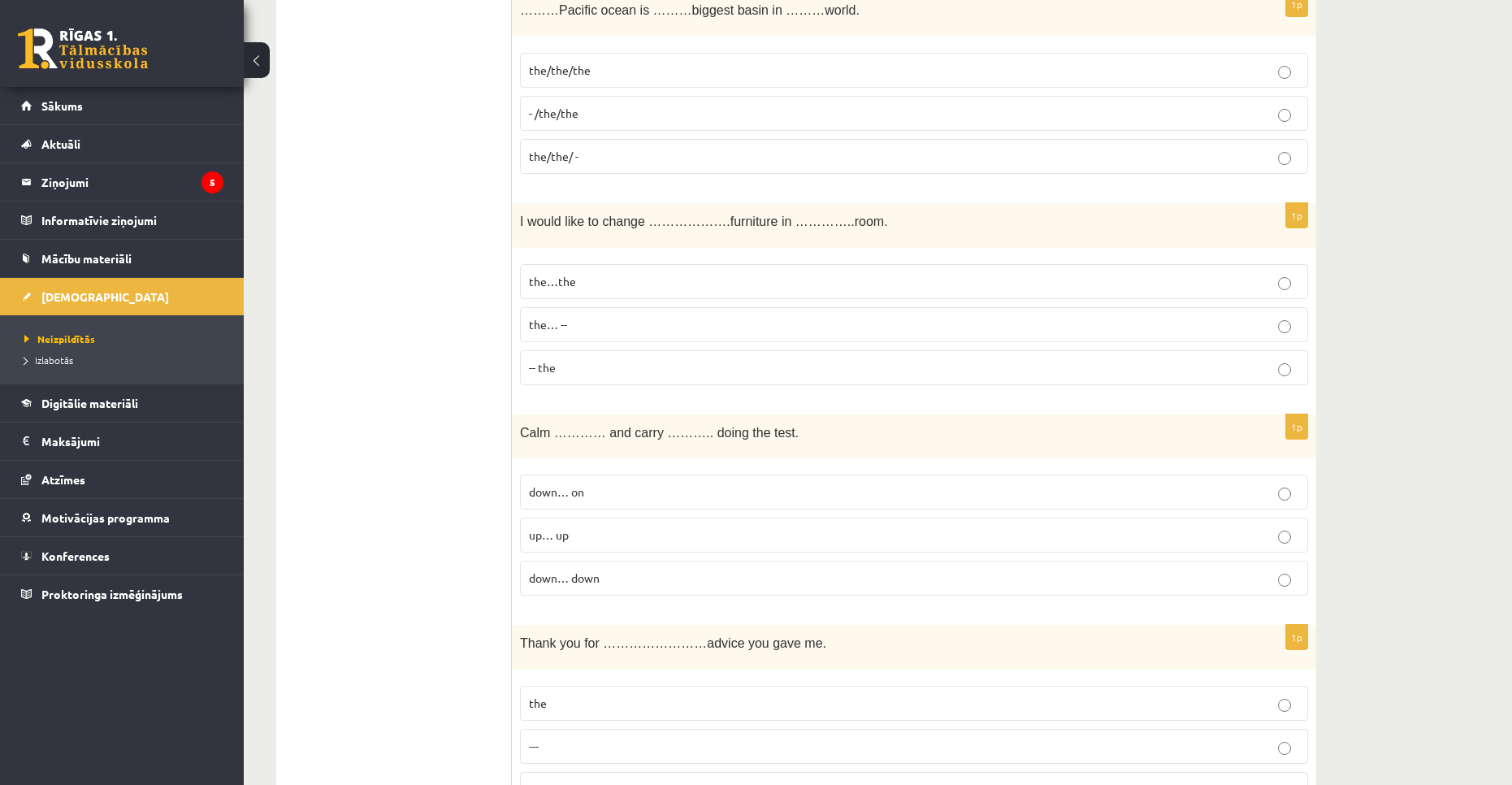
click at [642, 371] on p "-- the" at bounding box center [914, 368] width 770 height 17
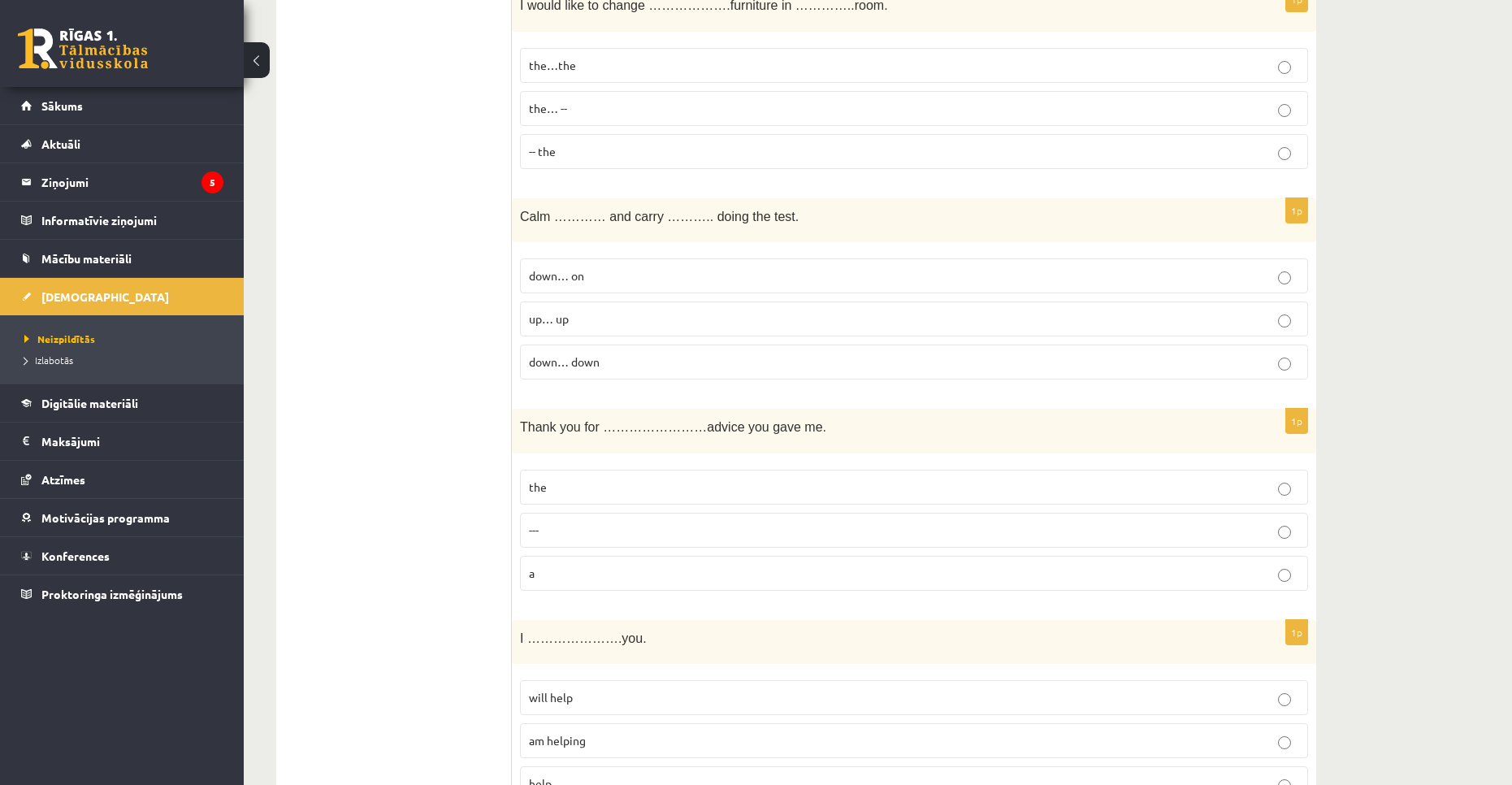
scroll to position [3795, 0]
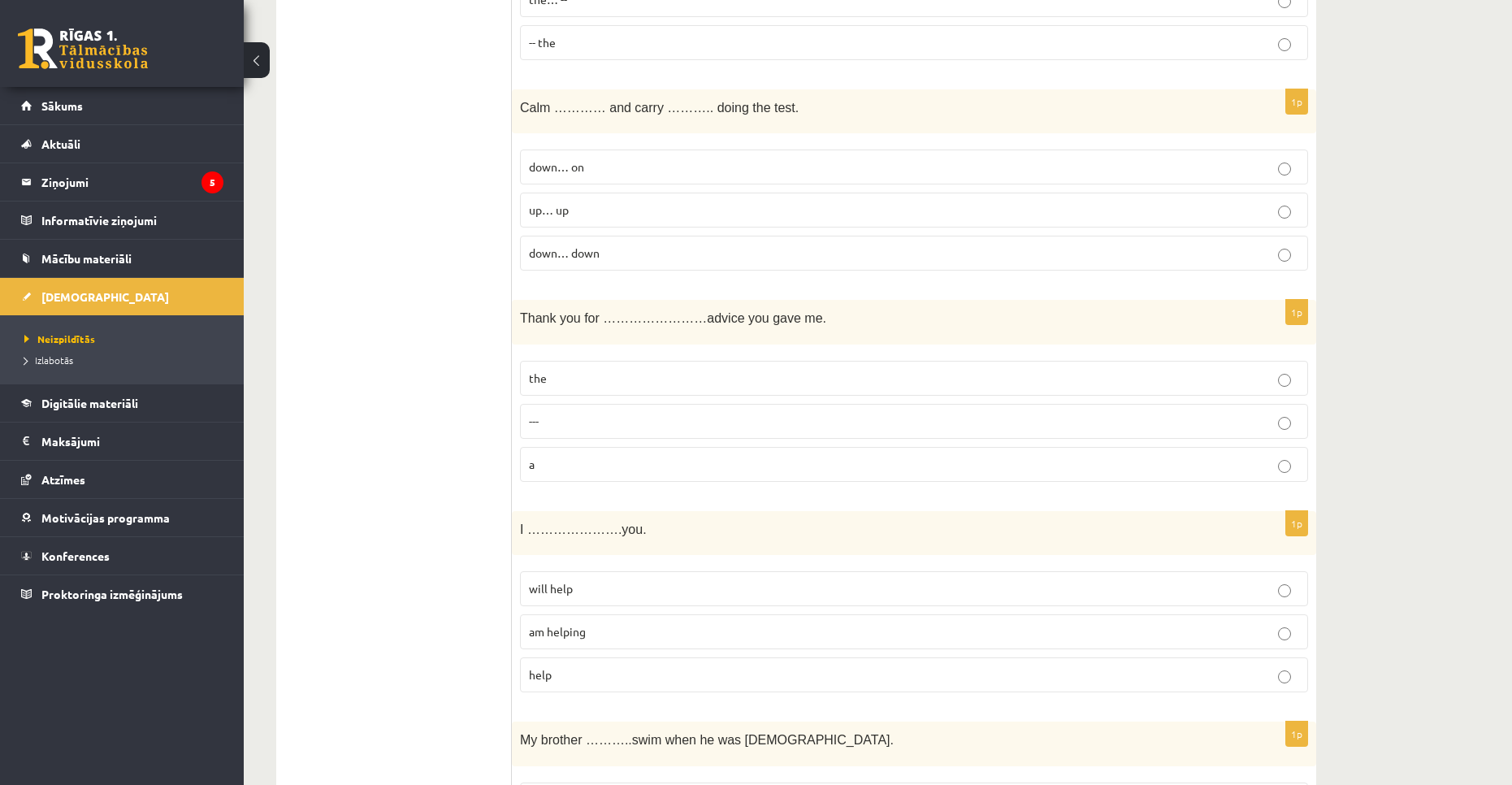
click at [579, 173] on span "down… on" at bounding box center [557, 167] width 55 height 15
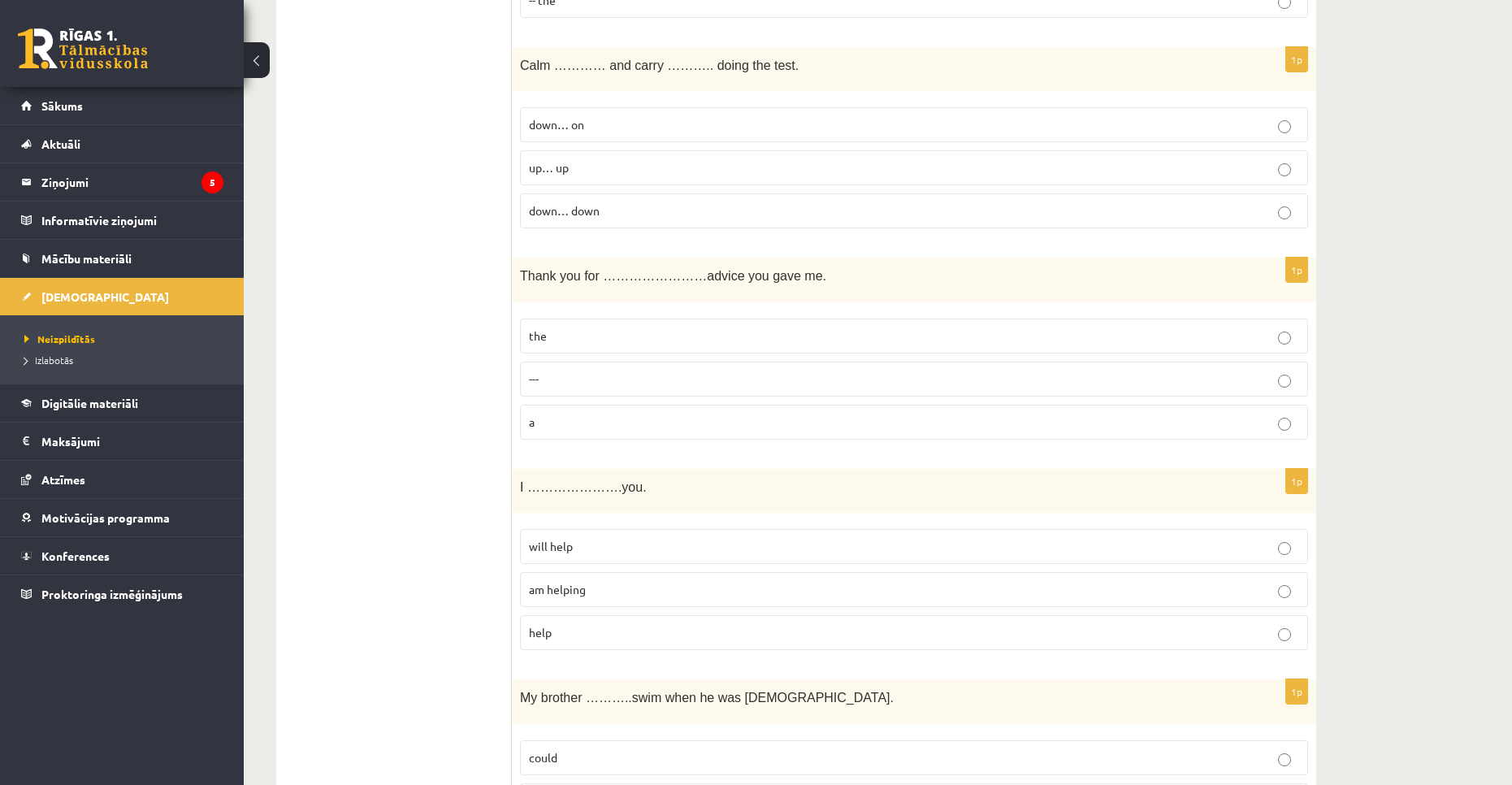
scroll to position [4039, 0]
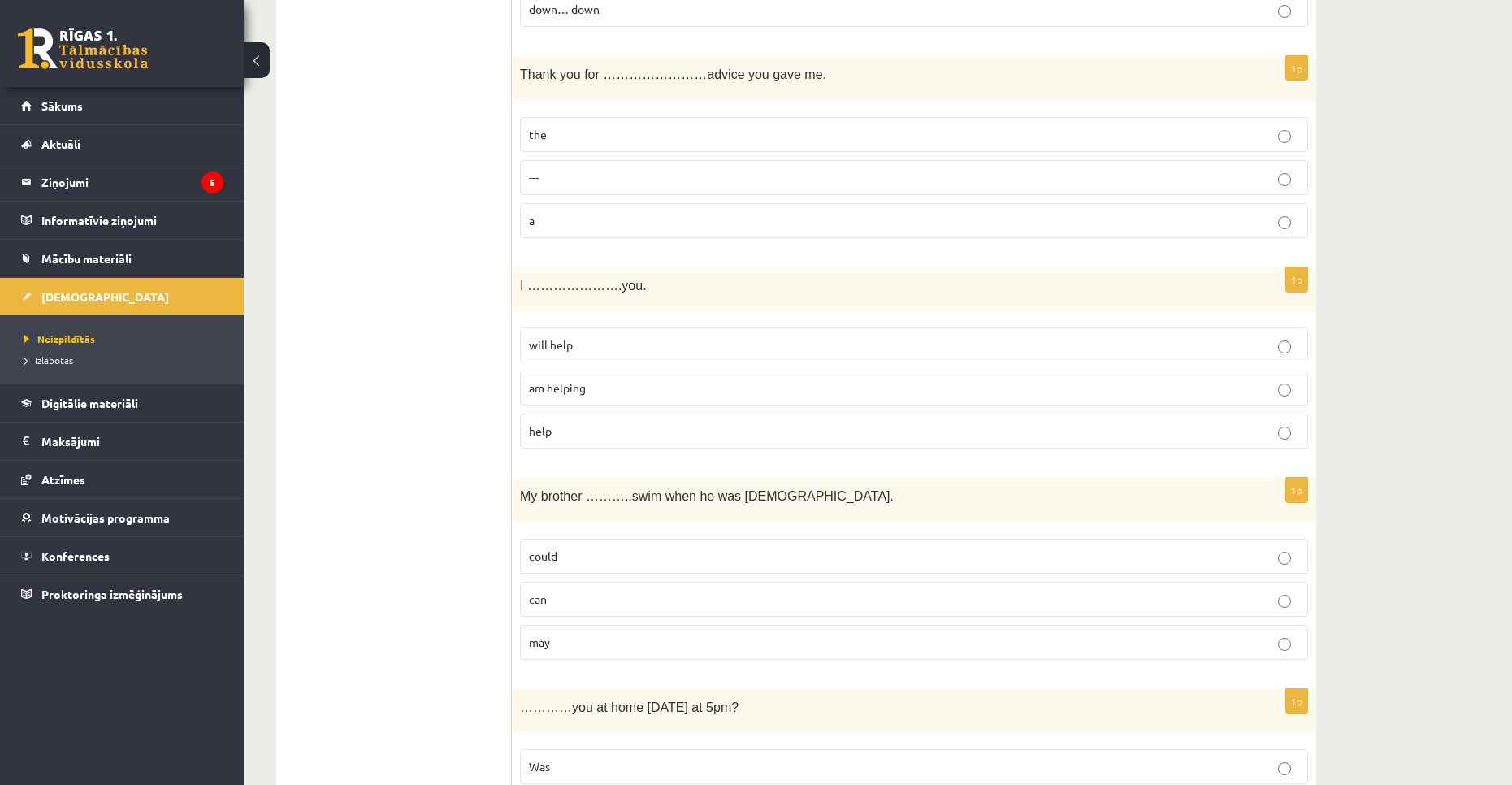
click at [561, 139] on p "the" at bounding box center [914, 134] width 770 height 17
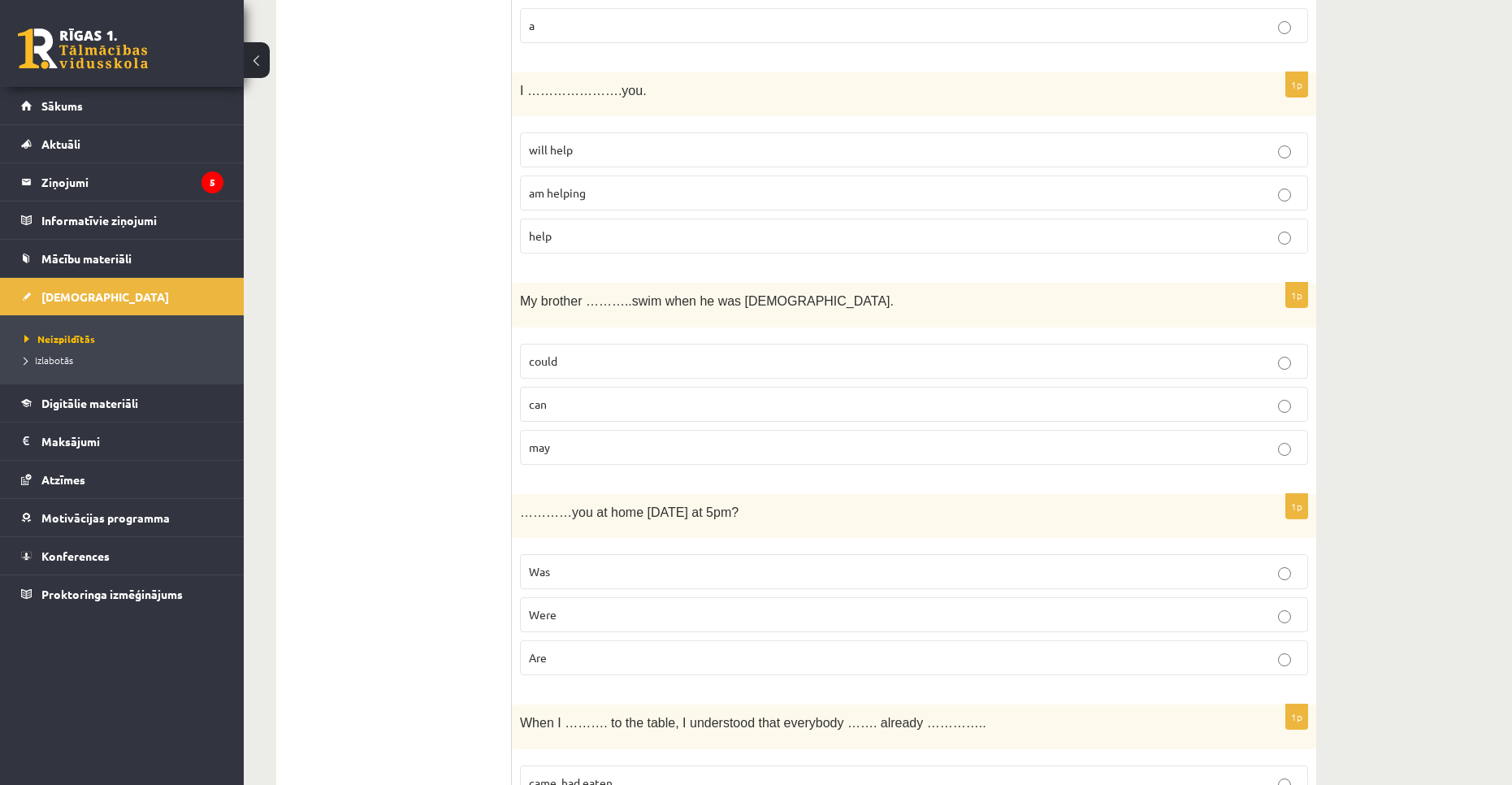
scroll to position [4282, 0]
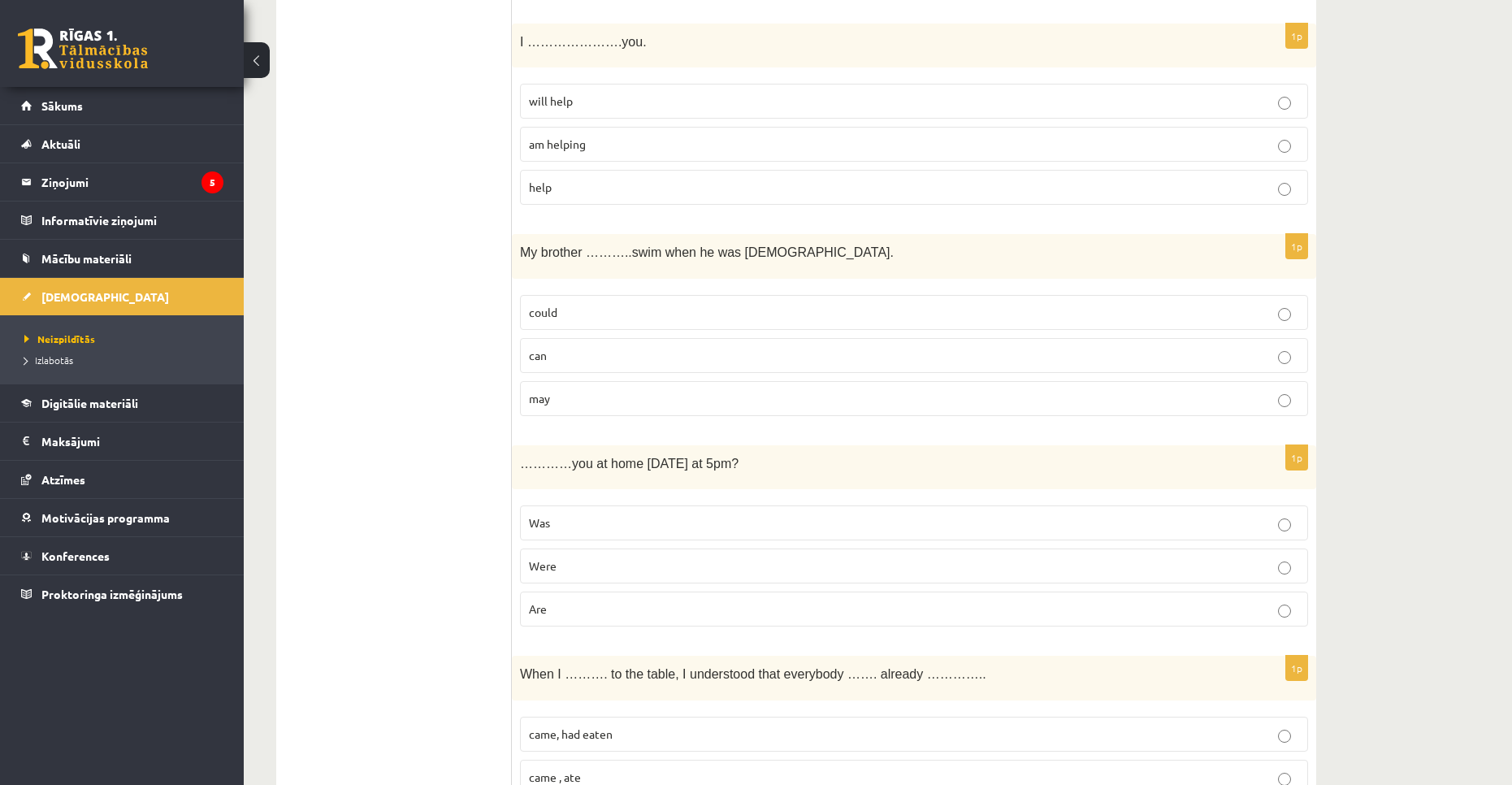
click at [575, 109] on p "will help" at bounding box center [914, 101] width 770 height 17
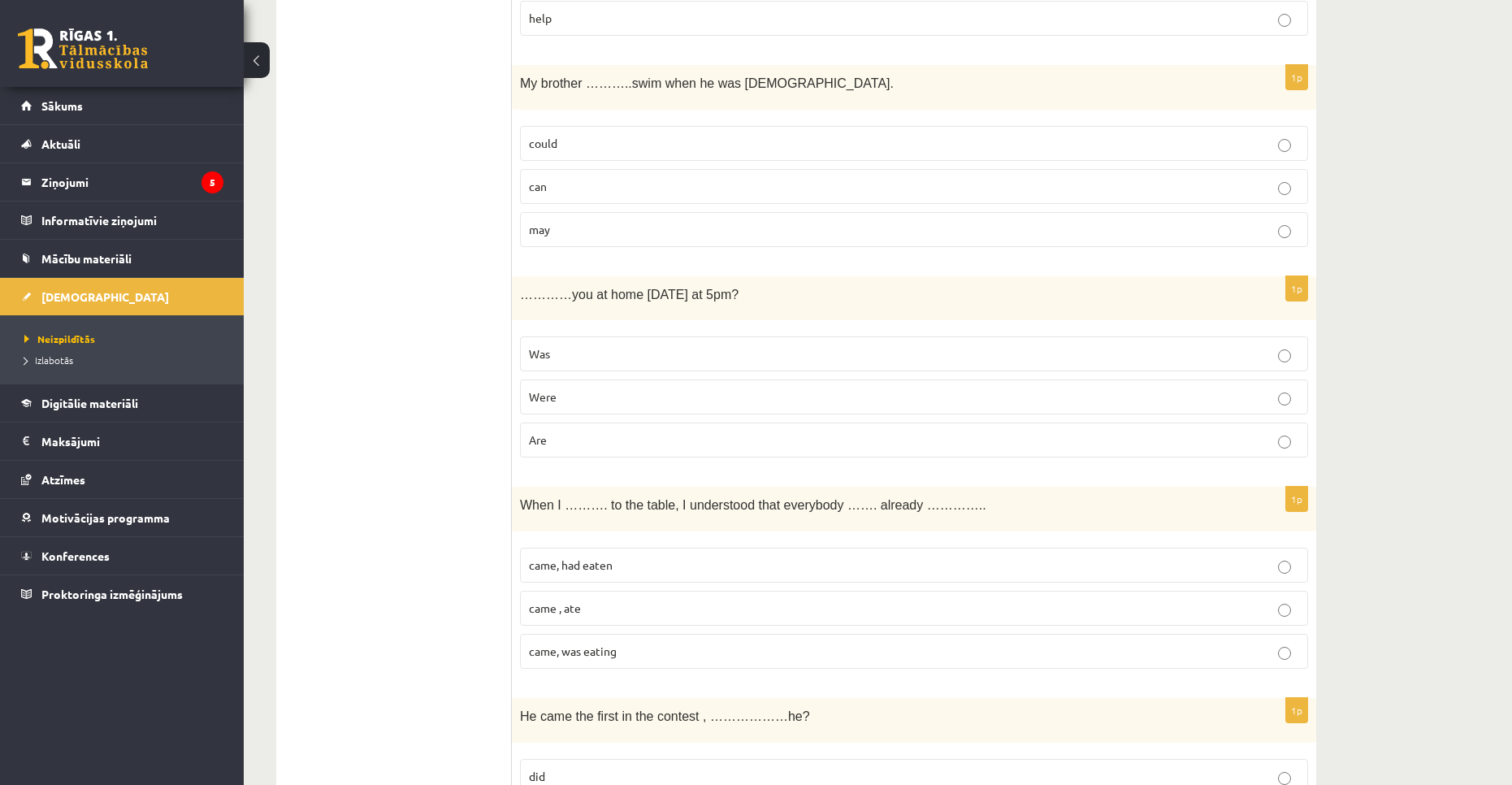
scroll to position [4445, 0]
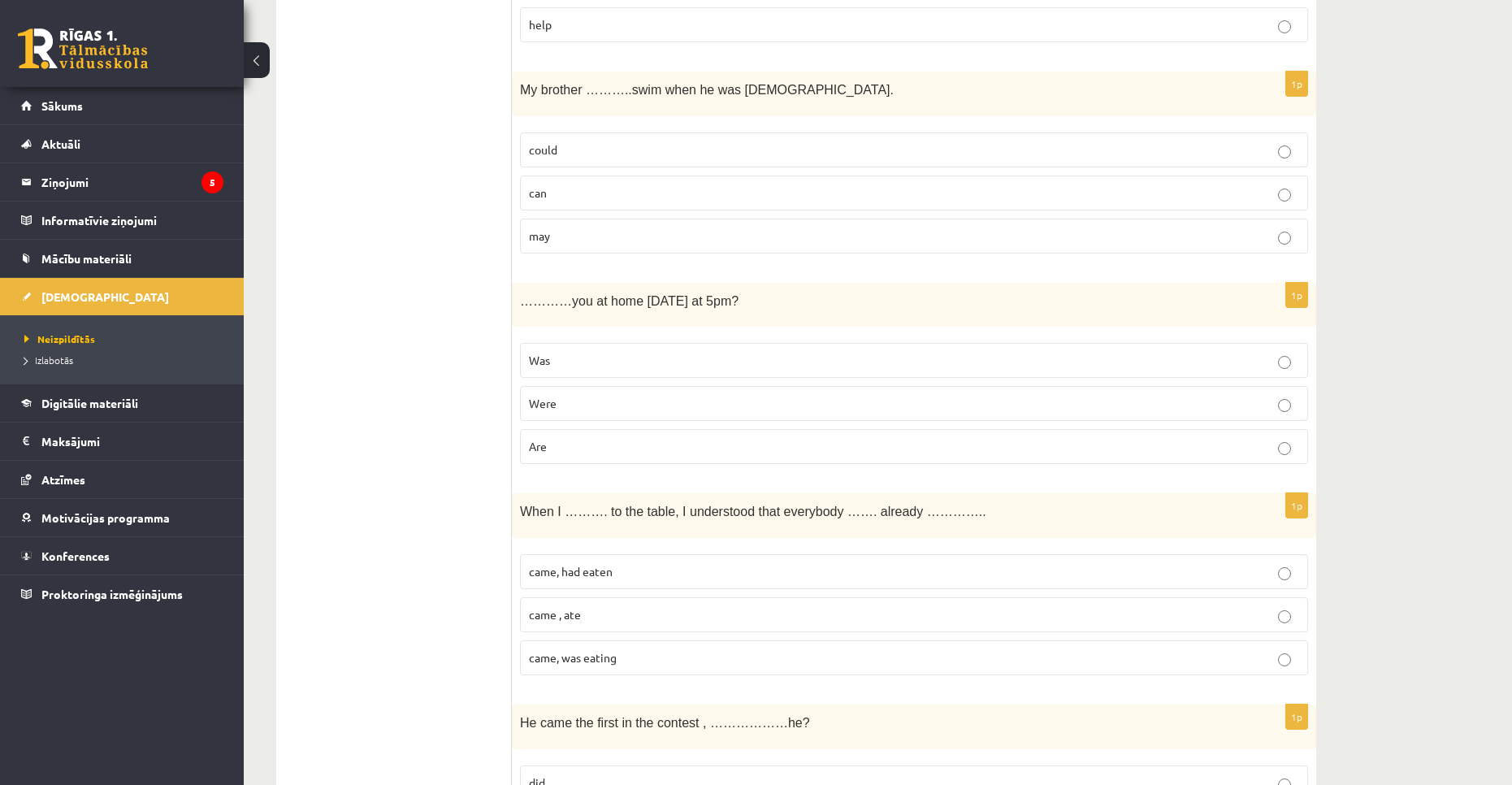
click at [577, 152] on p "could" at bounding box center [914, 150] width 770 height 17
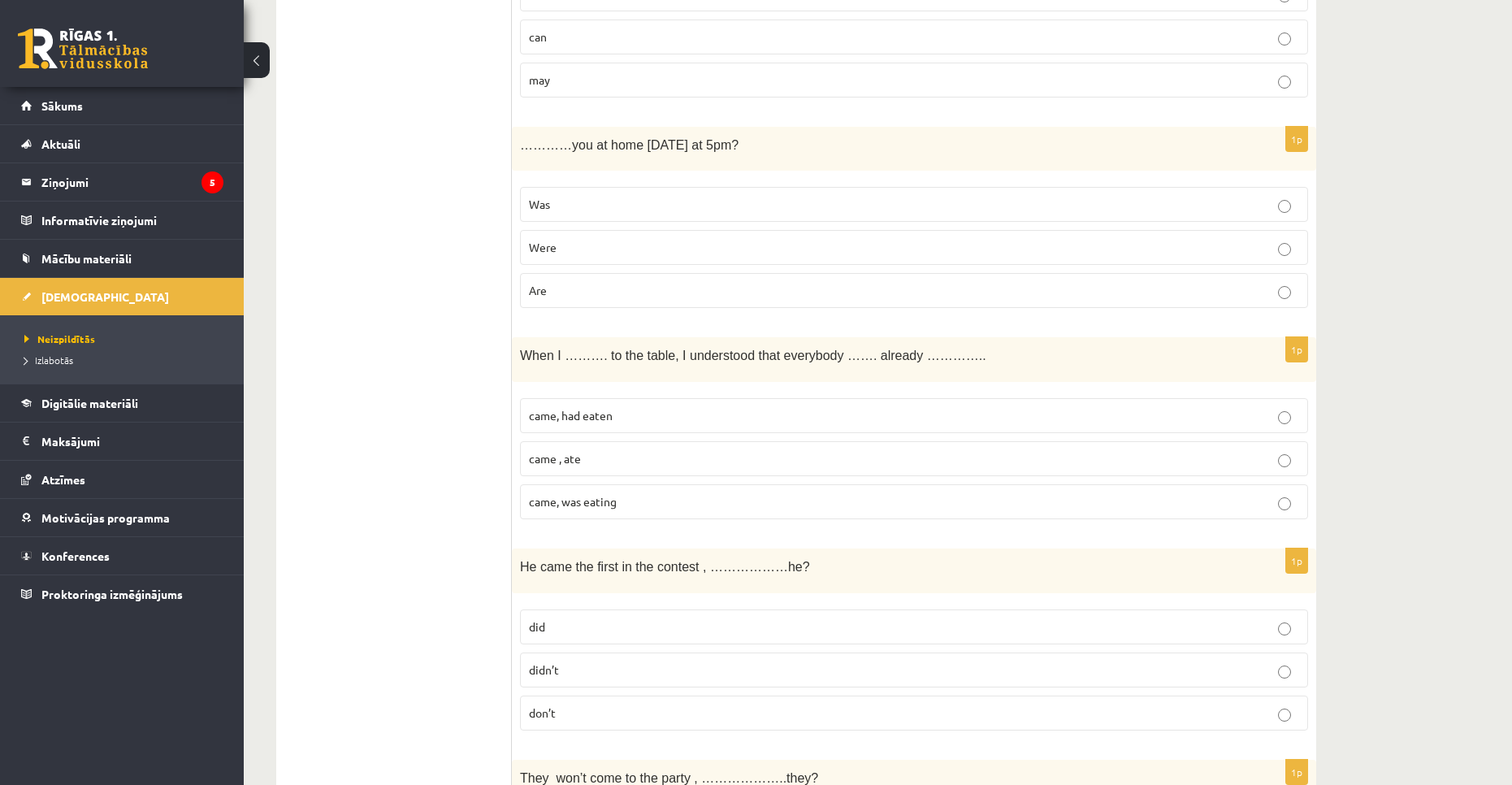
scroll to position [4608, 0]
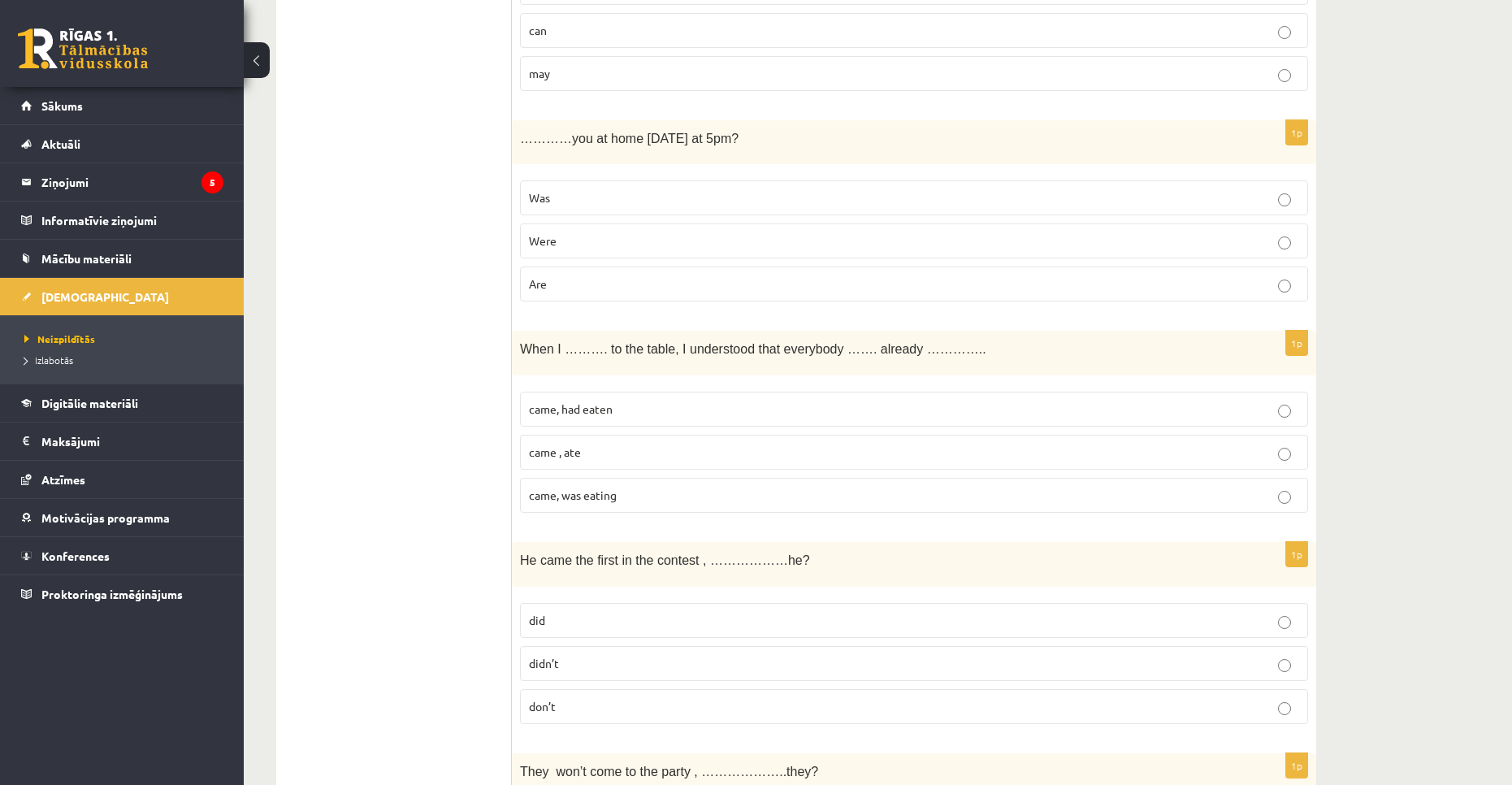
click at [579, 196] on p "Was" at bounding box center [914, 198] width 770 height 17
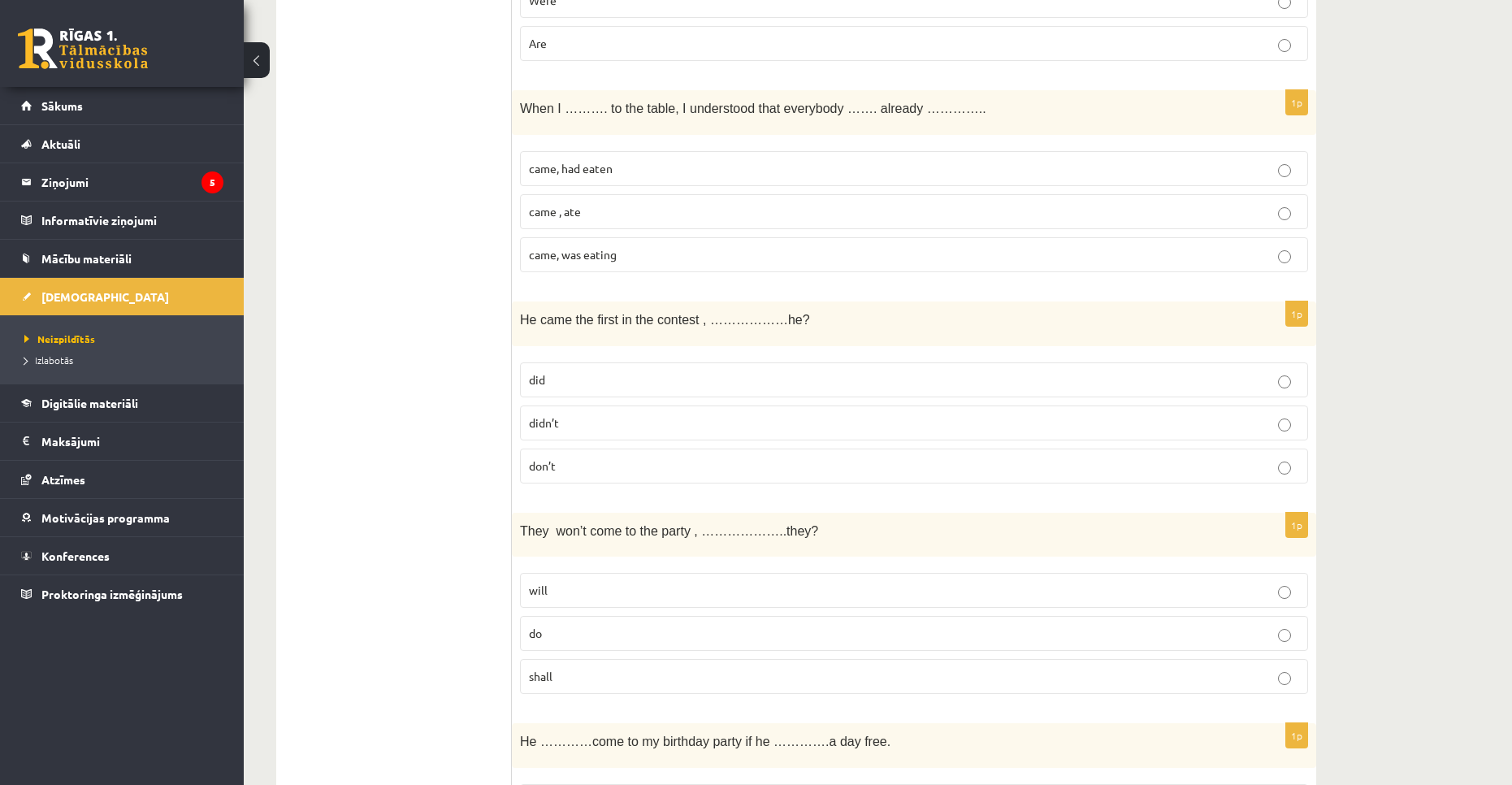
scroll to position [4851, 0]
click at [683, 249] on p "came, was eating" at bounding box center [914, 252] width 770 height 17
click at [640, 173] on p "came, had eaten" at bounding box center [914, 166] width 770 height 17
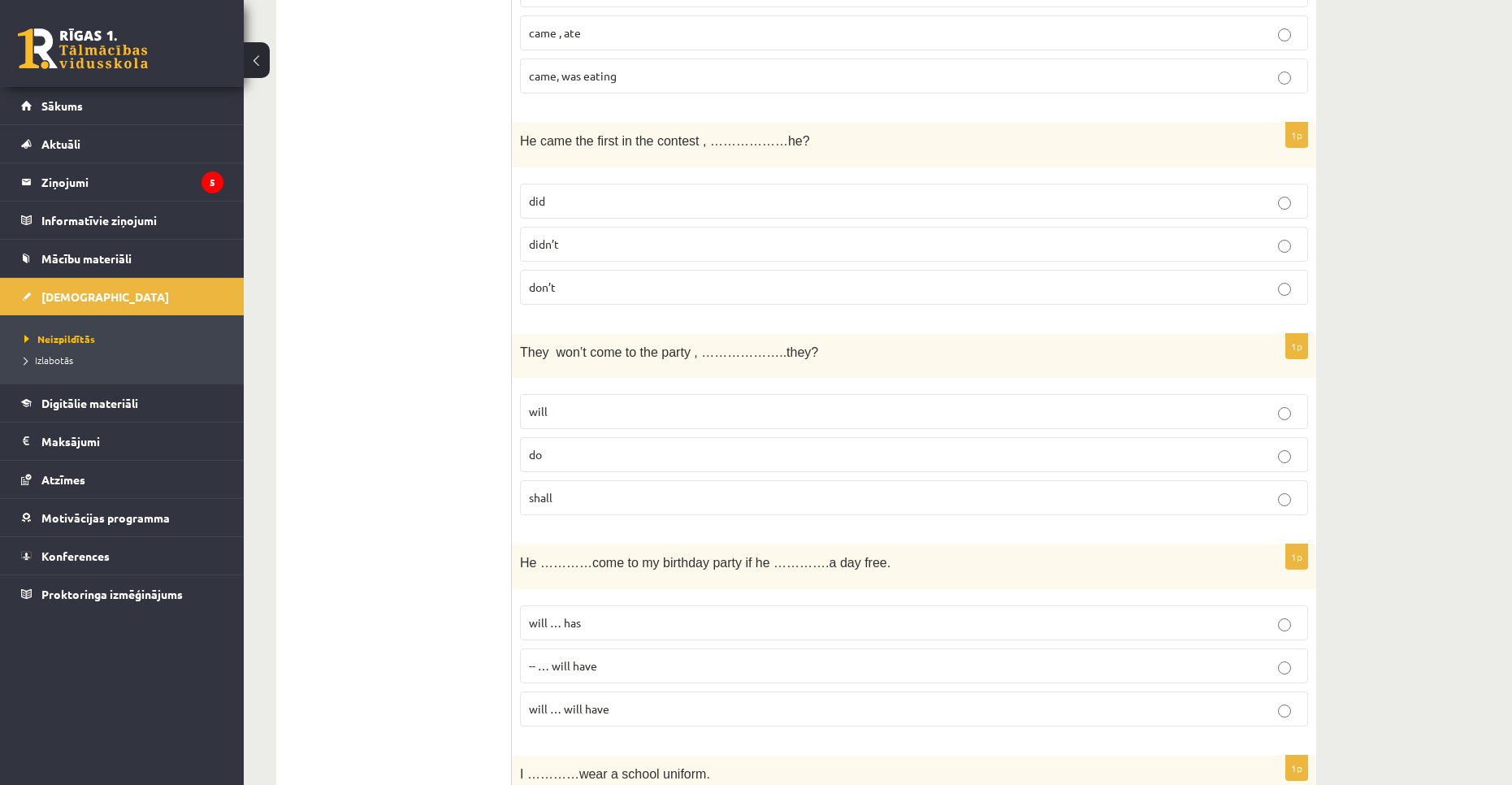
scroll to position [5095, 0]
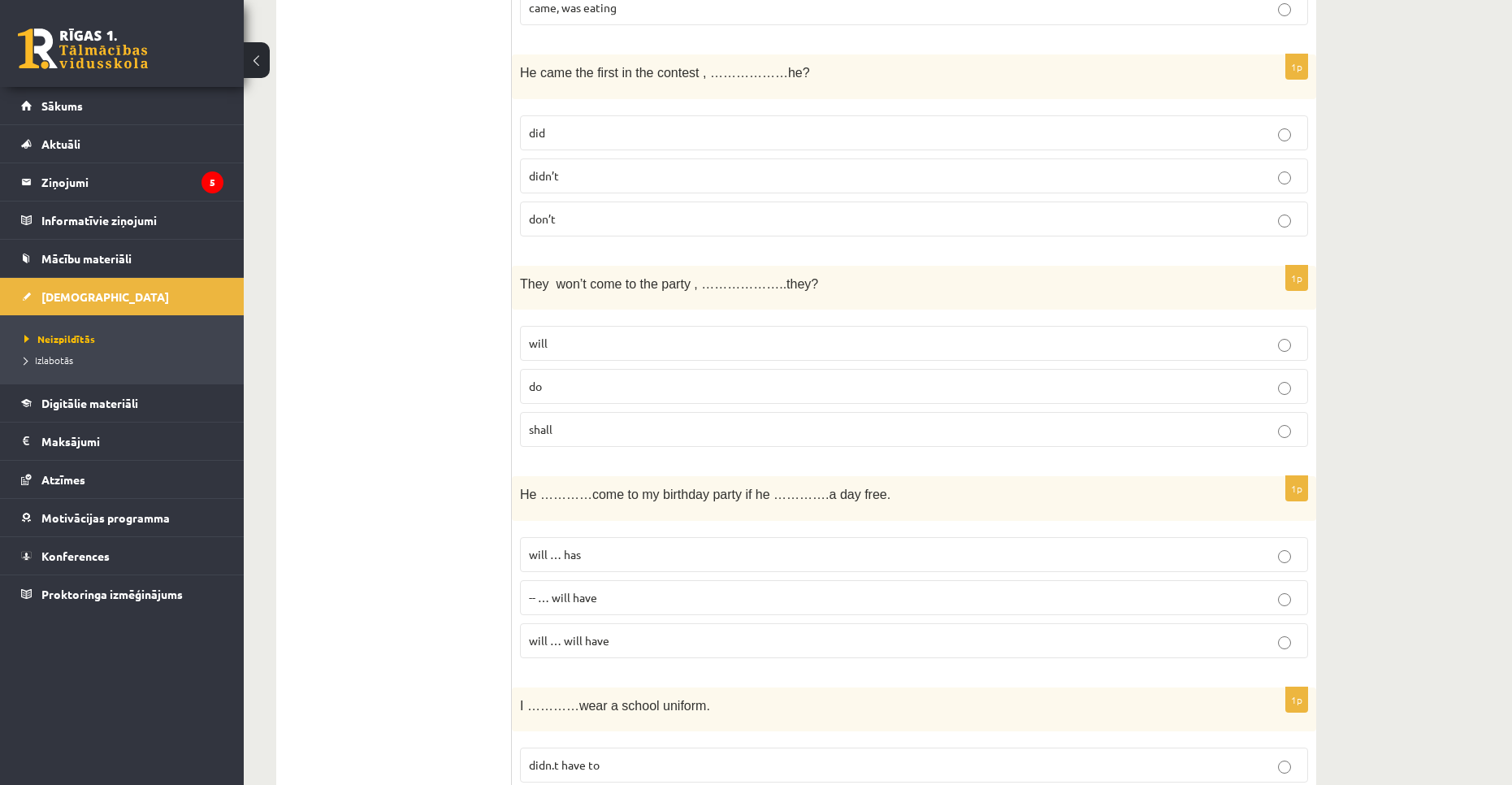
click at [555, 142] on label "did" at bounding box center [914, 133] width 788 height 35
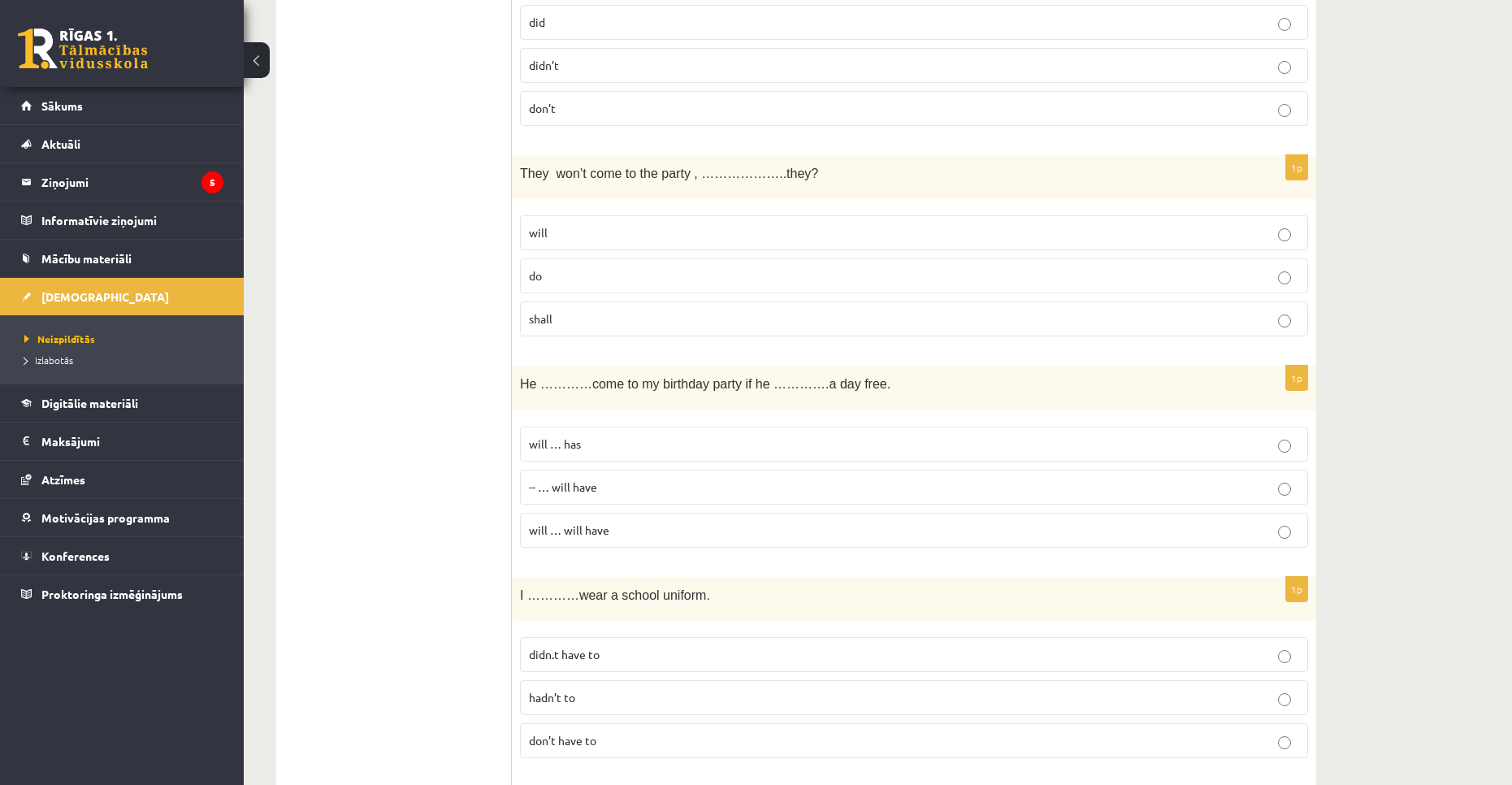
scroll to position [5258, 0]
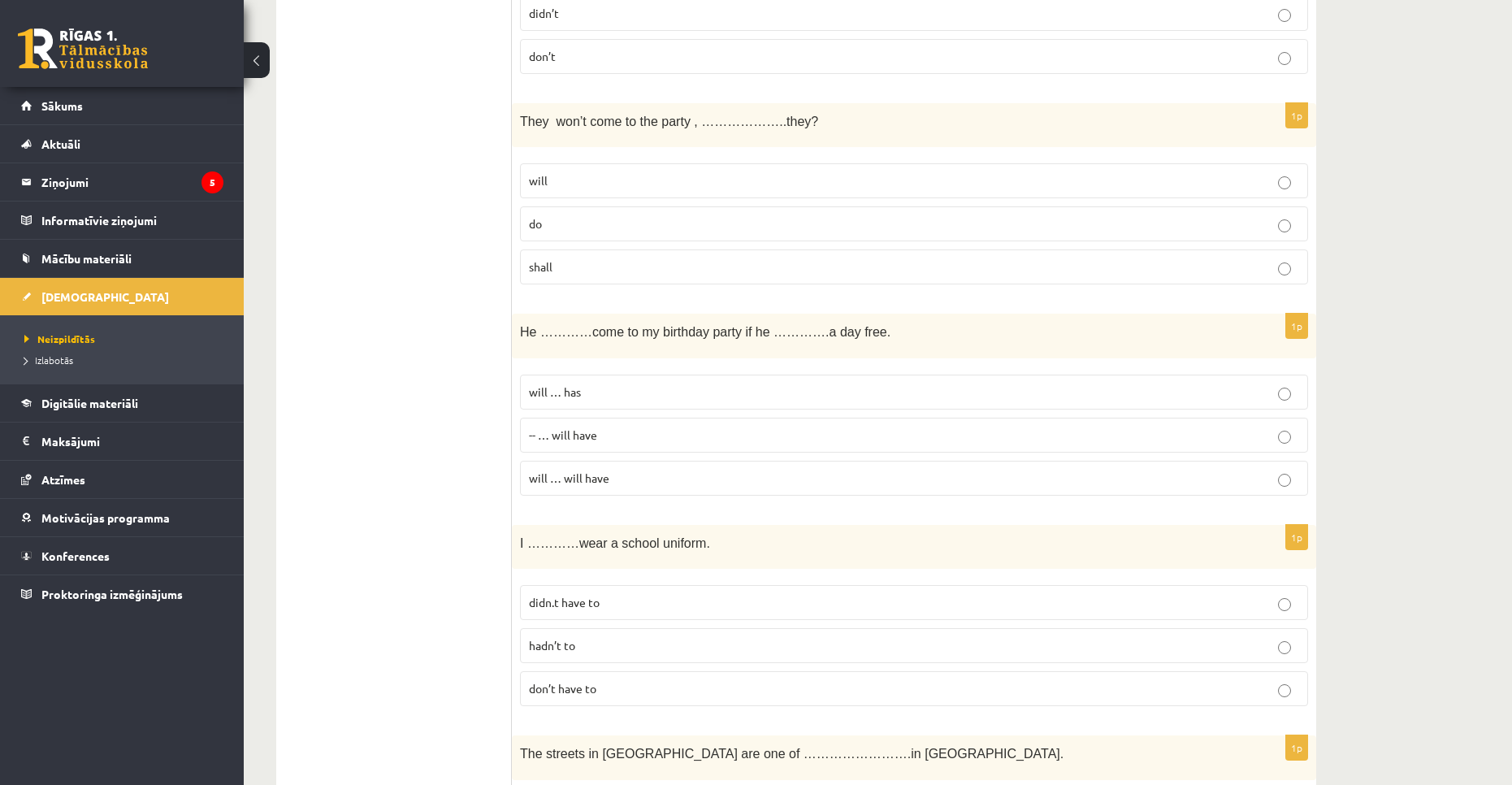
click at [543, 185] on span "will" at bounding box center [538, 180] width 19 height 15
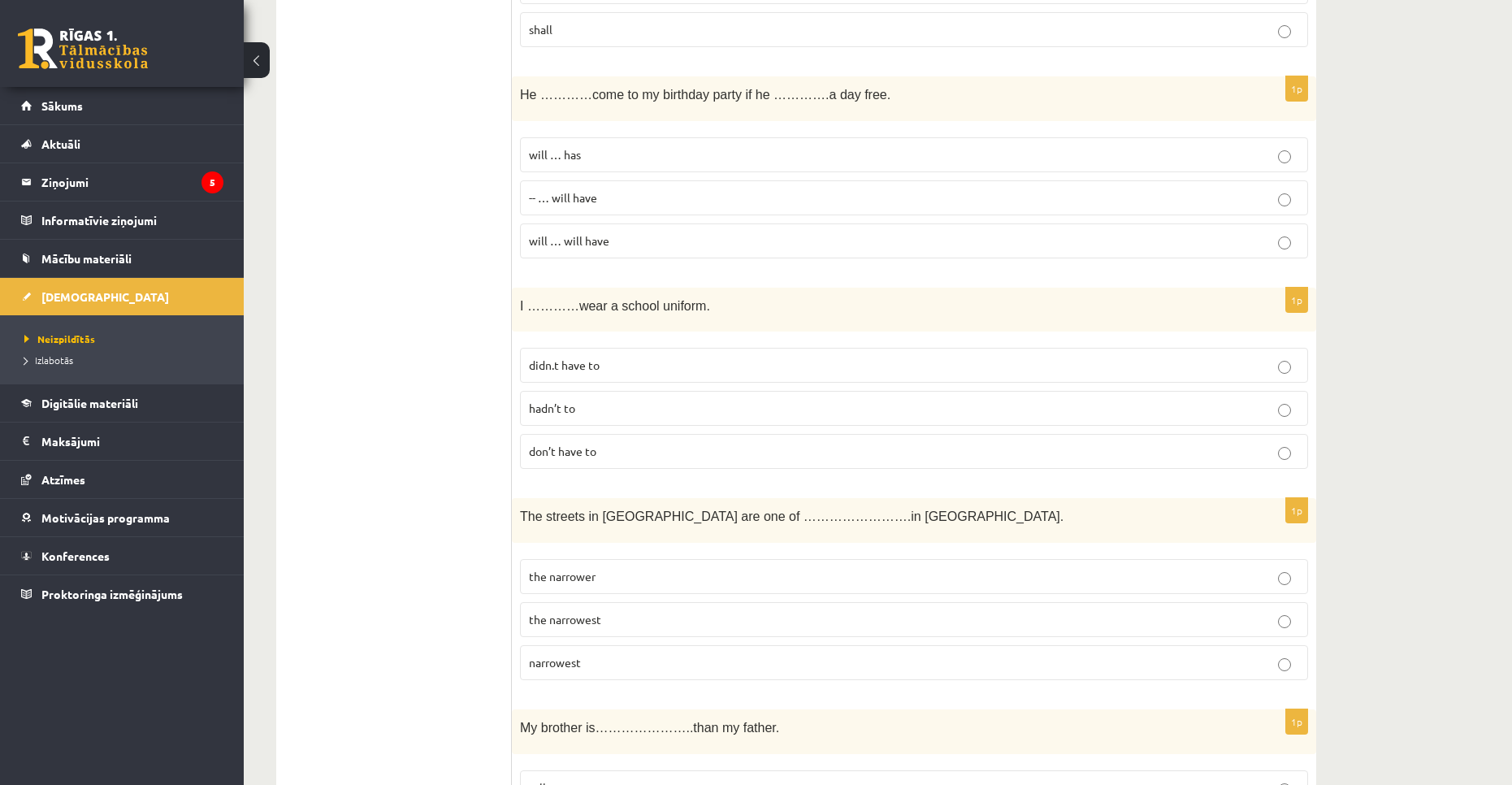
scroll to position [5502, 0]
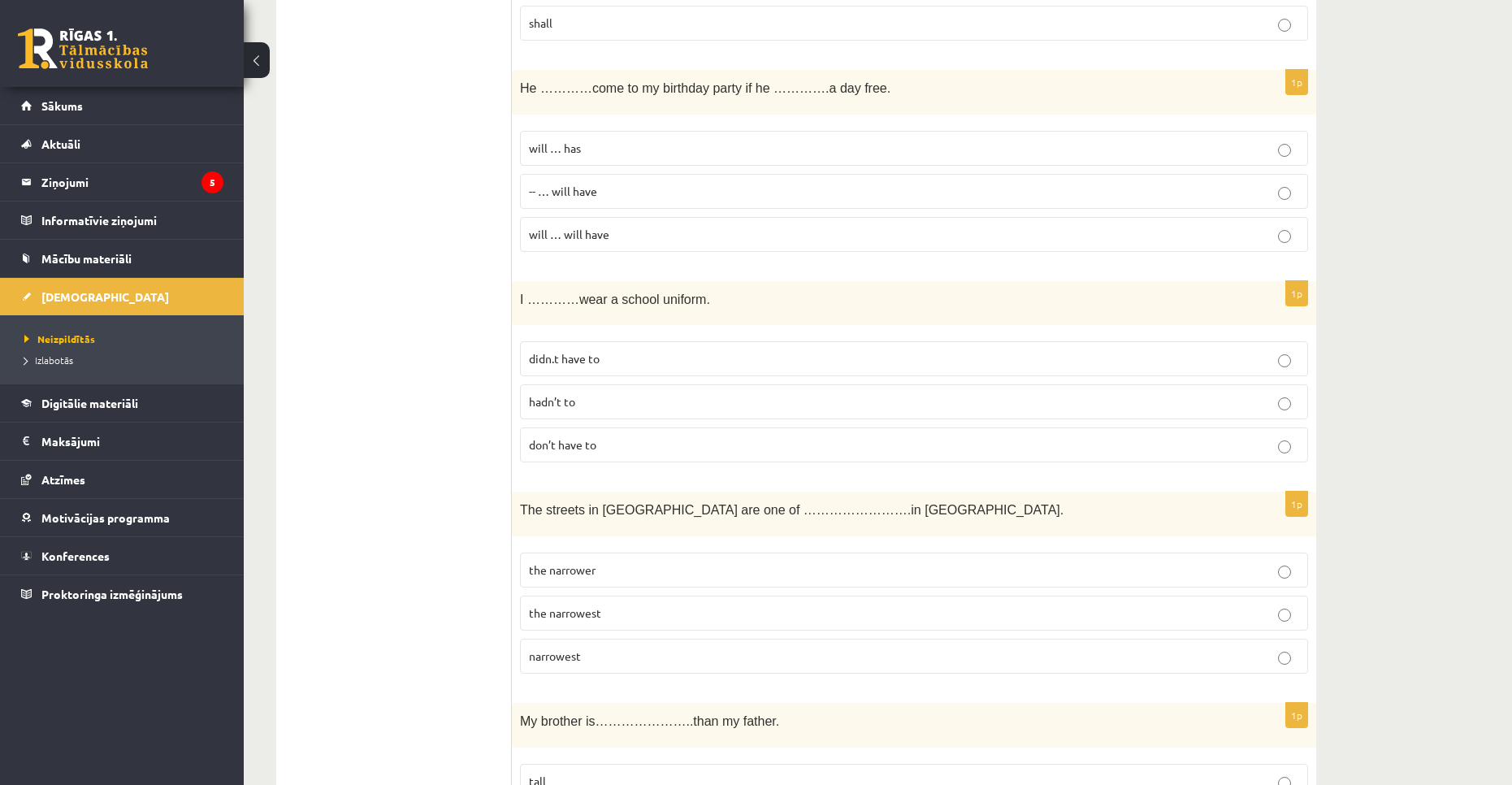
click at [596, 244] on label "will … will have" at bounding box center [914, 234] width 788 height 35
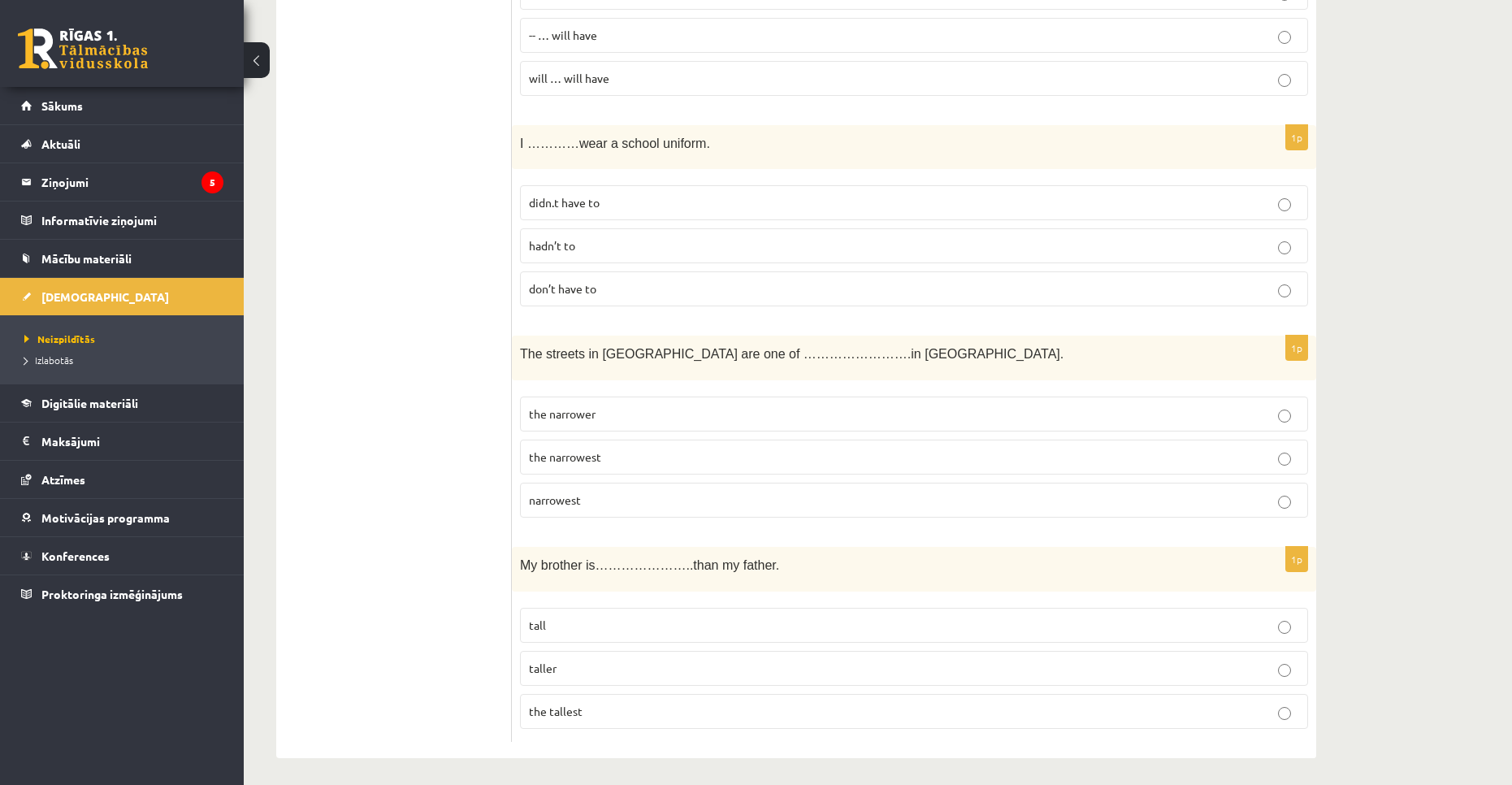
scroll to position [5664, 0]
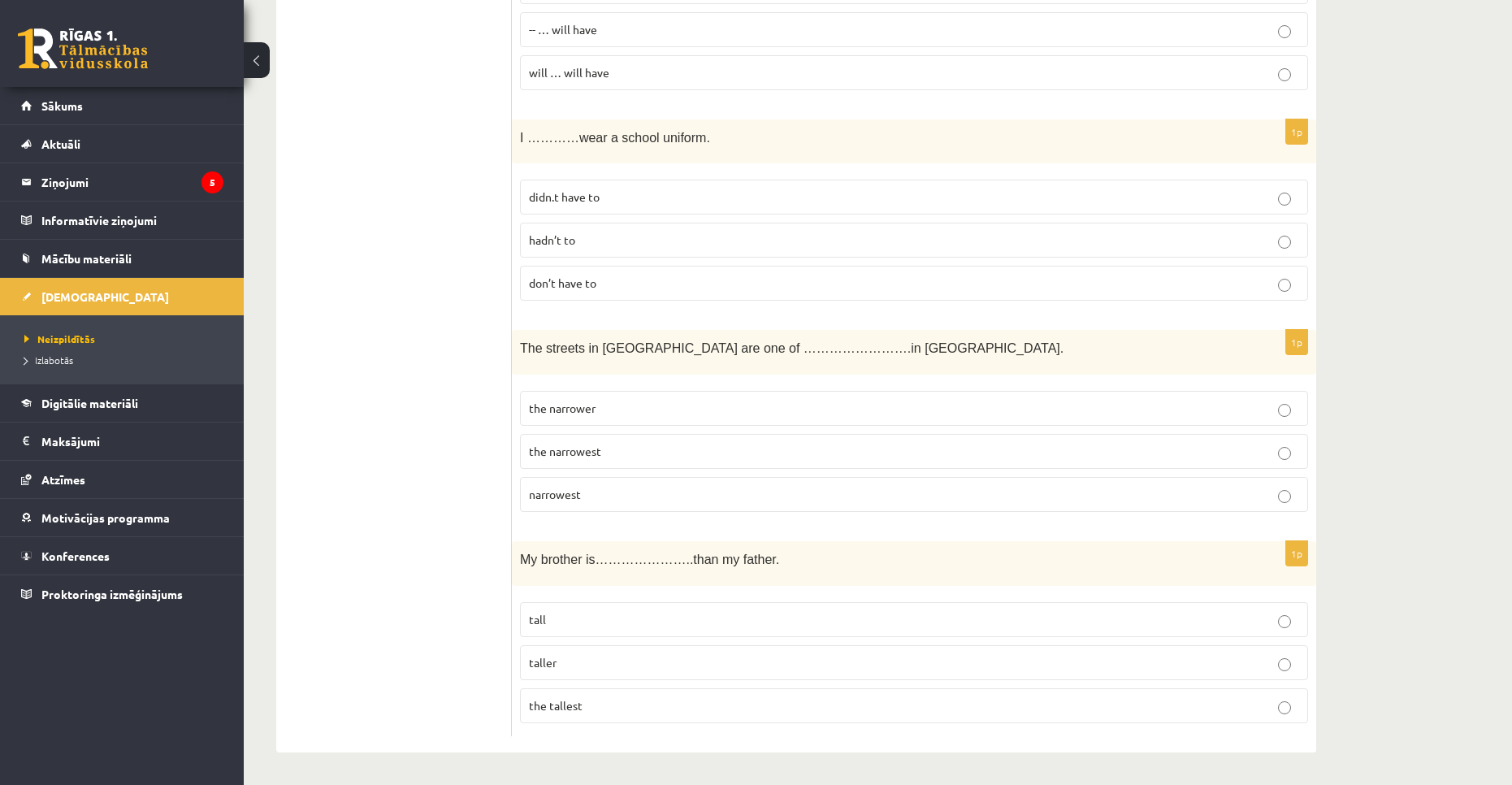
click at [550, 247] on p "hadn’t to" at bounding box center [914, 240] width 770 height 17
click at [541, 448] on span "the narrowest" at bounding box center [564, 451] width 72 height 15
click at [548, 536] on label "taller" at bounding box center [914, 663] width 788 height 35
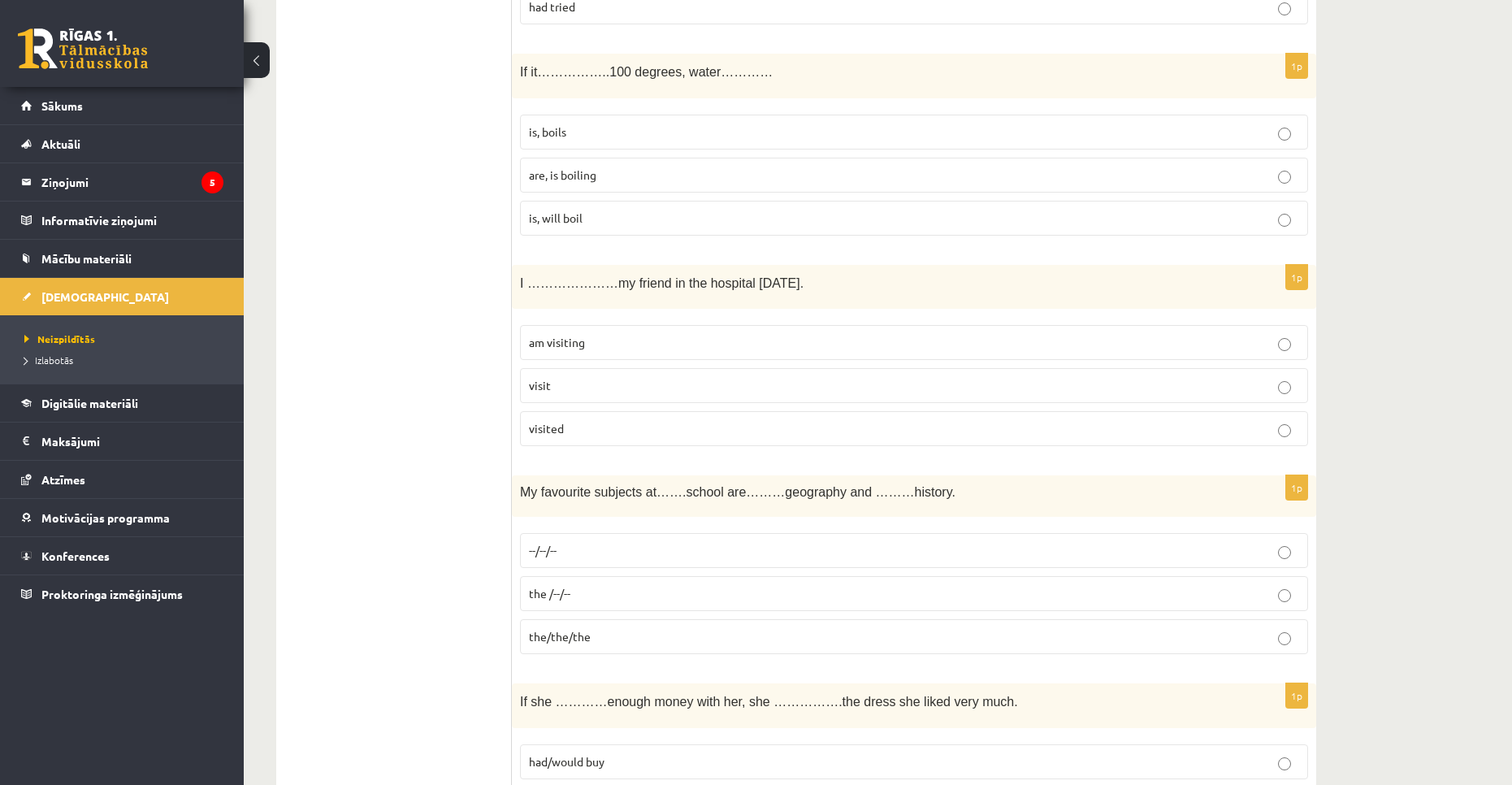
scroll to position [0, 0]
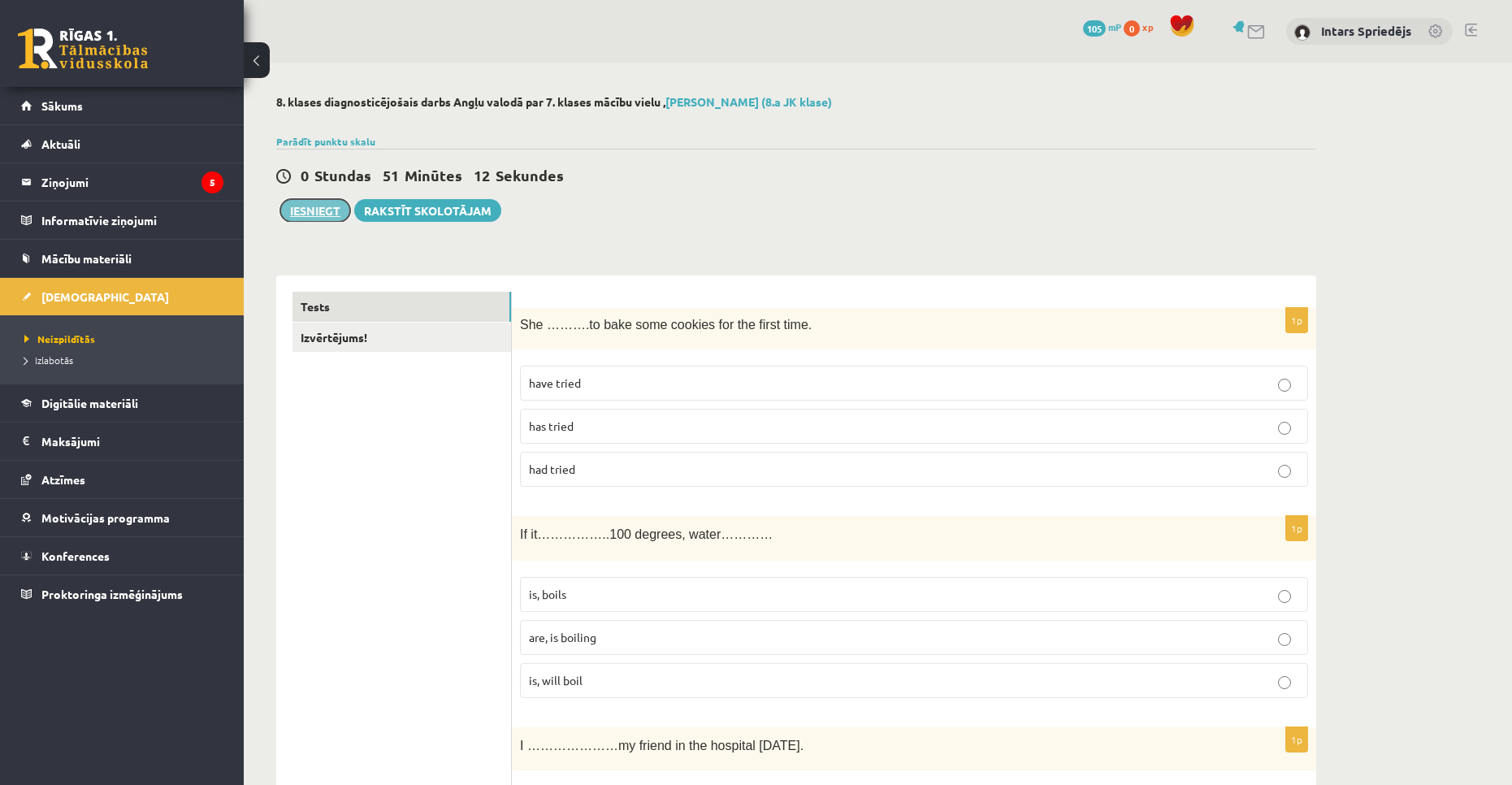
click at [304, 204] on button "Iesniegt" at bounding box center [315, 211] width 70 height 23
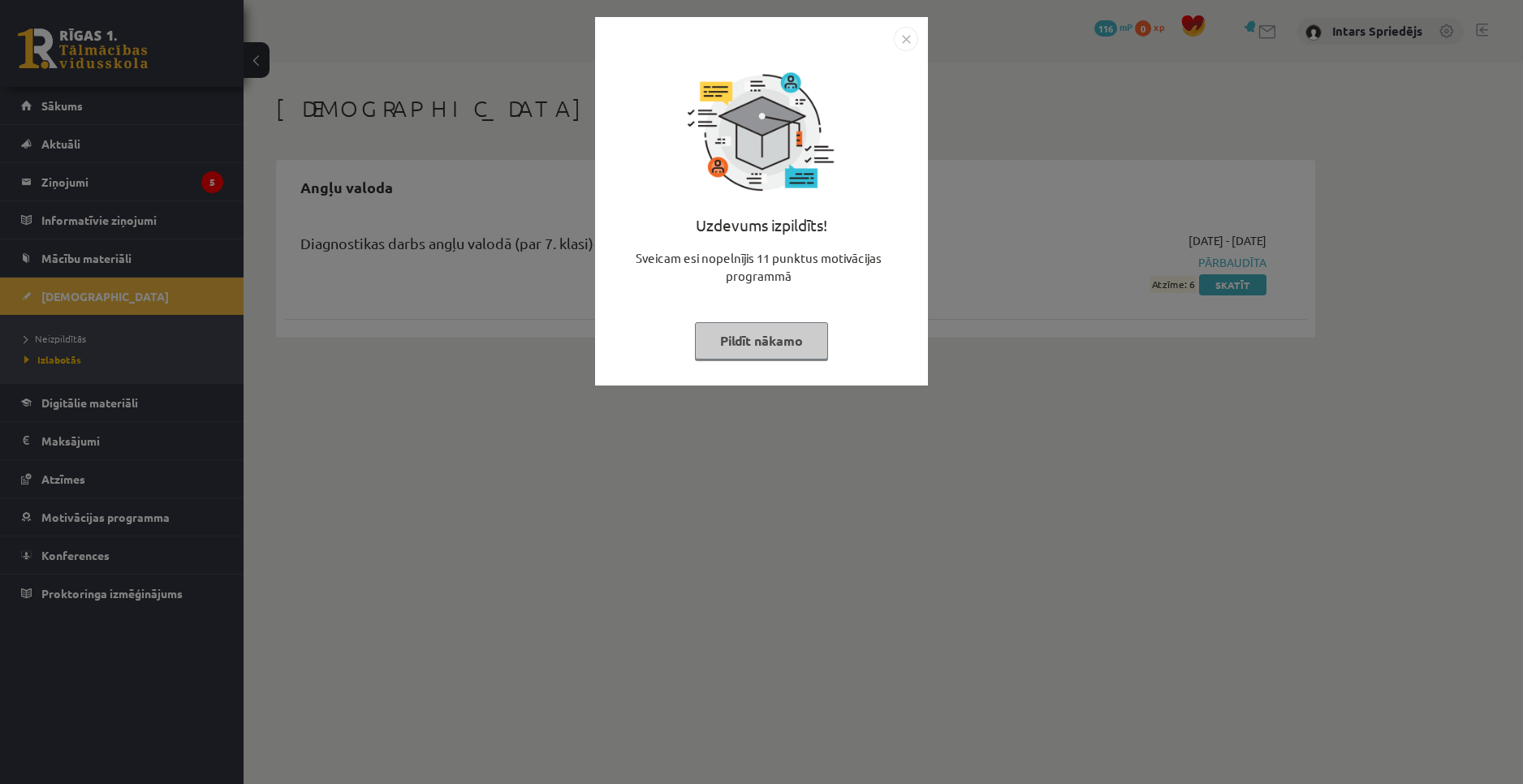
click at [798, 343] on button "Pildīt nākamo" at bounding box center [762, 340] width 133 height 37
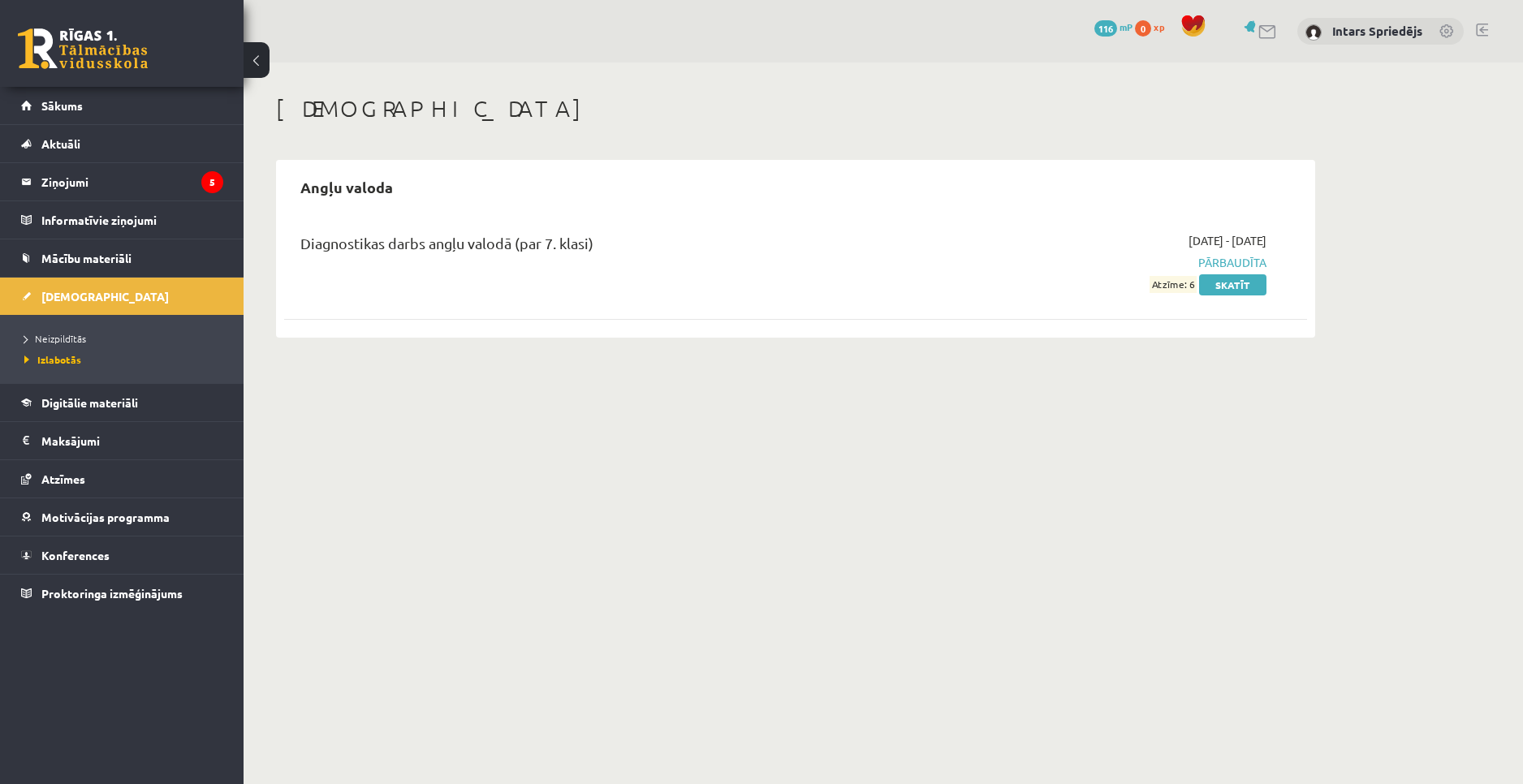
click at [265, 61] on button at bounding box center [256, 60] width 26 height 36
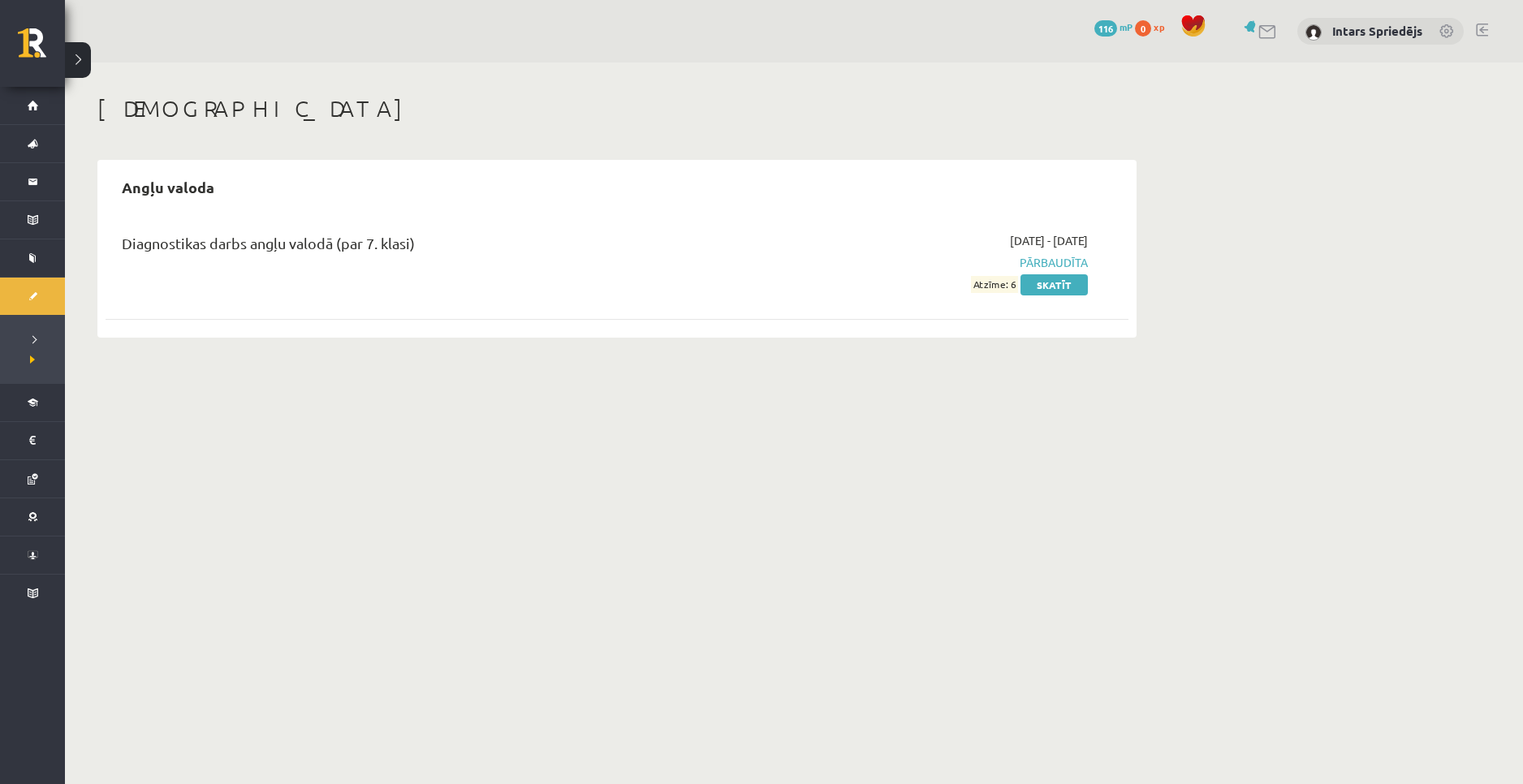
click at [96, 61] on div "0 Dāvanas 116 mP 0 xp Intars Spriedējs" at bounding box center [794, 31] width 1458 height 62
click at [83, 61] on button at bounding box center [78, 60] width 26 height 36
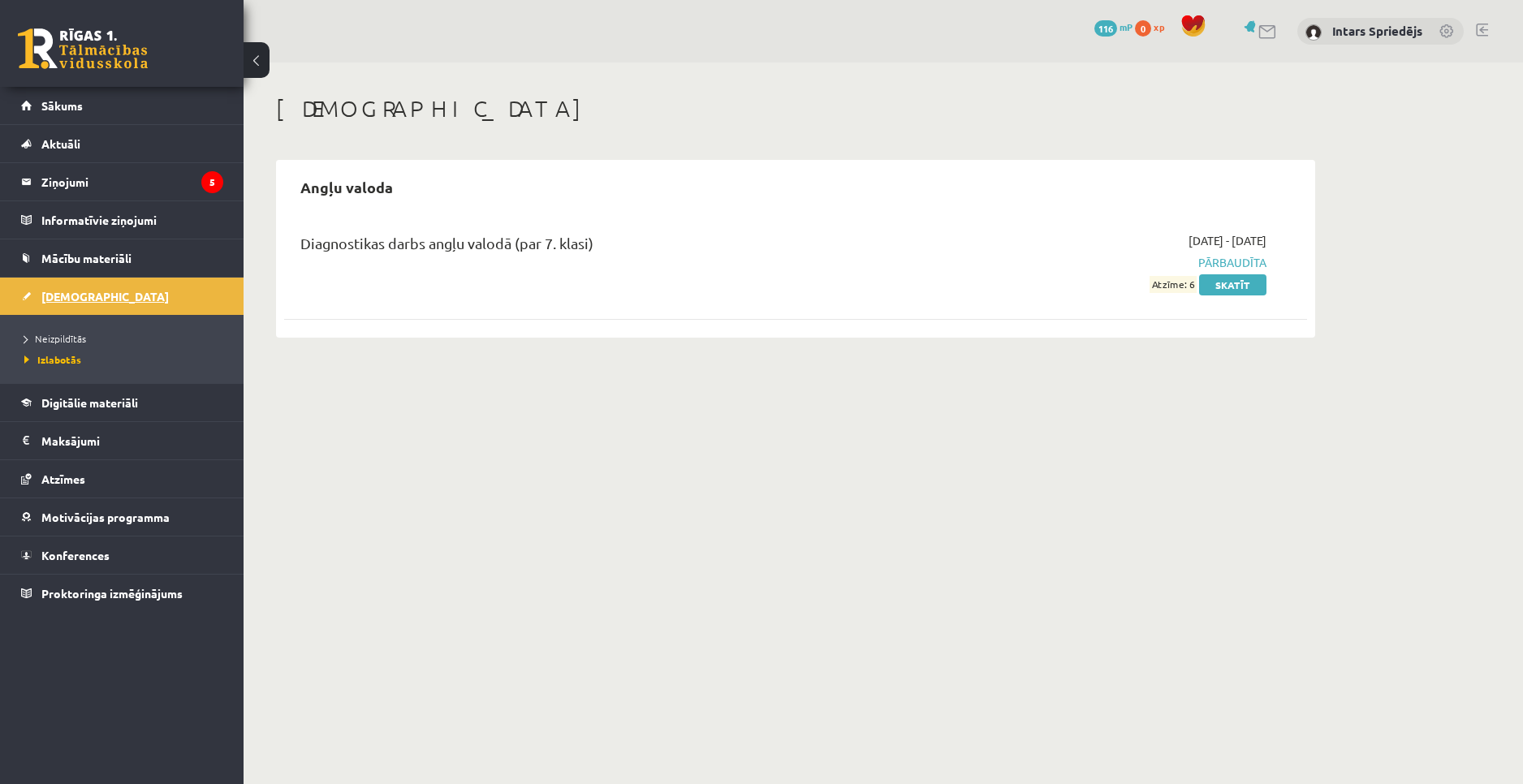
click at [113, 295] on link "[DEMOGRAPHIC_DATA]" at bounding box center [121, 295] width 202 height 37
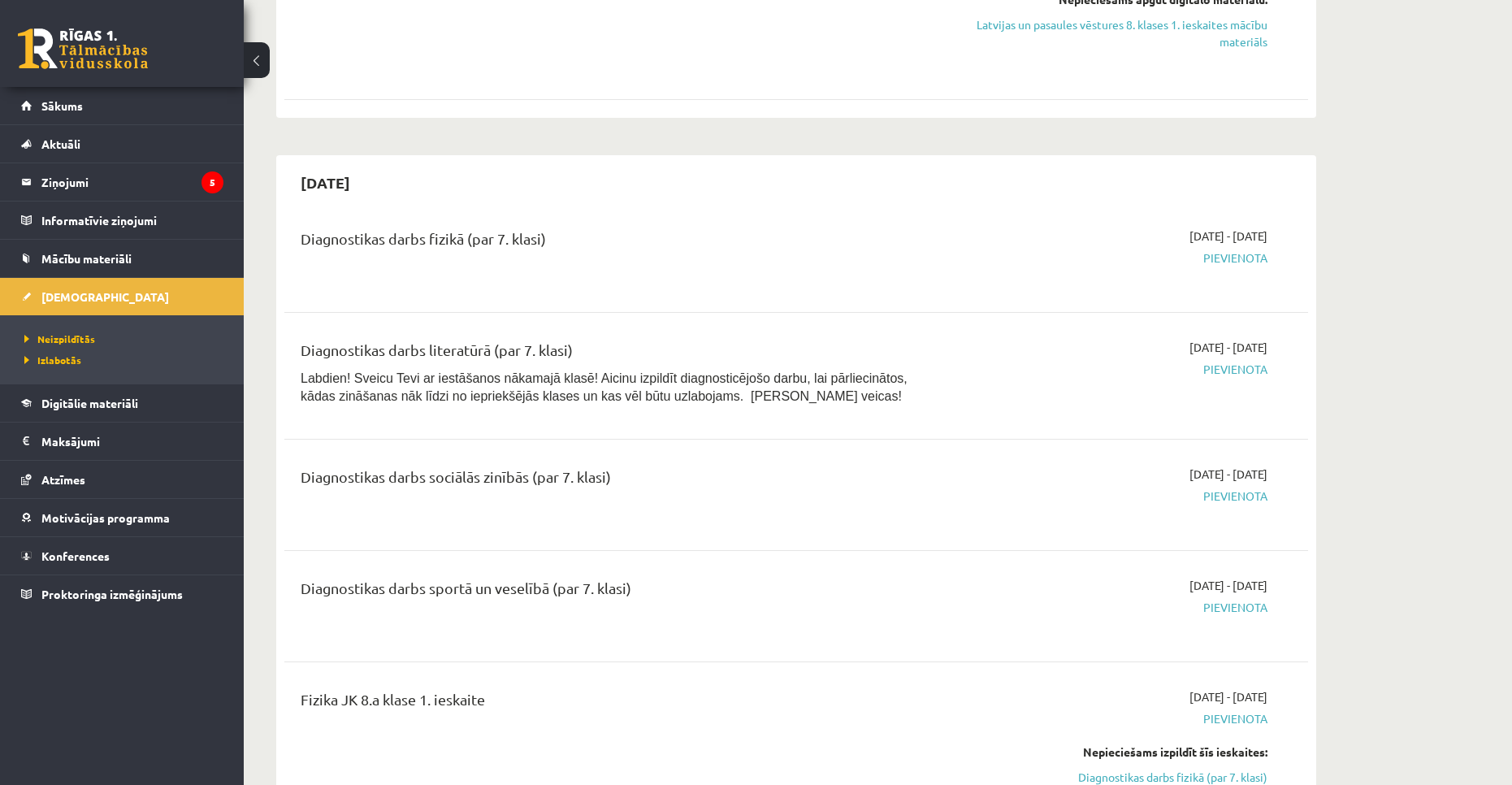
scroll to position [1382, 0]
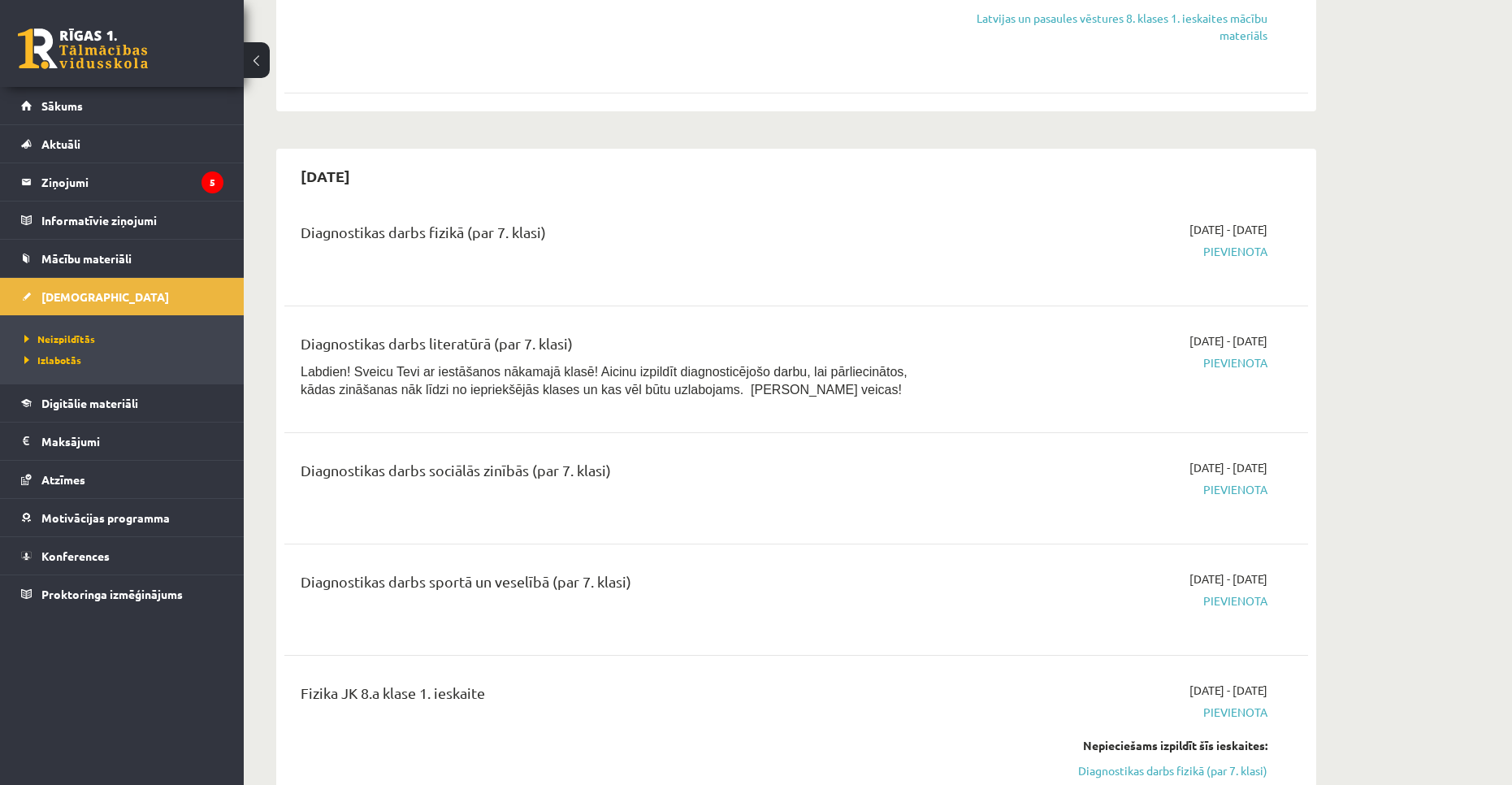
click at [1244, 260] on span "Pievienota" at bounding box center [1114, 252] width 306 height 17
click at [1026, 260] on span "Pievienota" at bounding box center [1114, 252] width 306 height 17
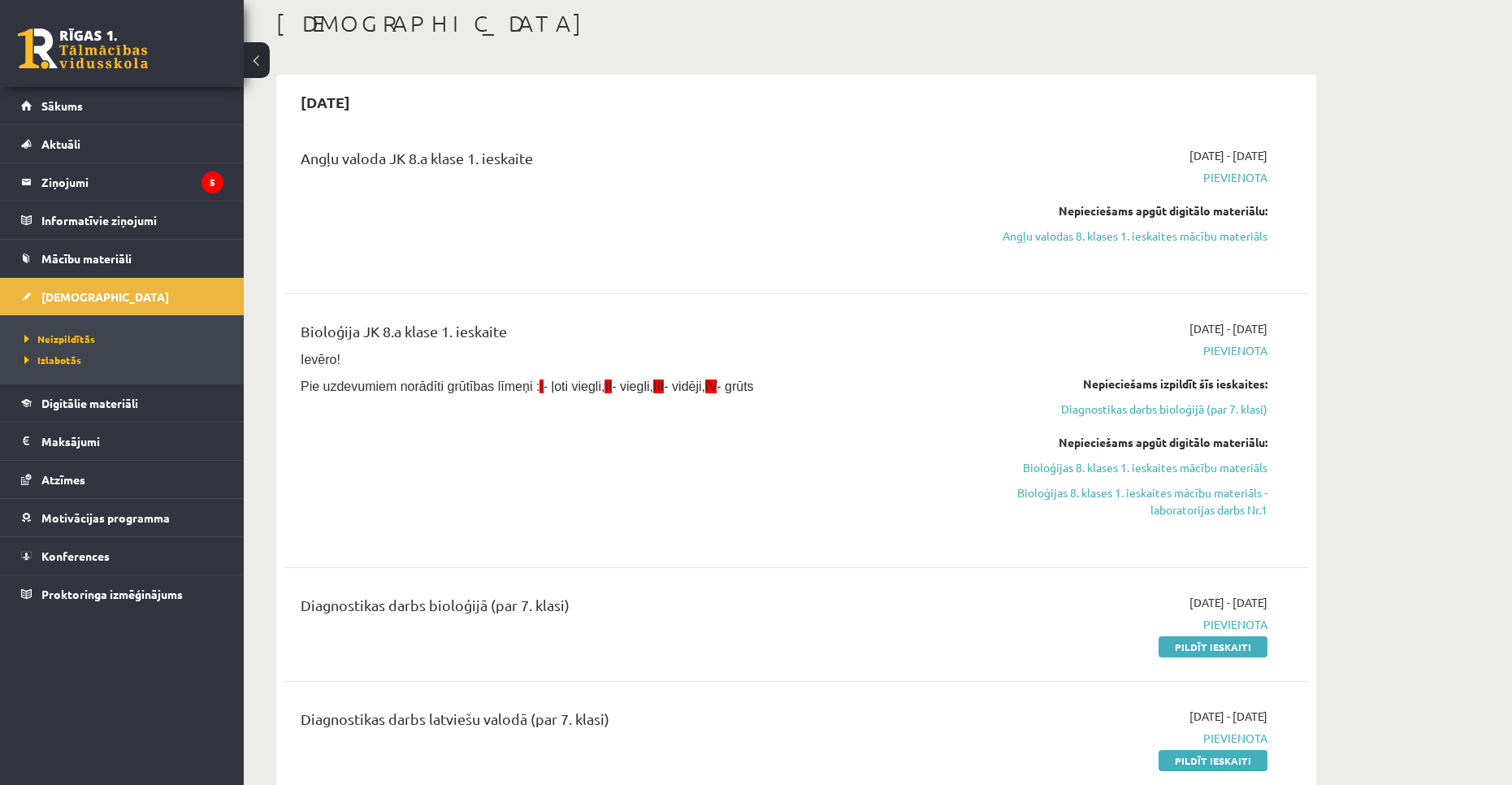
scroll to position [82, 0]
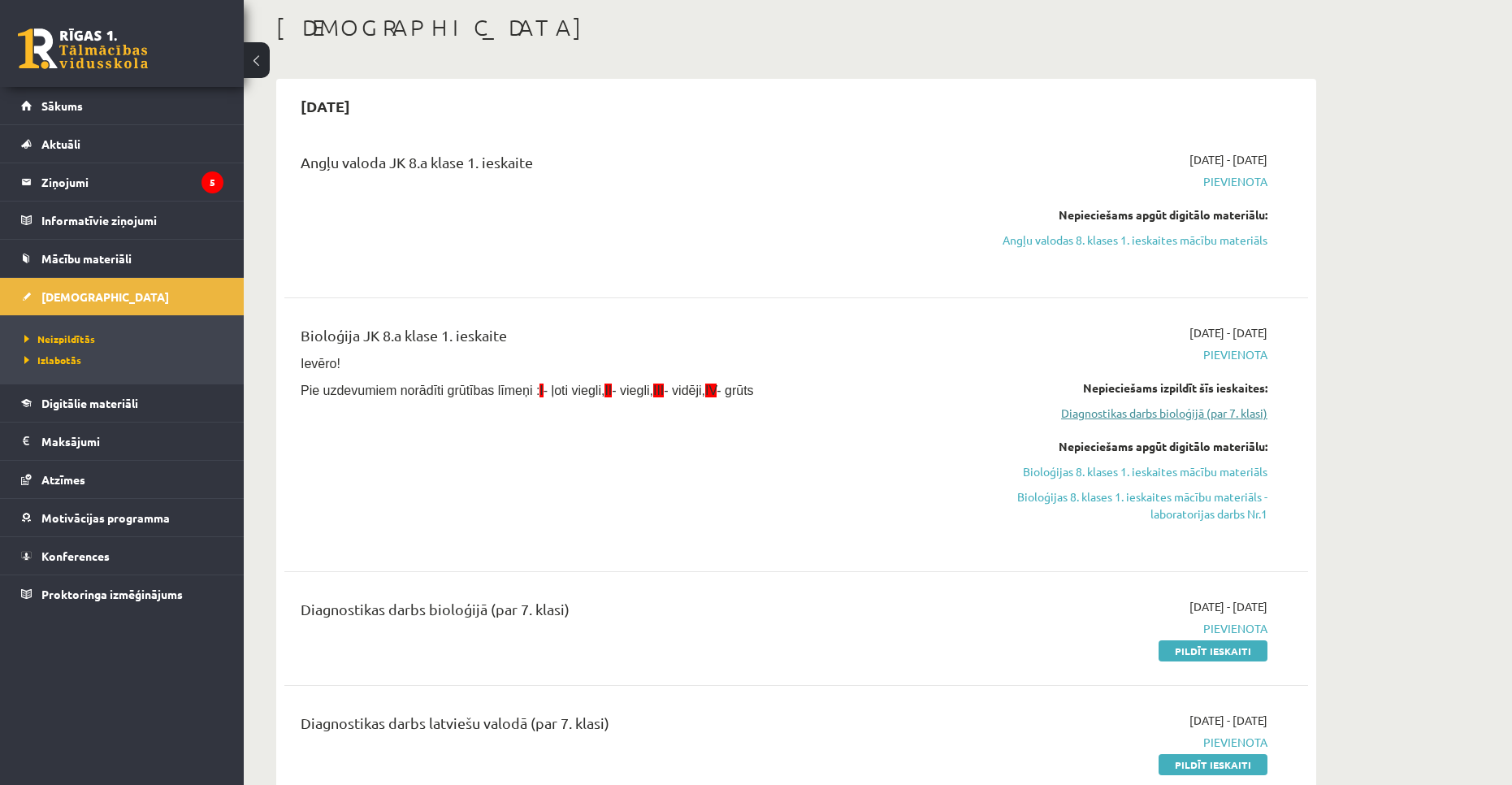
click at [1222, 409] on link "Diagnostikas darbs bioloģijā (par 7. klasi)" at bounding box center [1114, 414] width 306 height 17
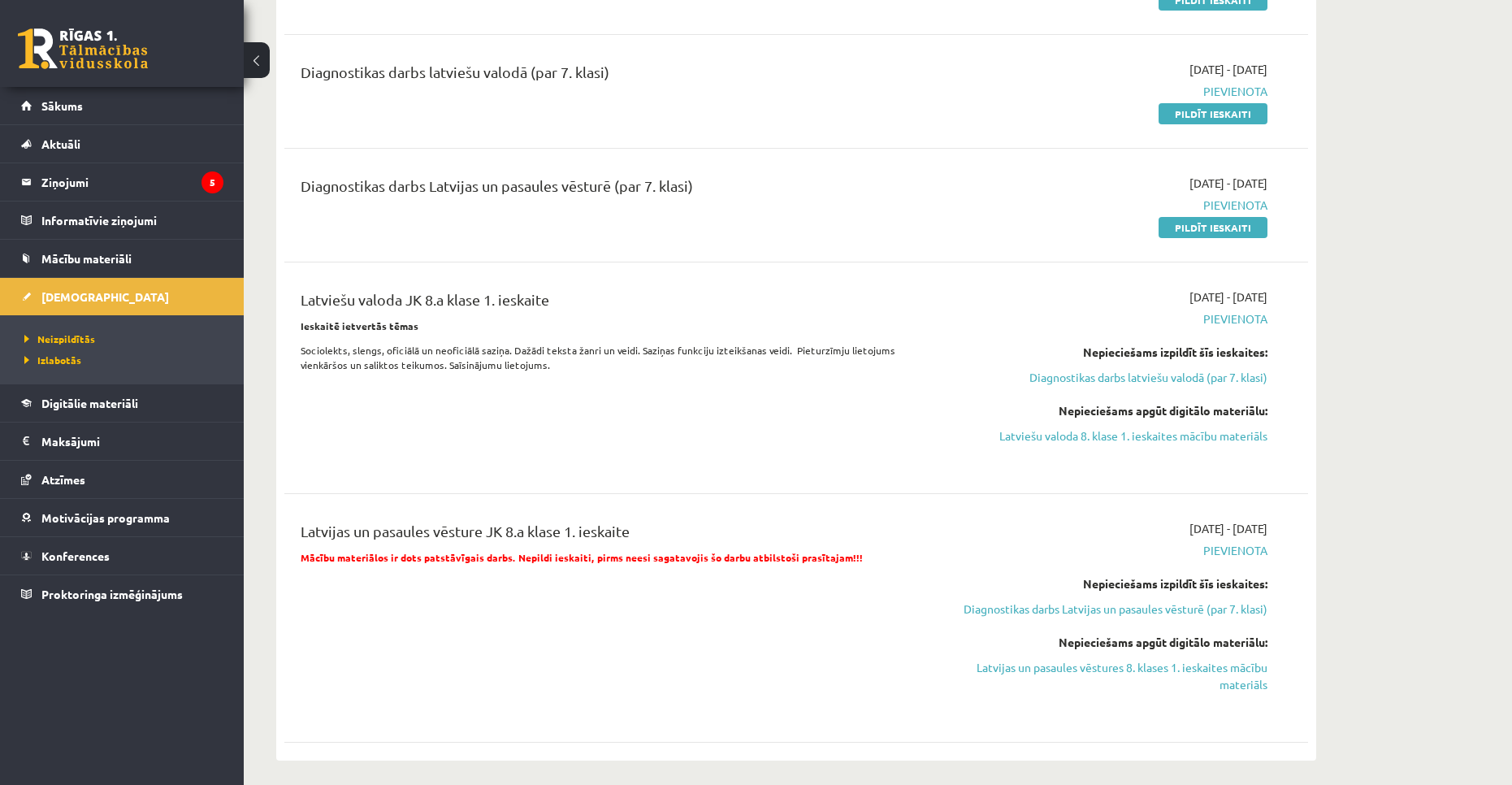
scroll to position [744, 0]
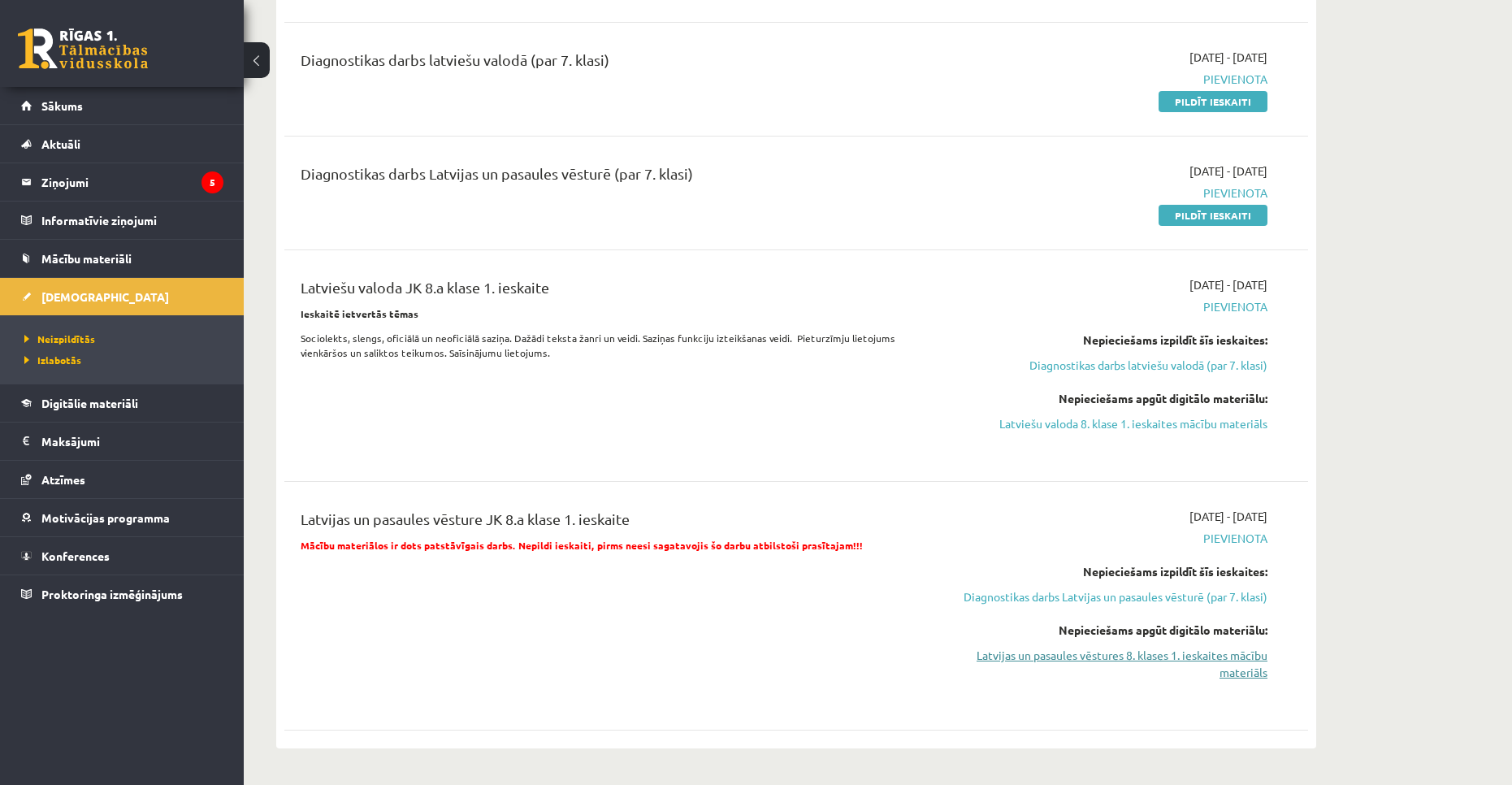
click at [1122, 681] on link "Latvijas un pasaules vēstures 8. klases 1. ieskaites mācību materiāls" at bounding box center [1114, 664] width 306 height 34
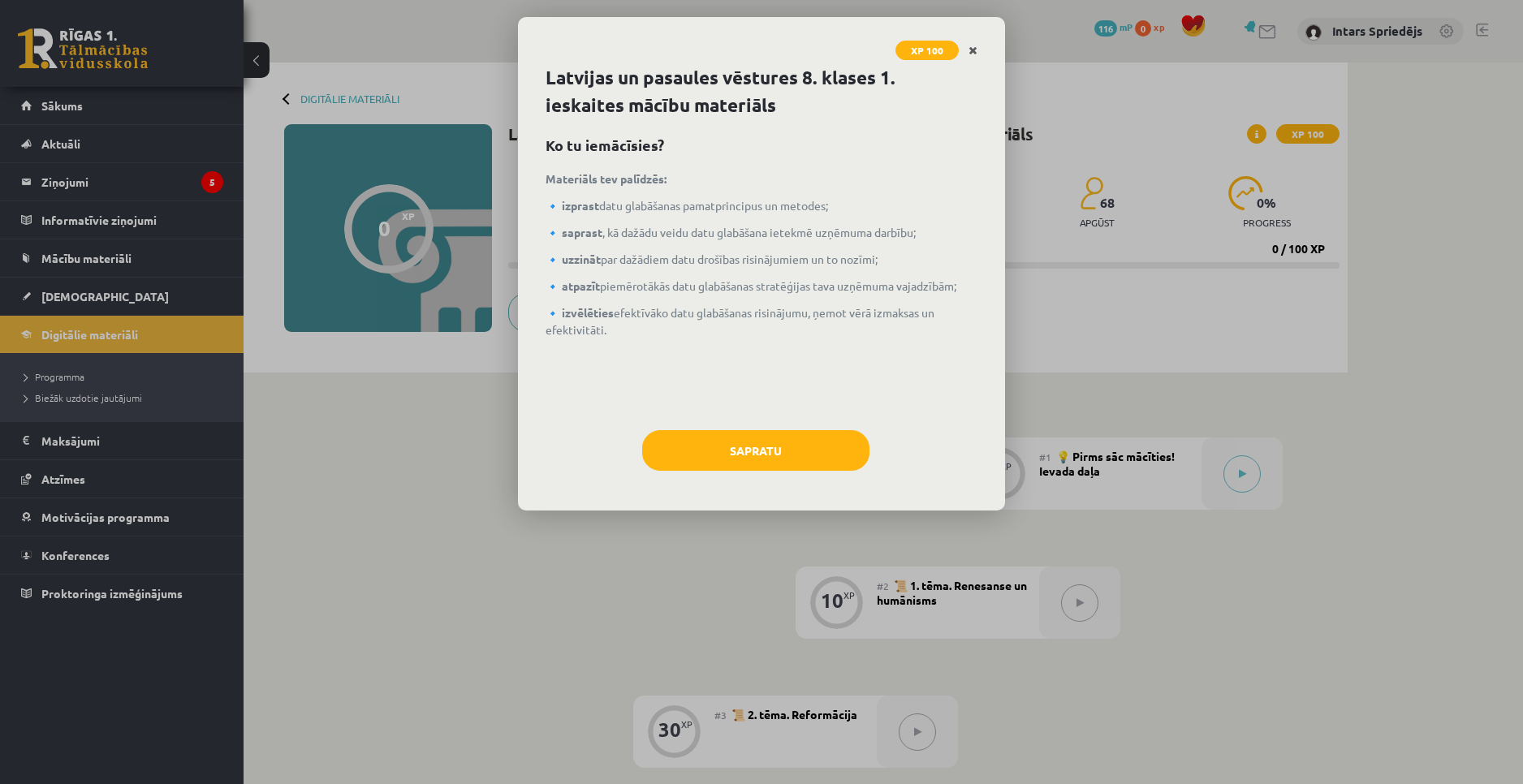
click at [979, 56] on link "Close" at bounding box center [973, 50] width 29 height 32
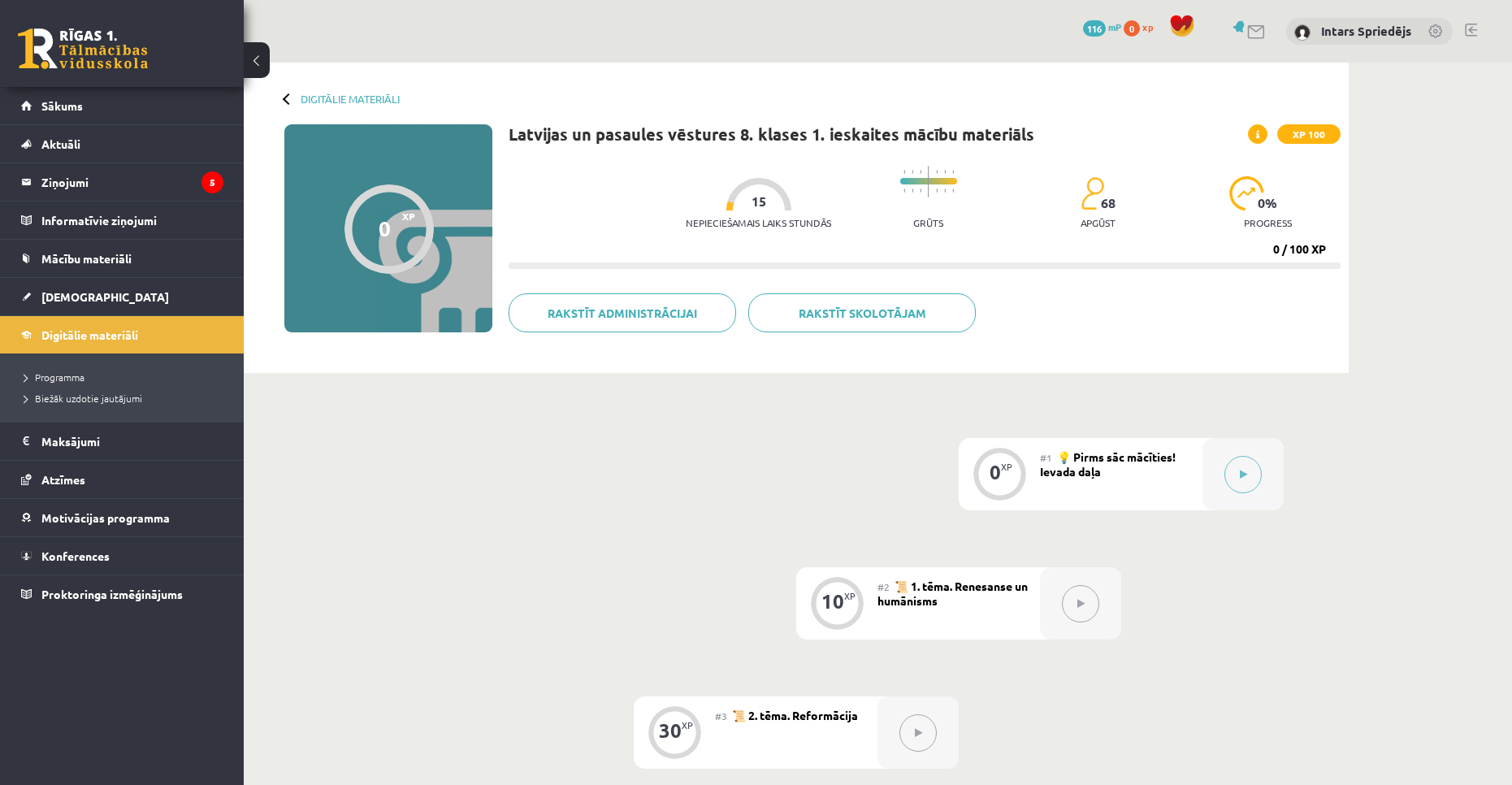
click at [1086, 32] on span "116" at bounding box center [1094, 28] width 23 height 16
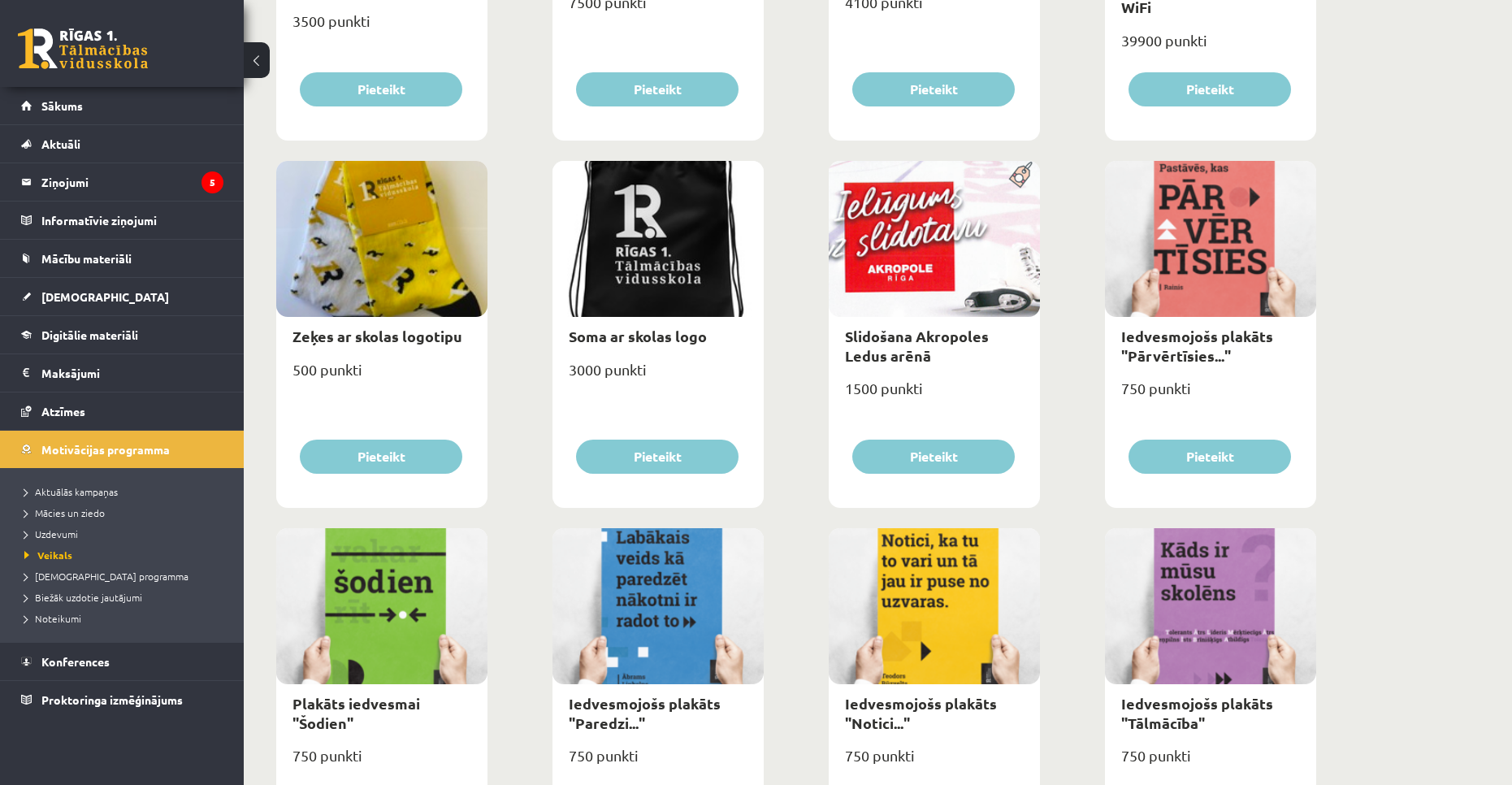
scroll to position [1220, 0]
